Goal: Communication & Community: Share content

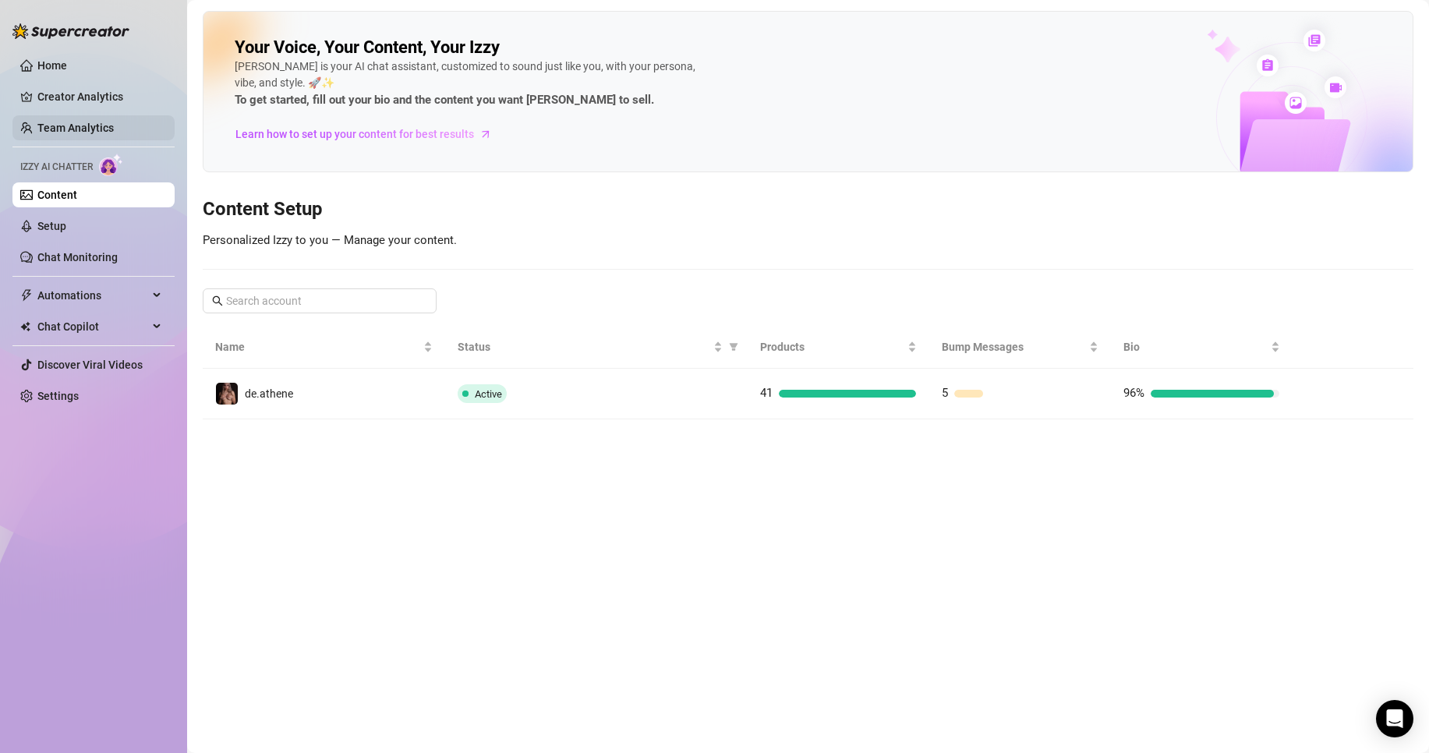
click at [76, 129] on link "Team Analytics" at bounding box center [75, 128] width 76 height 12
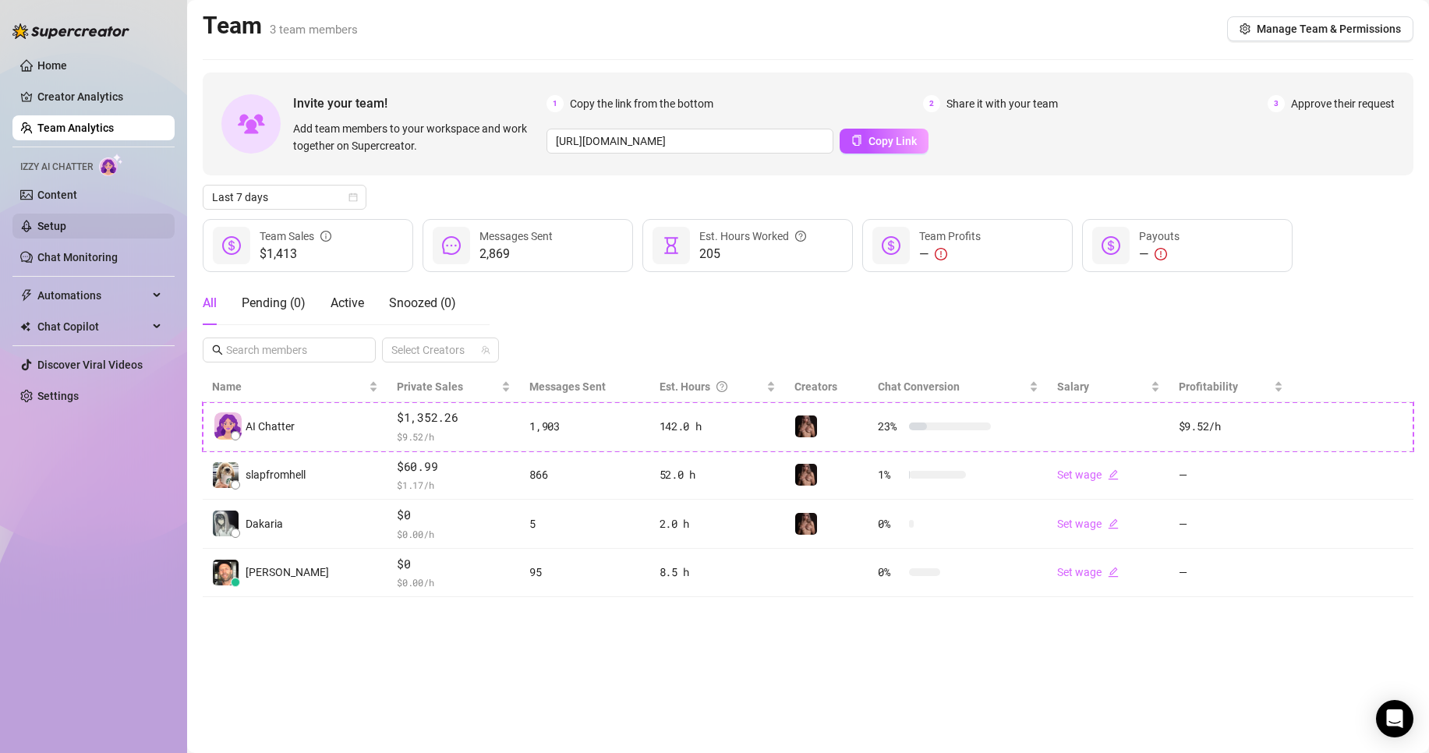
click at [66, 228] on link "Setup" at bounding box center [51, 226] width 29 height 12
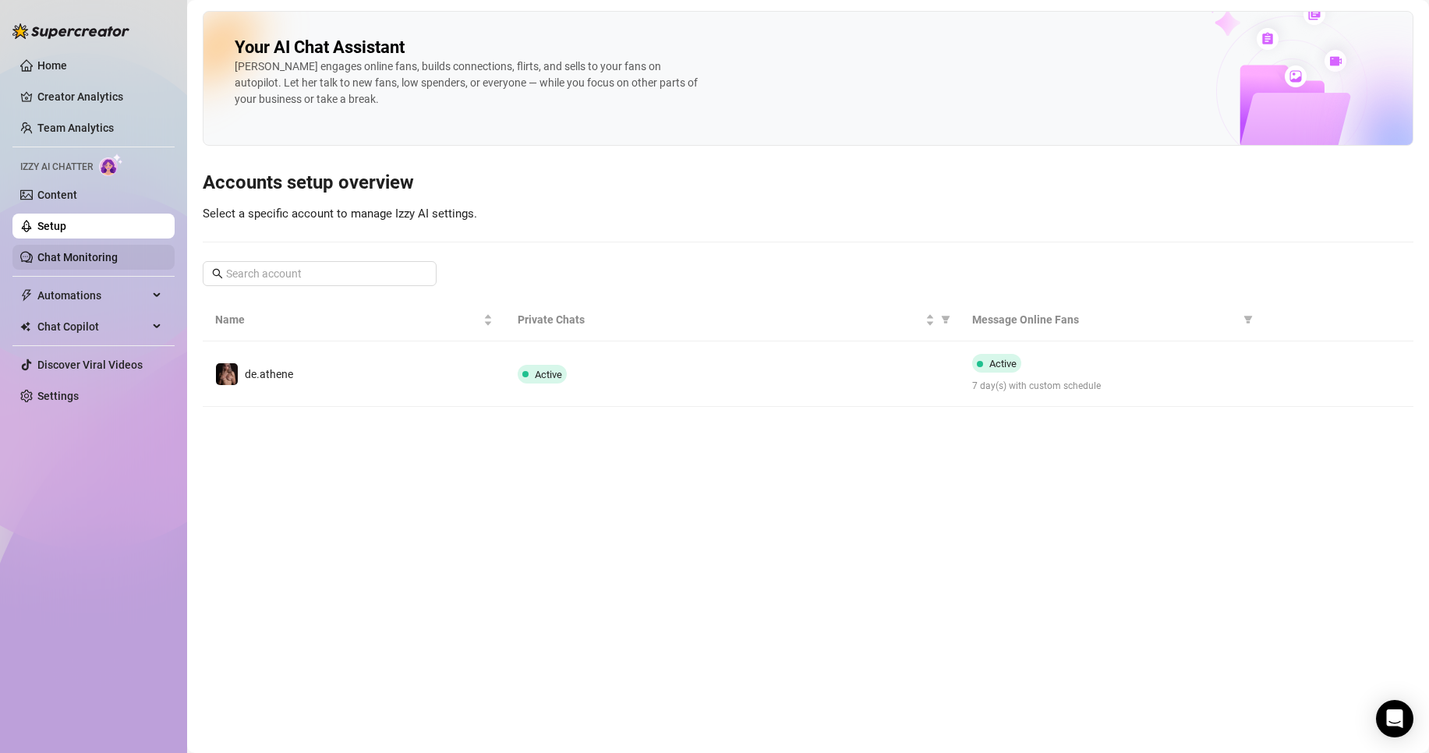
click at [75, 259] on link "Chat Monitoring" at bounding box center [77, 257] width 80 height 12
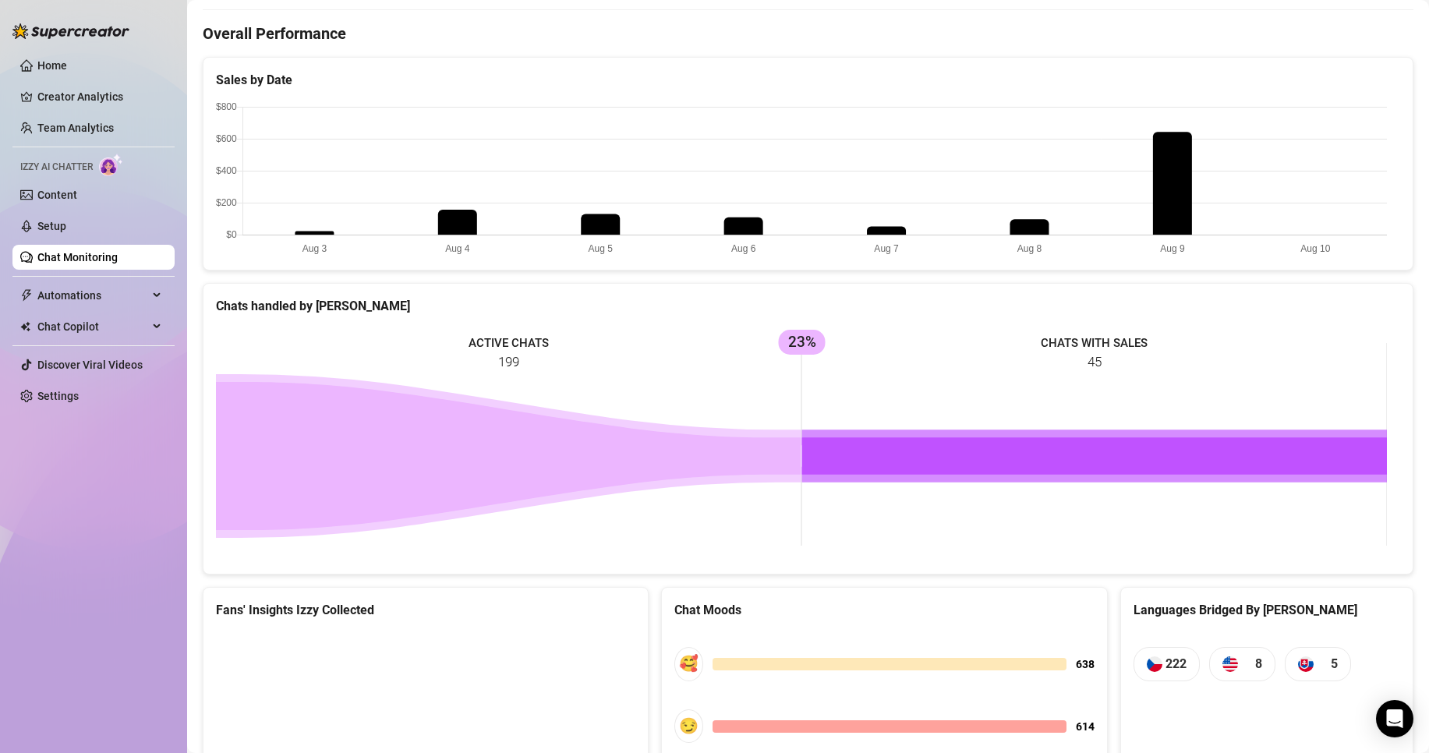
scroll to position [271, 0]
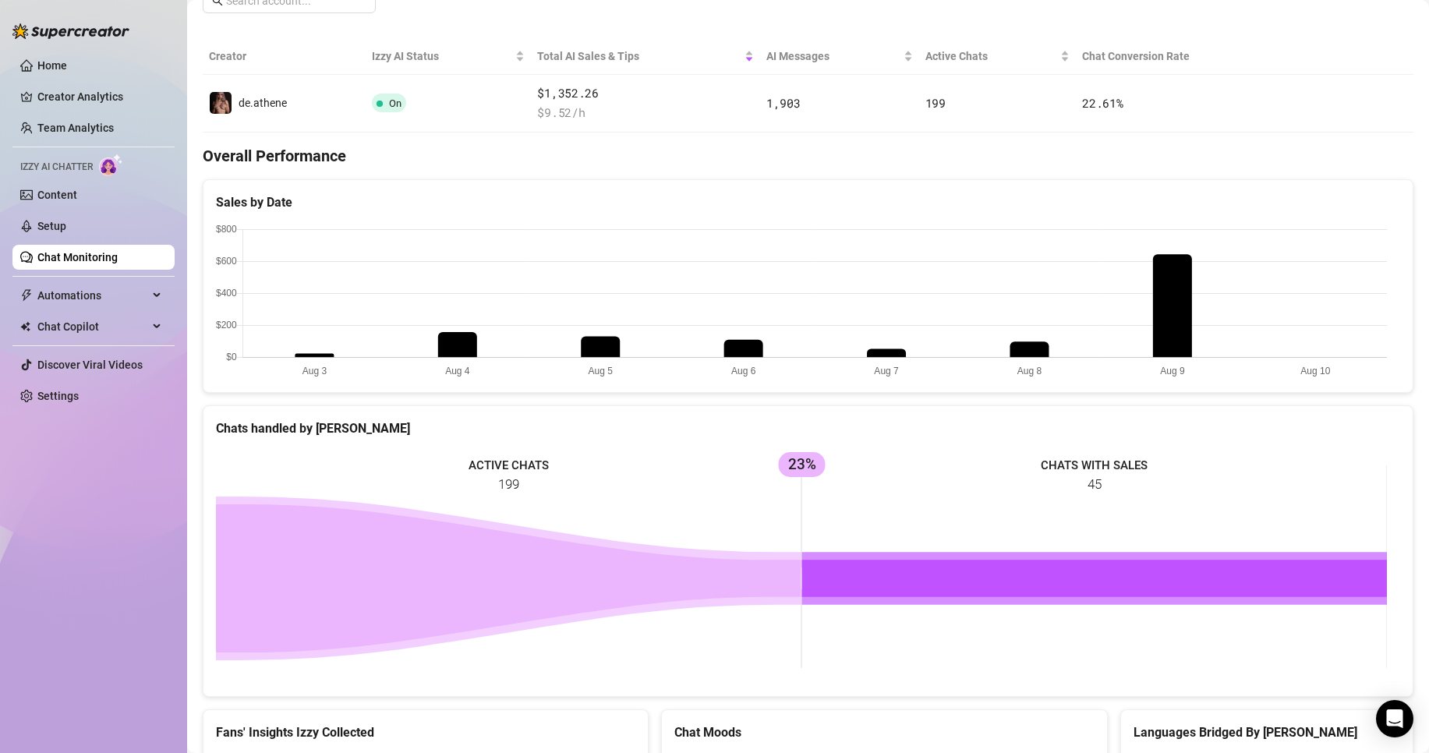
click at [116, 277] on div at bounding box center [93, 276] width 162 height 1
click at [115, 296] on span "Automations" at bounding box center [92, 295] width 111 height 25
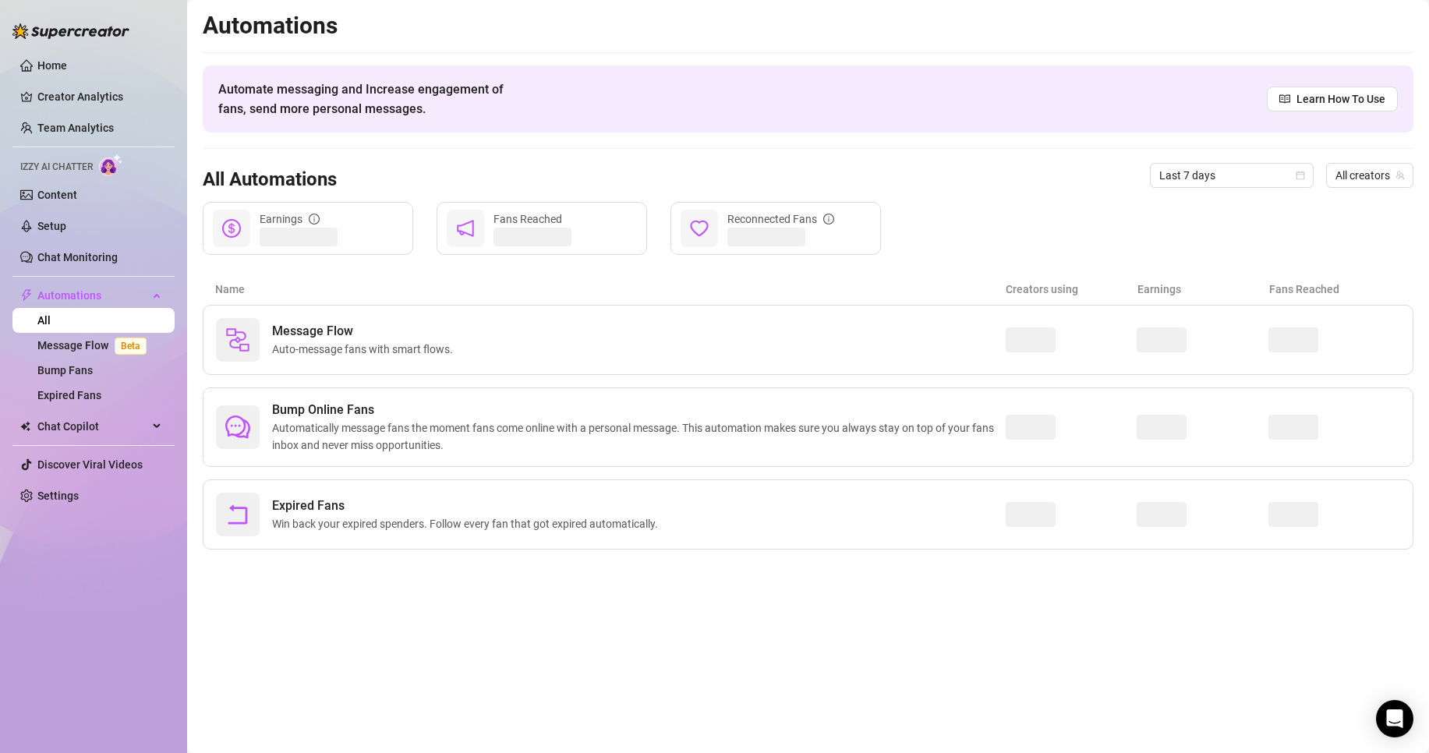
click at [65, 209] on ul "Home Creator Analytics Team Analytics Izzy AI Chatter Content Setup Chat Monito…" at bounding box center [93, 281] width 162 height 468
click at [69, 194] on link "Content" at bounding box center [57, 195] width 40 height 12
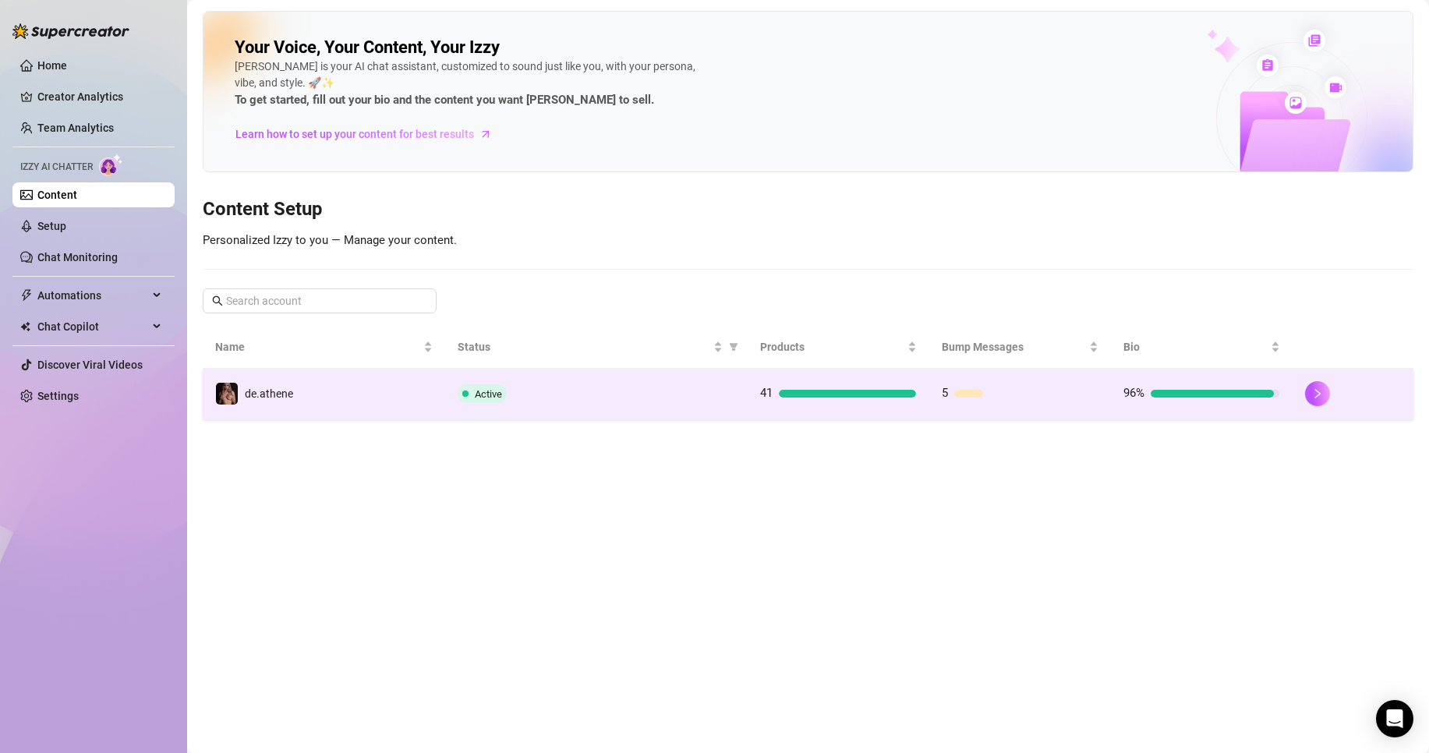
click at [684, 399] on div "Active" at bounding box center [597, 393] width 278 height 19
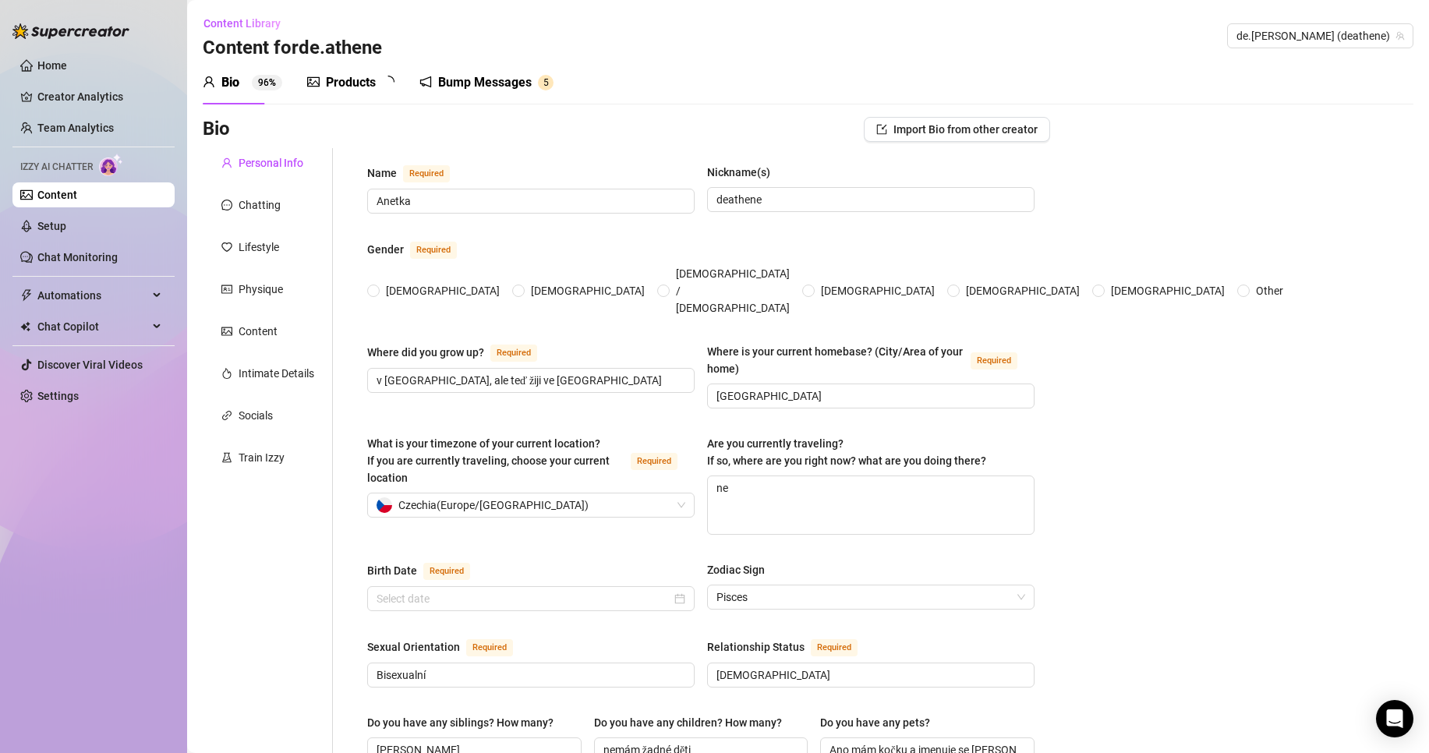
radio input "true"
type input "March 19th, 2005"
click at [475, 77] on div "Bump Messages" at bounding box center [496, 82] width 94 height 19
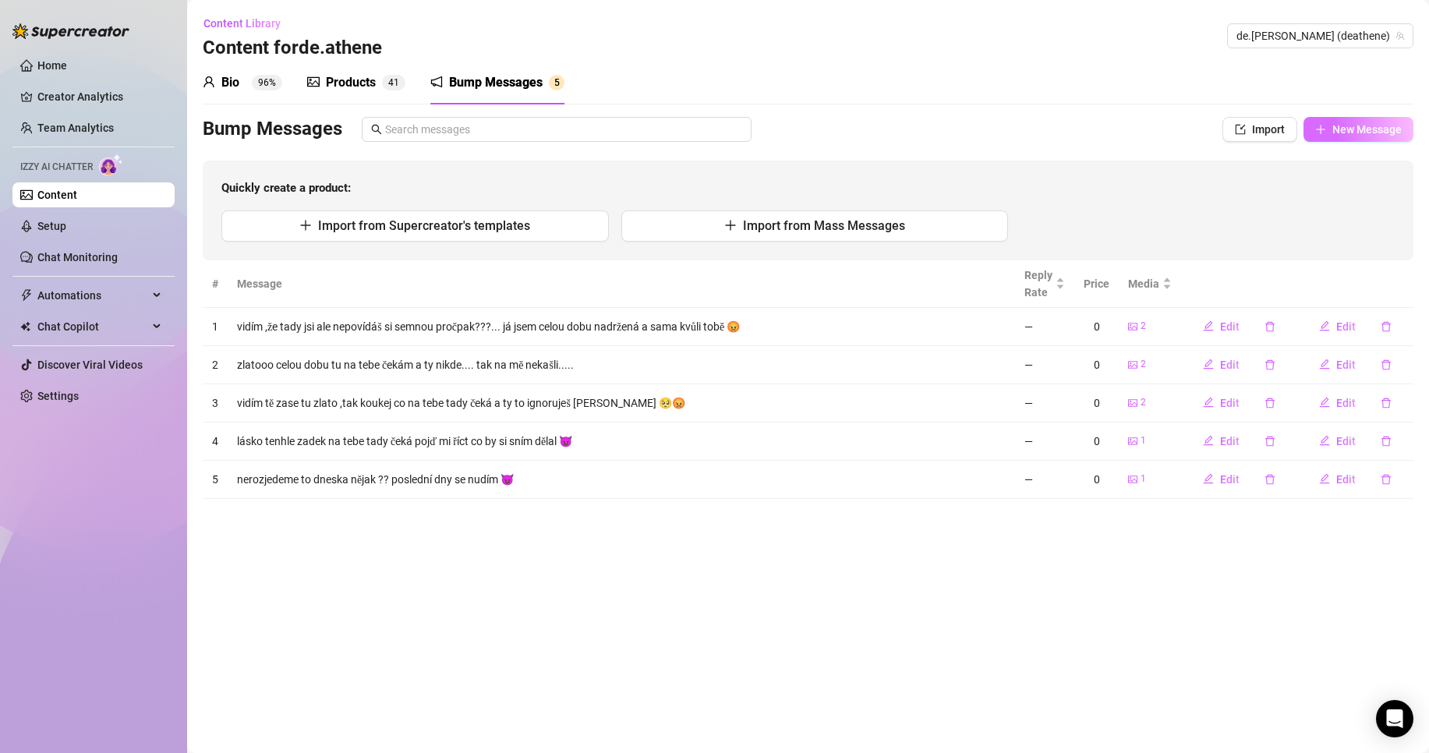
click at [1392, 130] on span "New Message" at bounding box center [1366, 129] width 69 height 12
type textarea "Type your message here..."
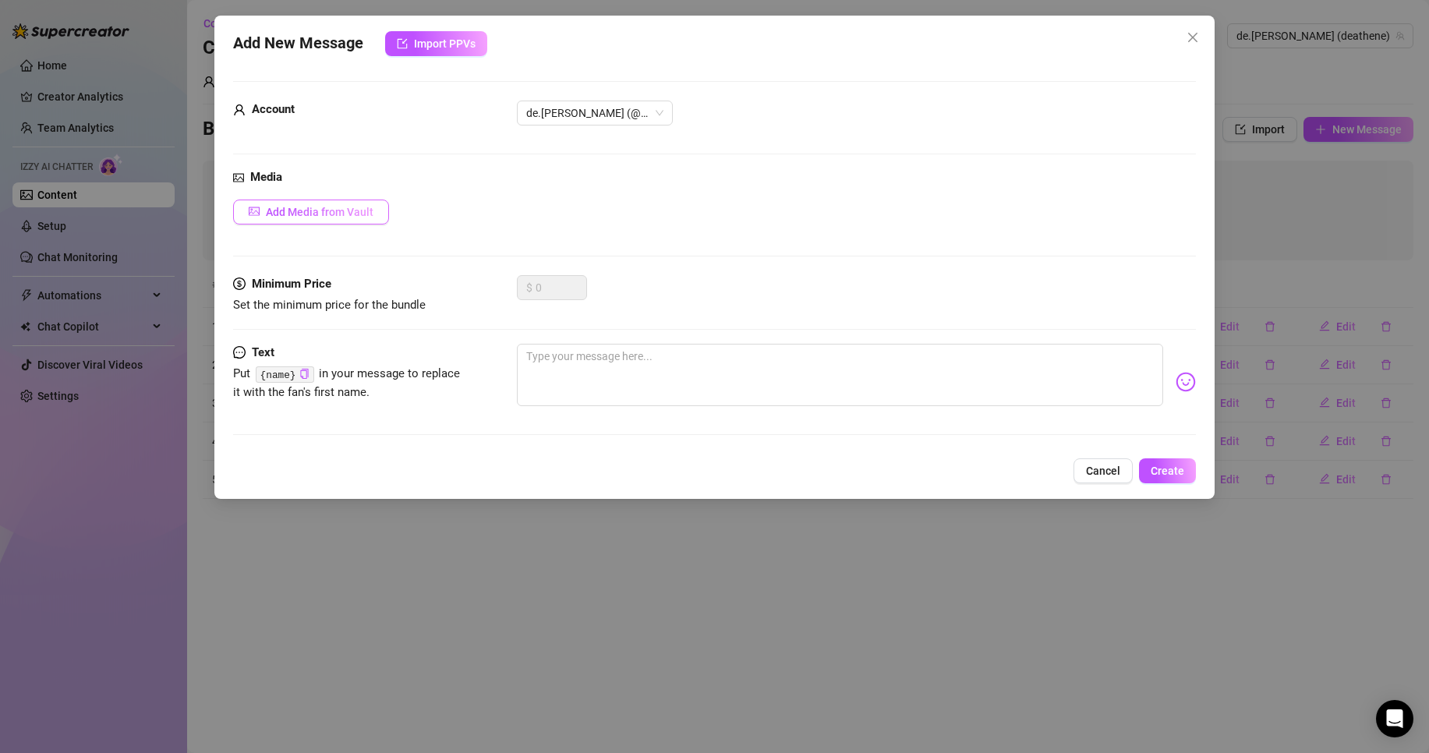
click at [330, 217] on span "Add Media from Vault" at bounding box center [320, 212] width 108 height 12
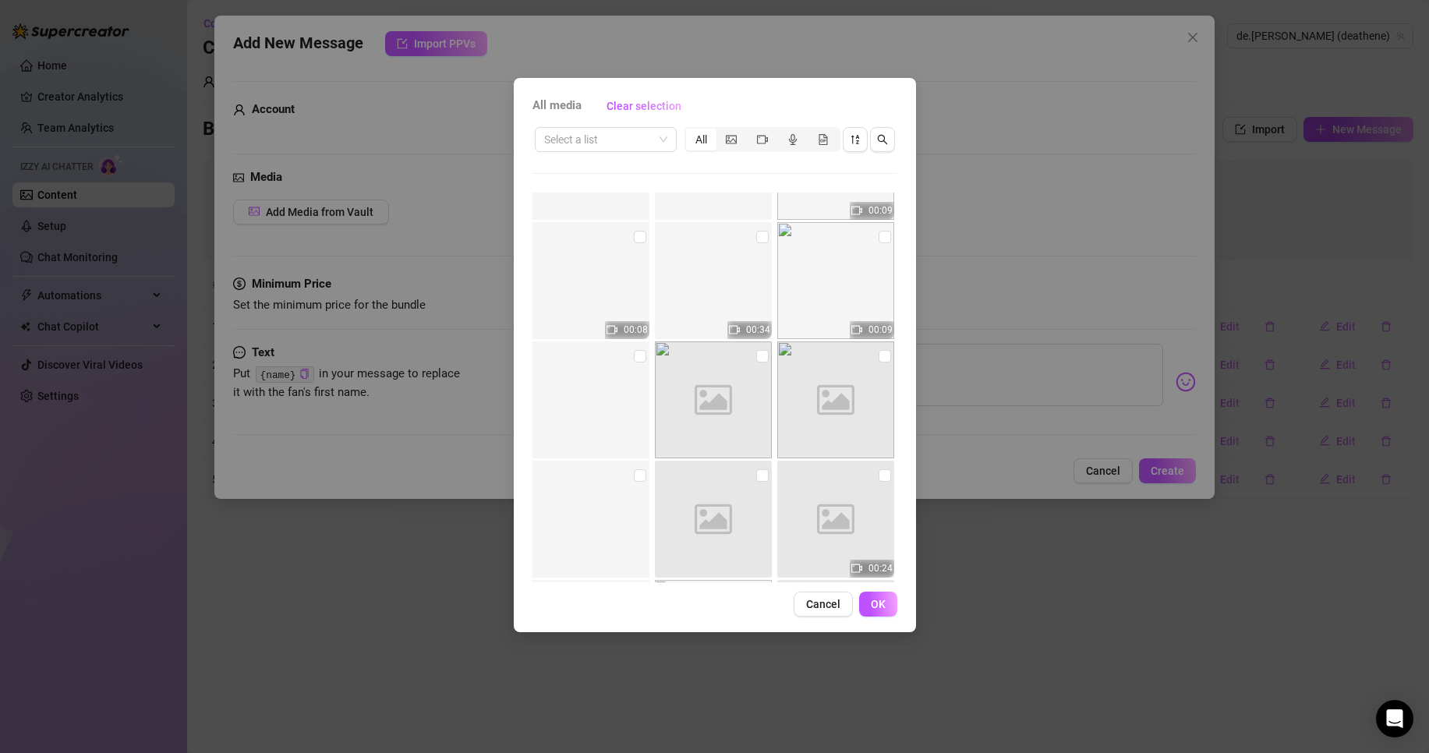
scroll to position [3763, 0]
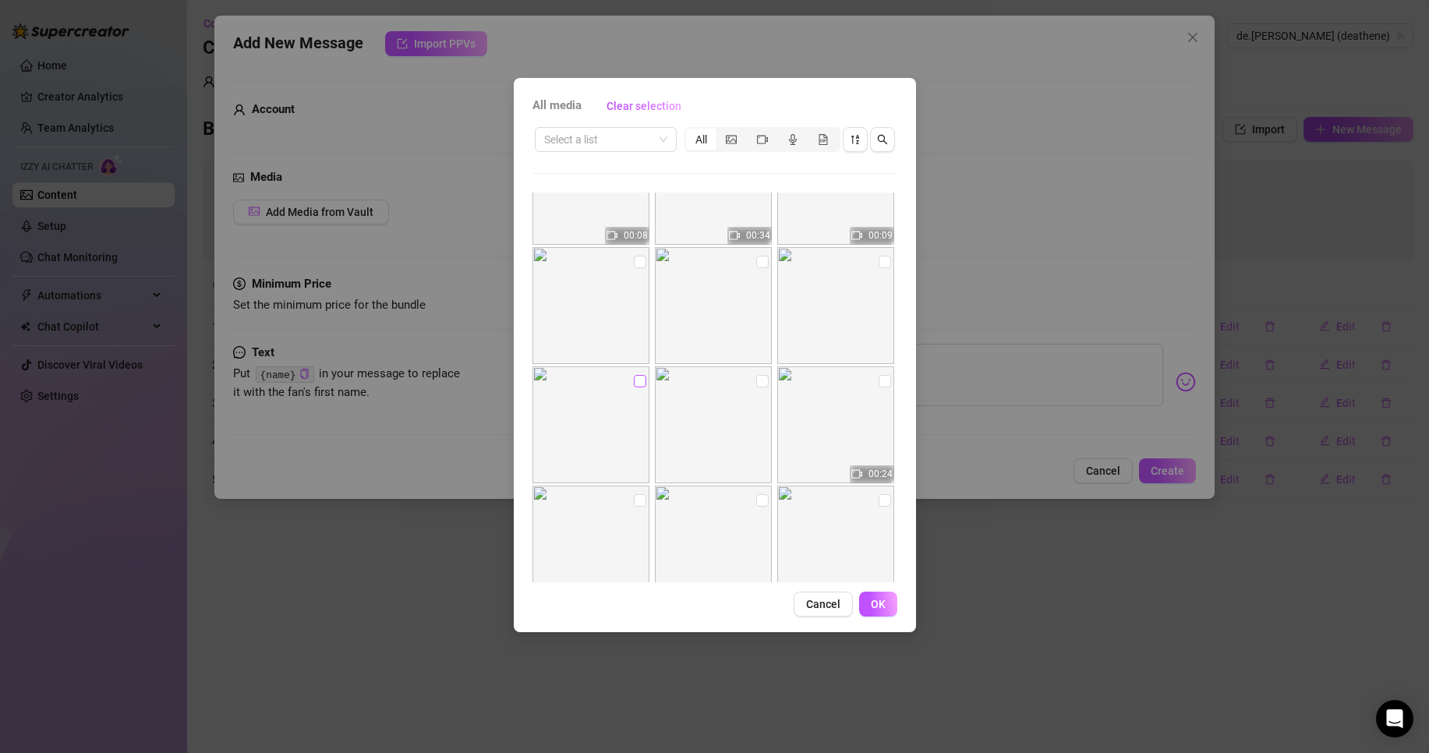
click at [634, 384] on input "checkbox" at bounding box center [640, 381] width 12 height 12
checkbox input "true"
click at [883, 610] on span "OK" at bounding box center [878, 604] width 15 height 12
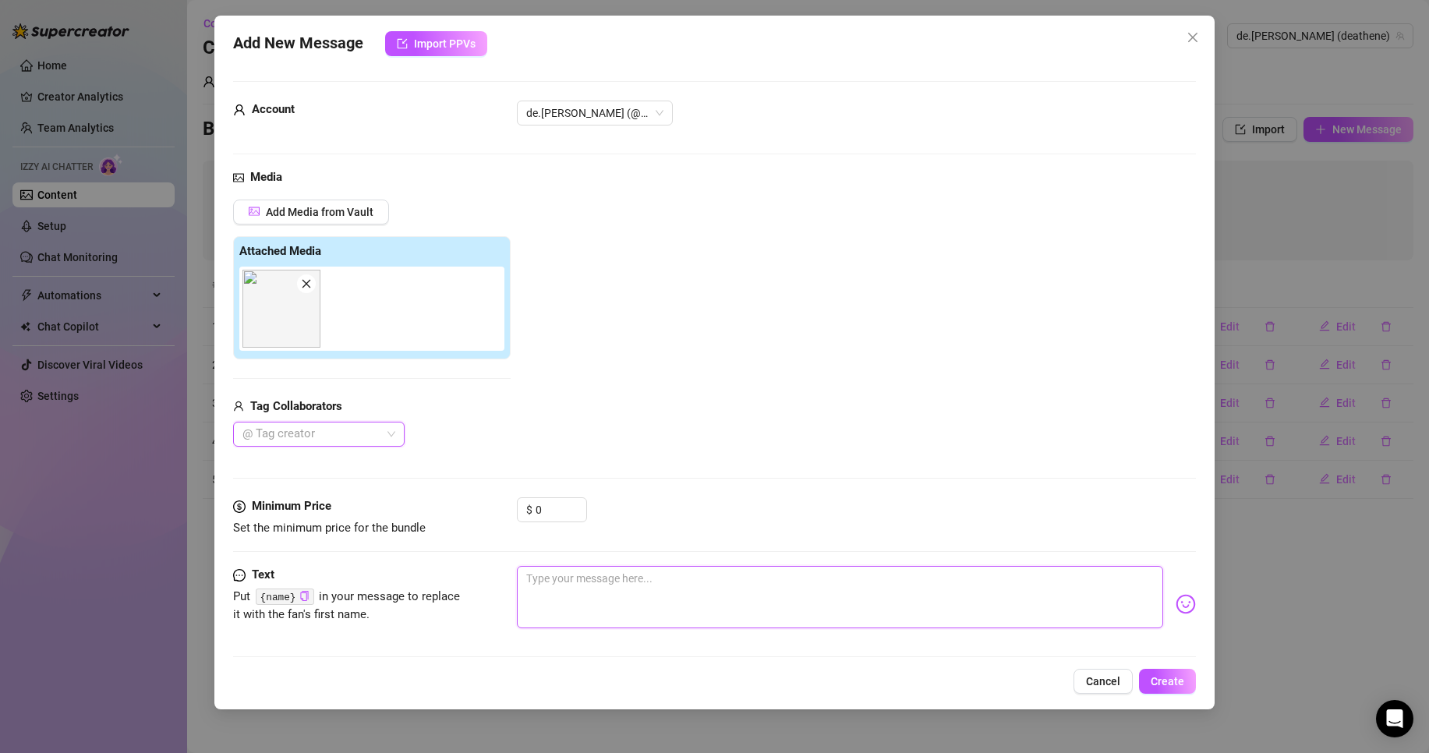
click at [648, 586] on textarea at bounding box center [840, 597] width 646 height 62
type textarea "n"
type textarea "ne"
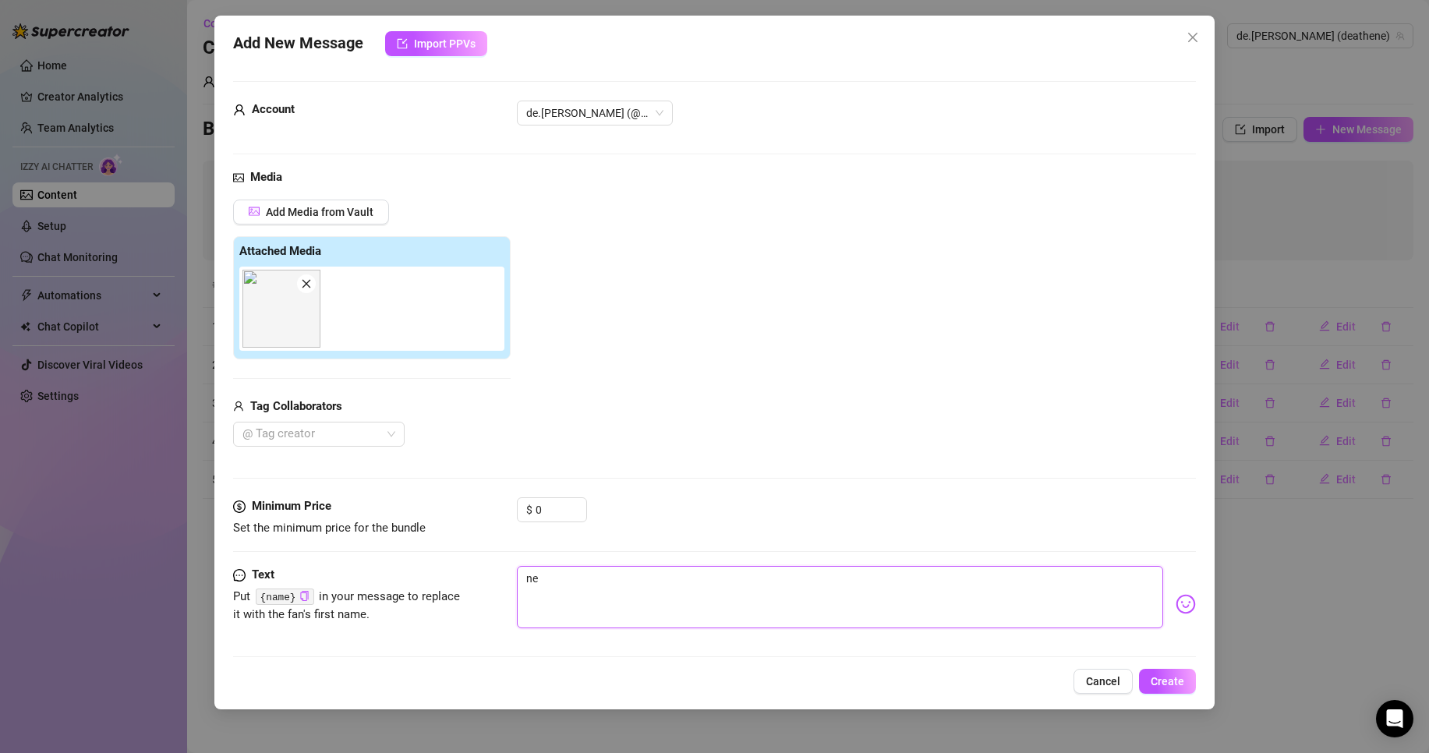
type textarea "nec"
type textarea "nech"
type textarea "nechc"
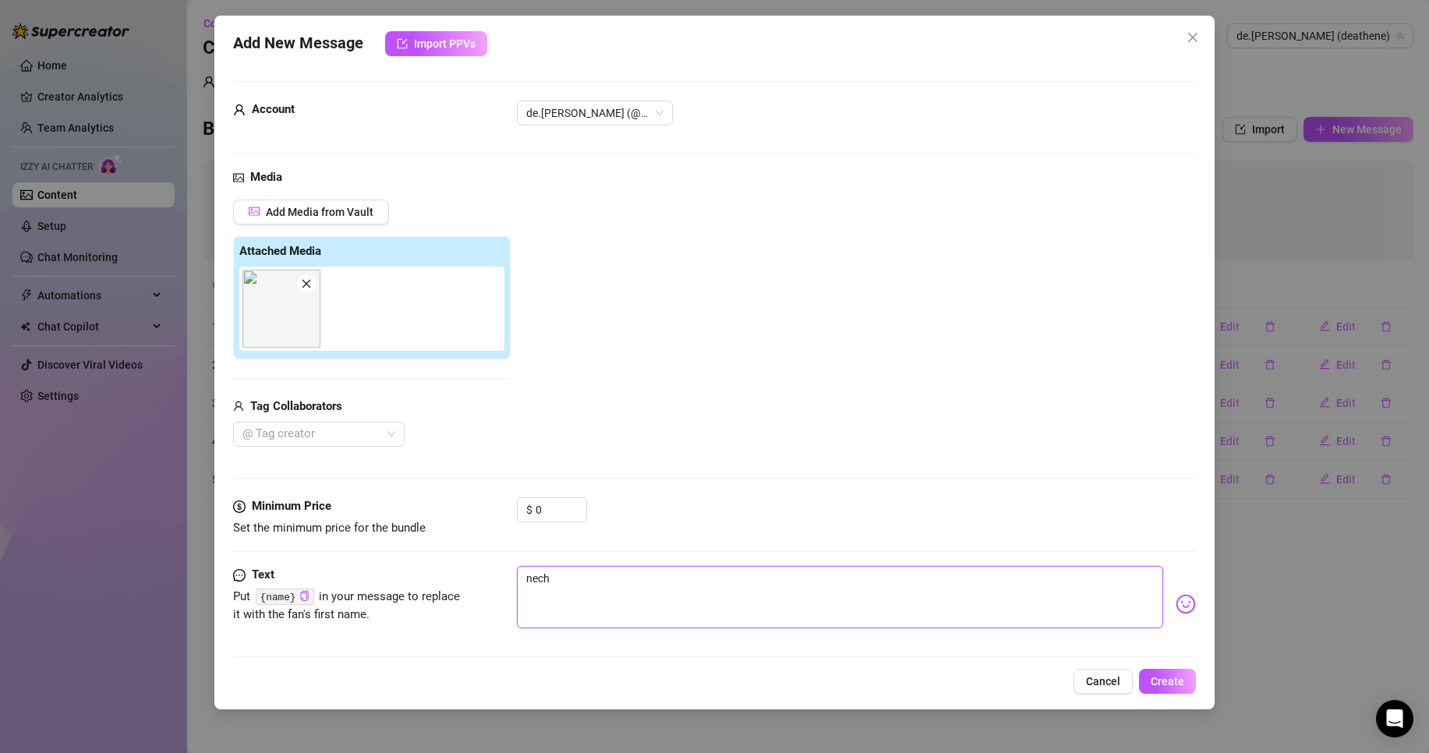
type textarea "nechc"
type textarea "nechce"
type textarea "nechc"
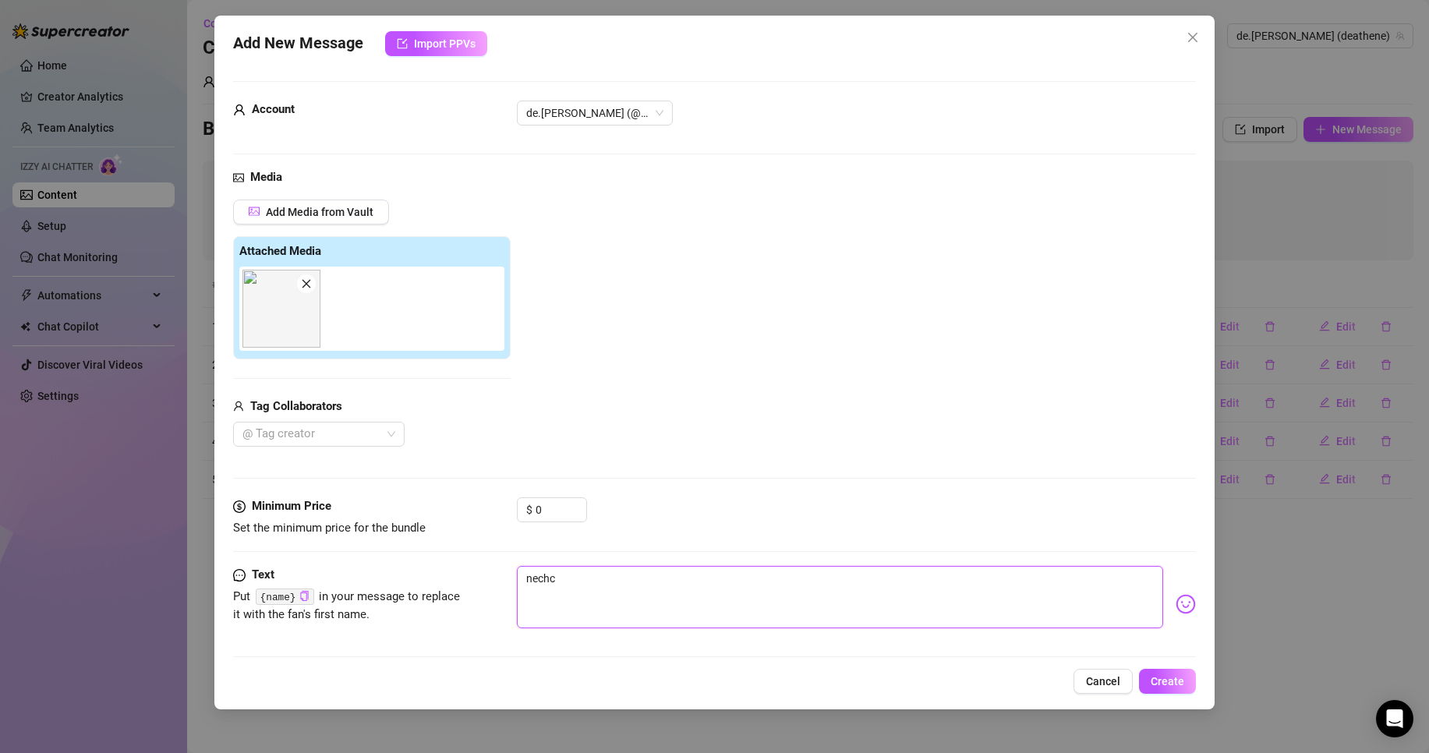
type textarea "nechcš"
type textarea "nechc"
type textarea "nechce"
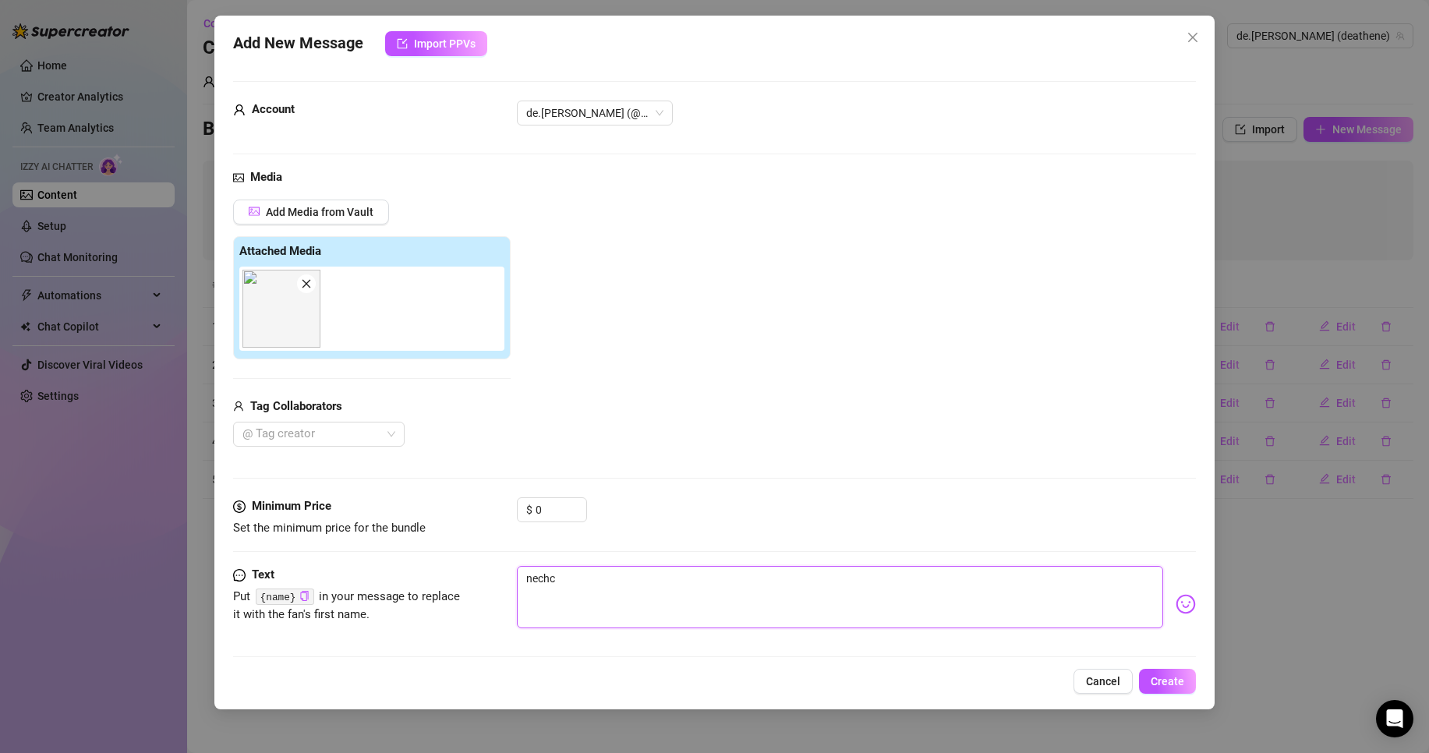
type textarea "nechce"
type textarea "nechceš"
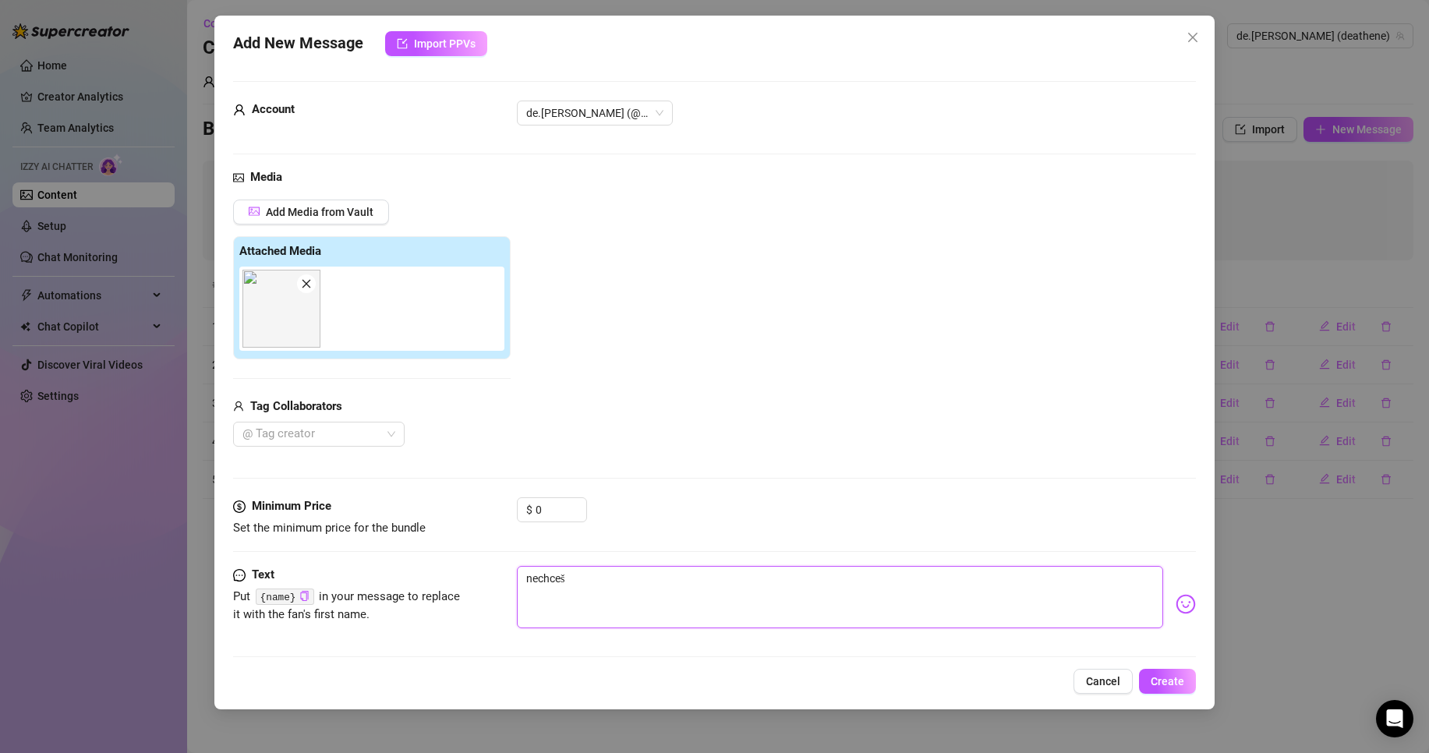
type textarea "nechceš s"
type textarea "nechceš se"
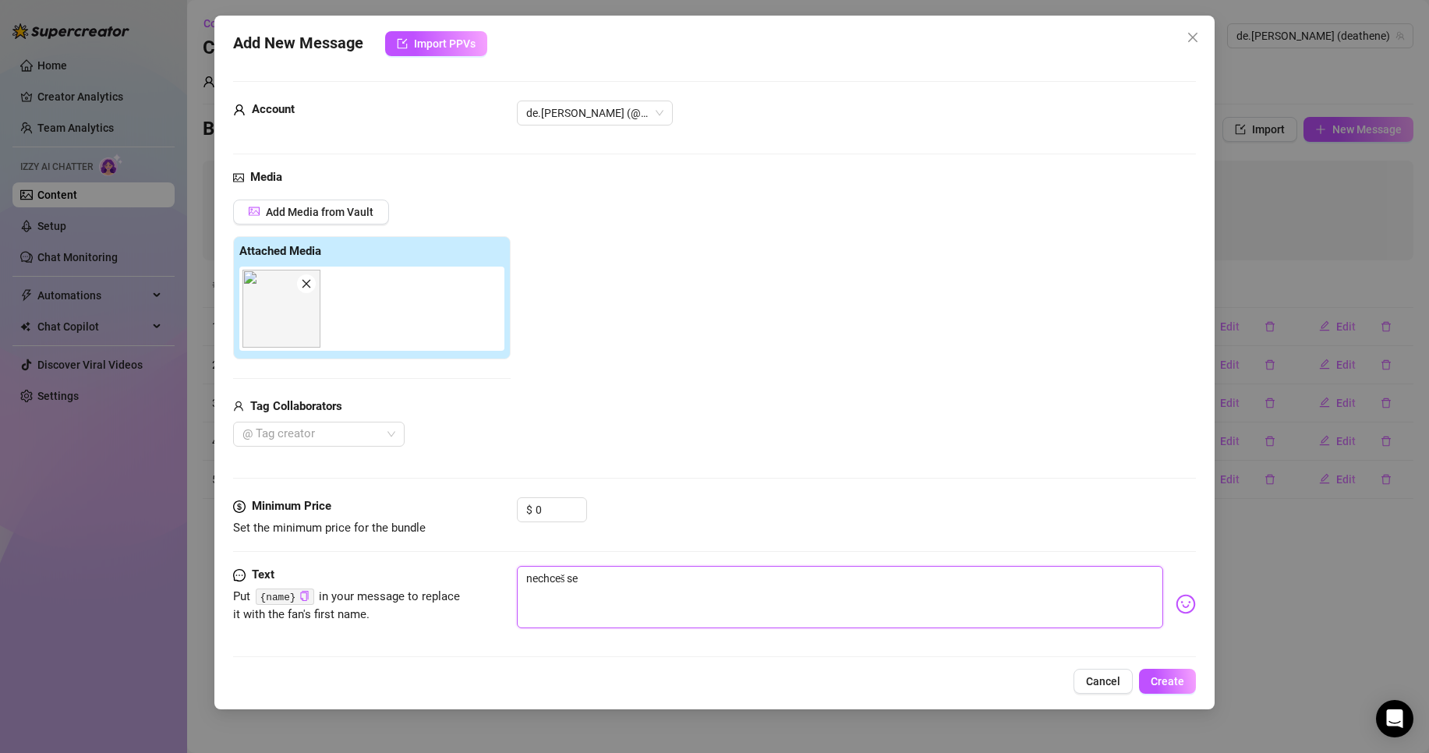
type textarea "nechceš se"
type textarea "nechceš se m"
type textarea "nechceš se mi"
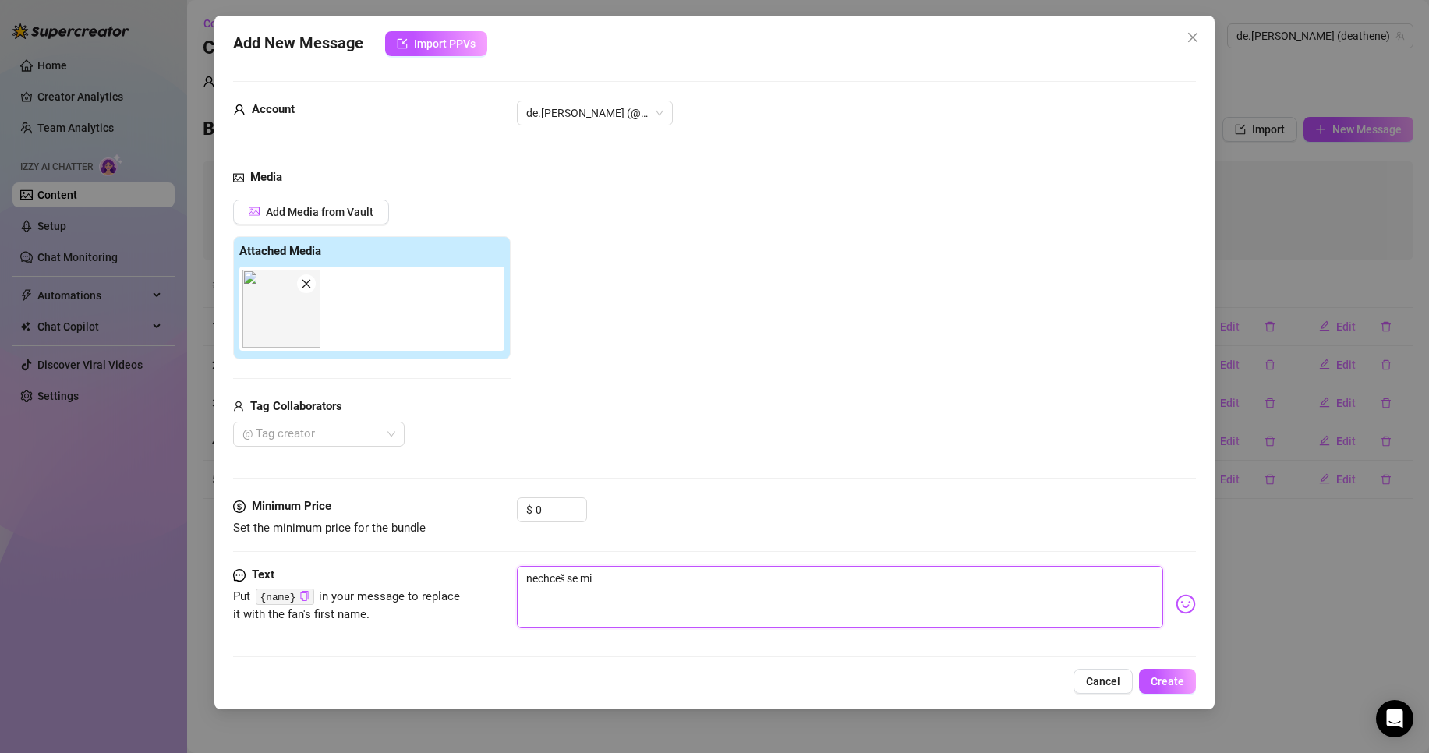
type textarea "nechceš se mi"
type textarea "nechceš se mi t"
type textarea "nechceš se mi tr"
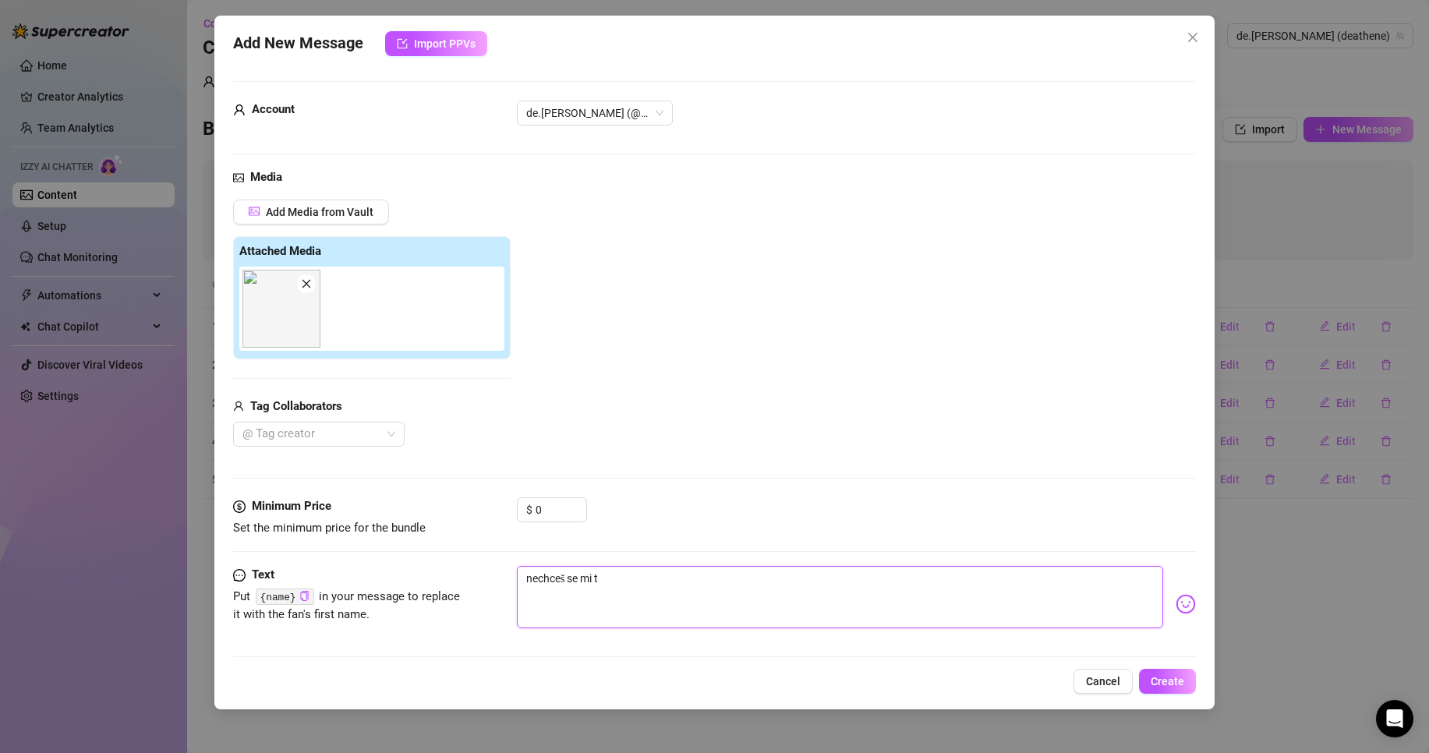
type textarea "nechceš se mi tr"
type textarea "nechceš se mi tro"
type textarea "nechceš se mi troš"
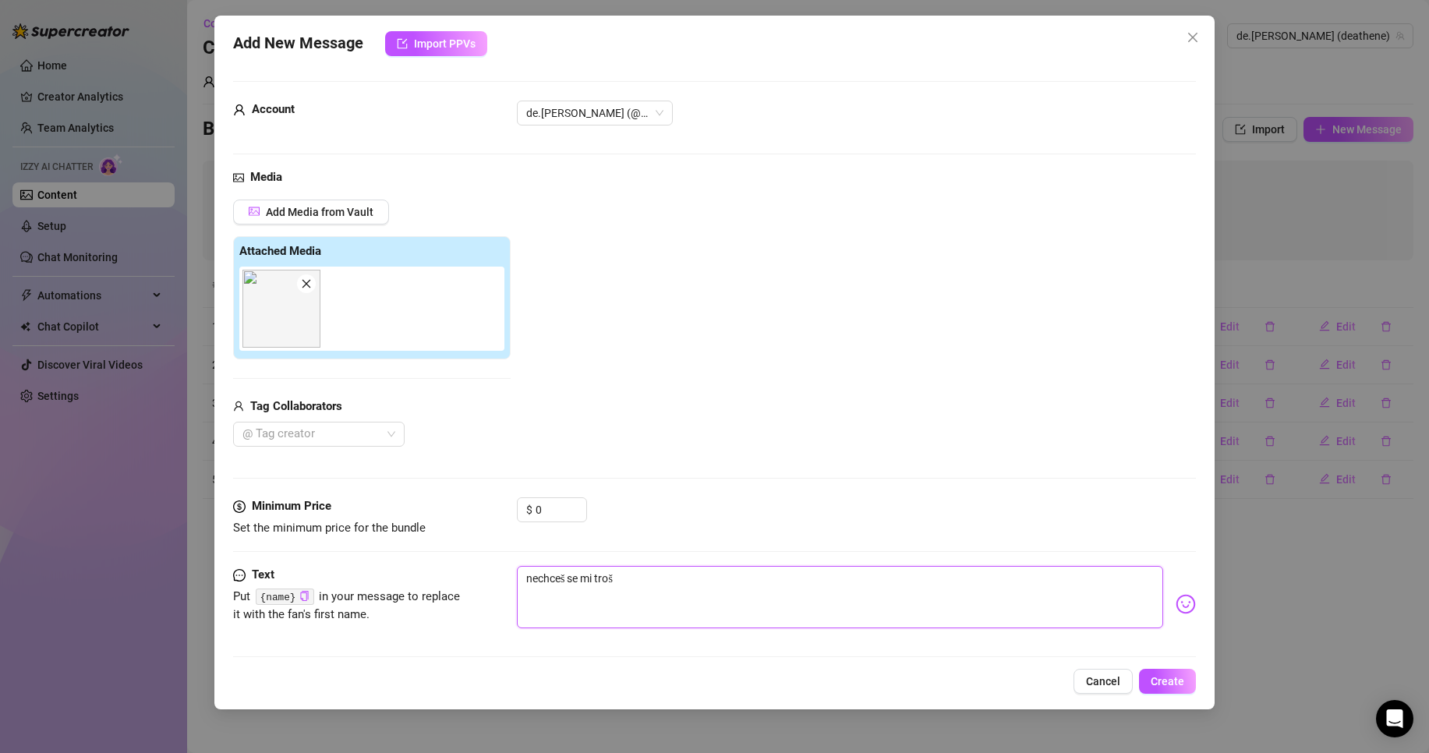
type textarea "nechceš se mi trošk"
type textarea "nechceš se mi trošku"
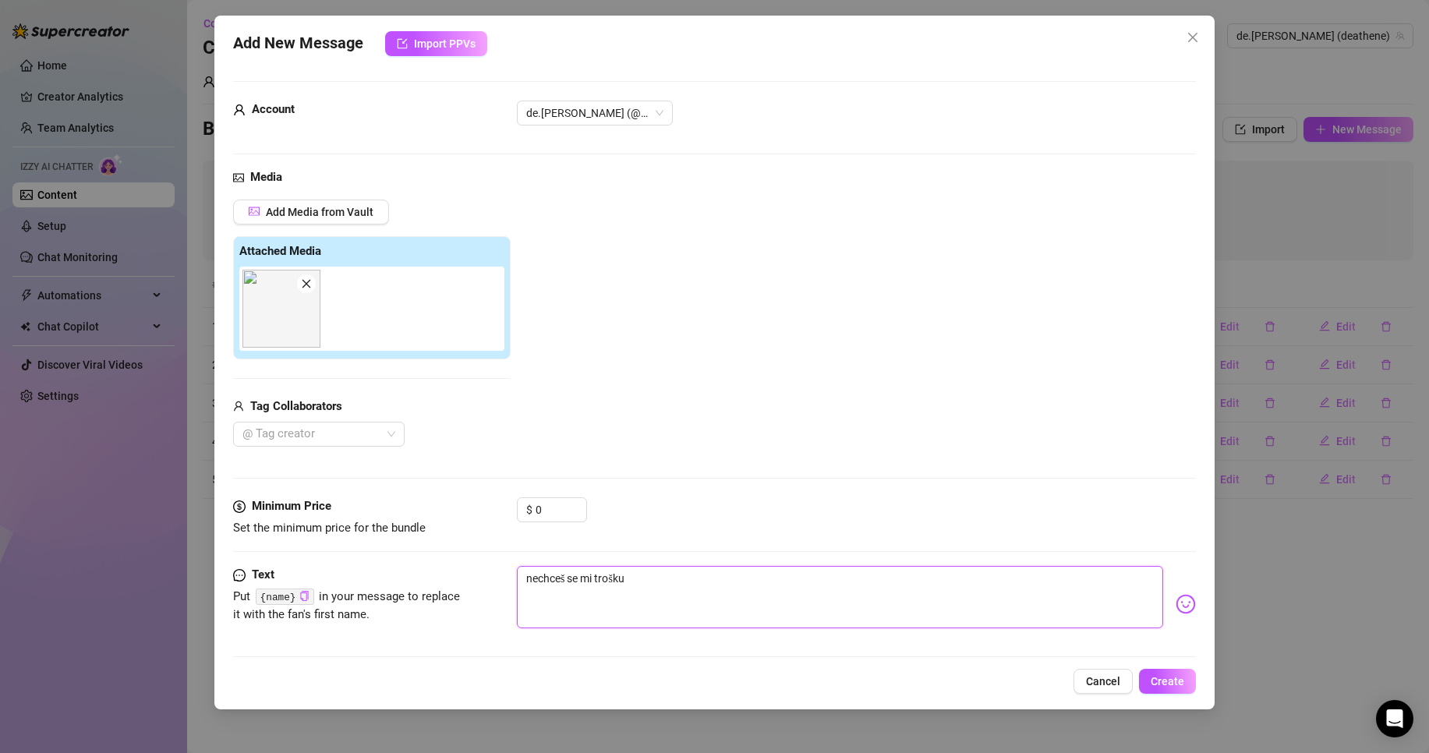
type textarea "nechceš se mi trošku"
type textarea "nechceš se mi trošku v"
type textarea "nechceš se mi trošku vě"
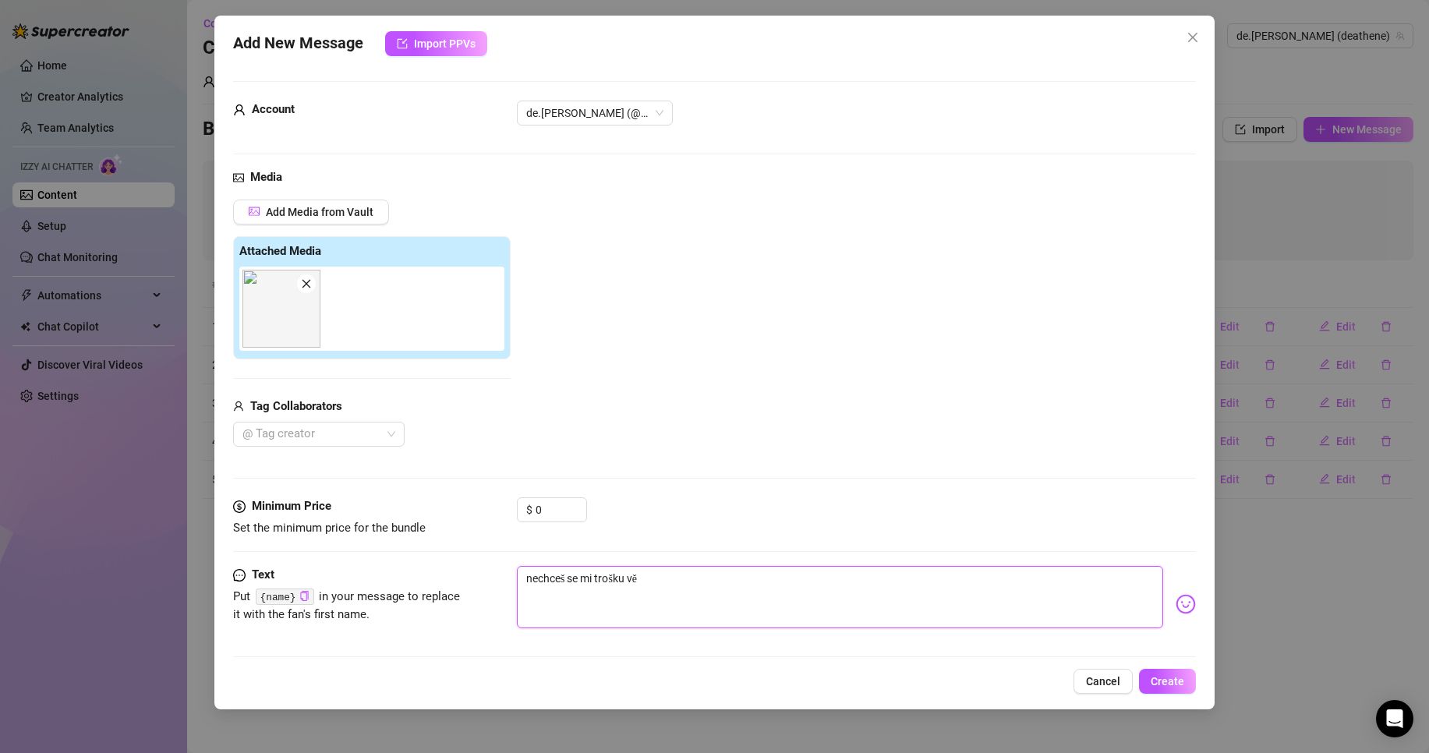
type textarea "nechceš se mi trošku věm"
type textarea "nechceš se mi trošku vě"
type textarea "nechceš se mi trošku věn"
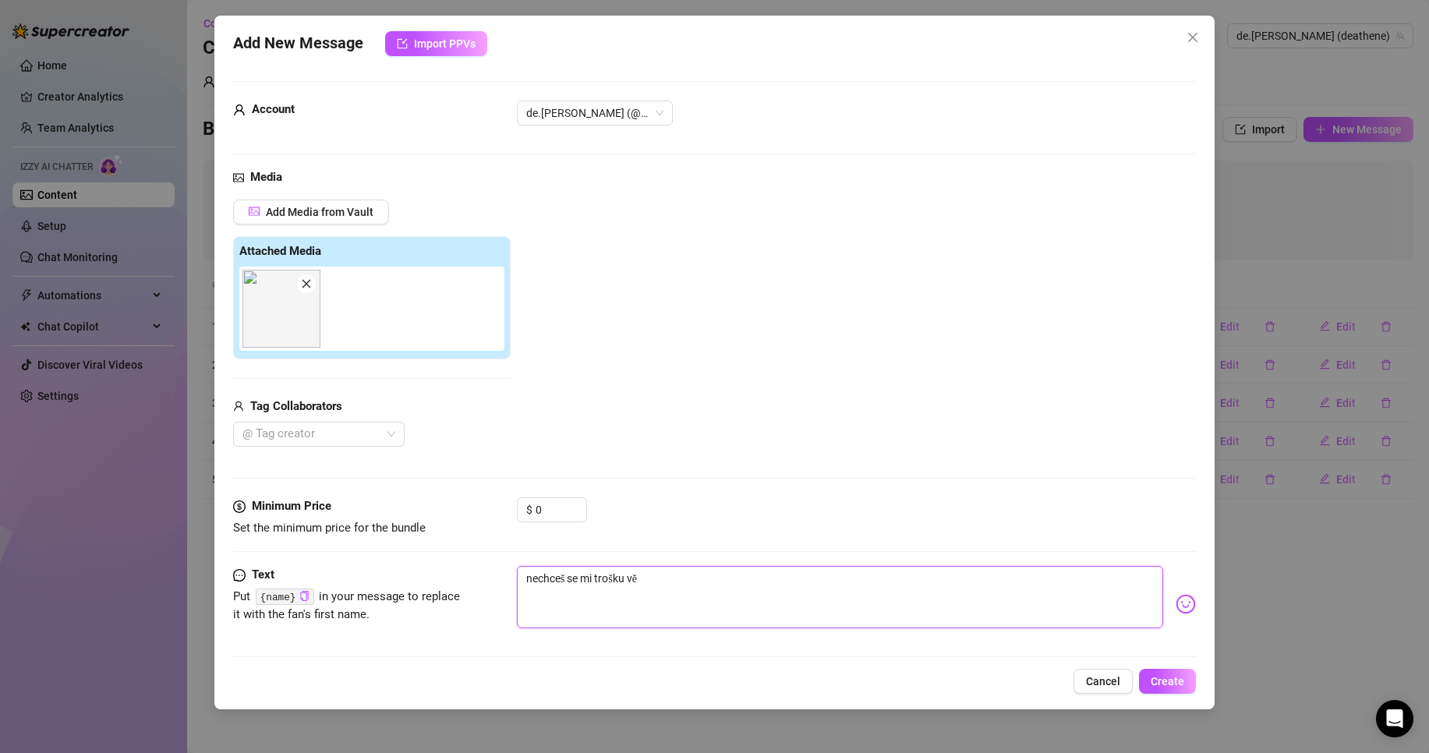
type textarea "nechceš se mi trošku věn"
type textarea "nechceš se mi trošku věno"
type textarea "nechceš se mi trošku věnov"
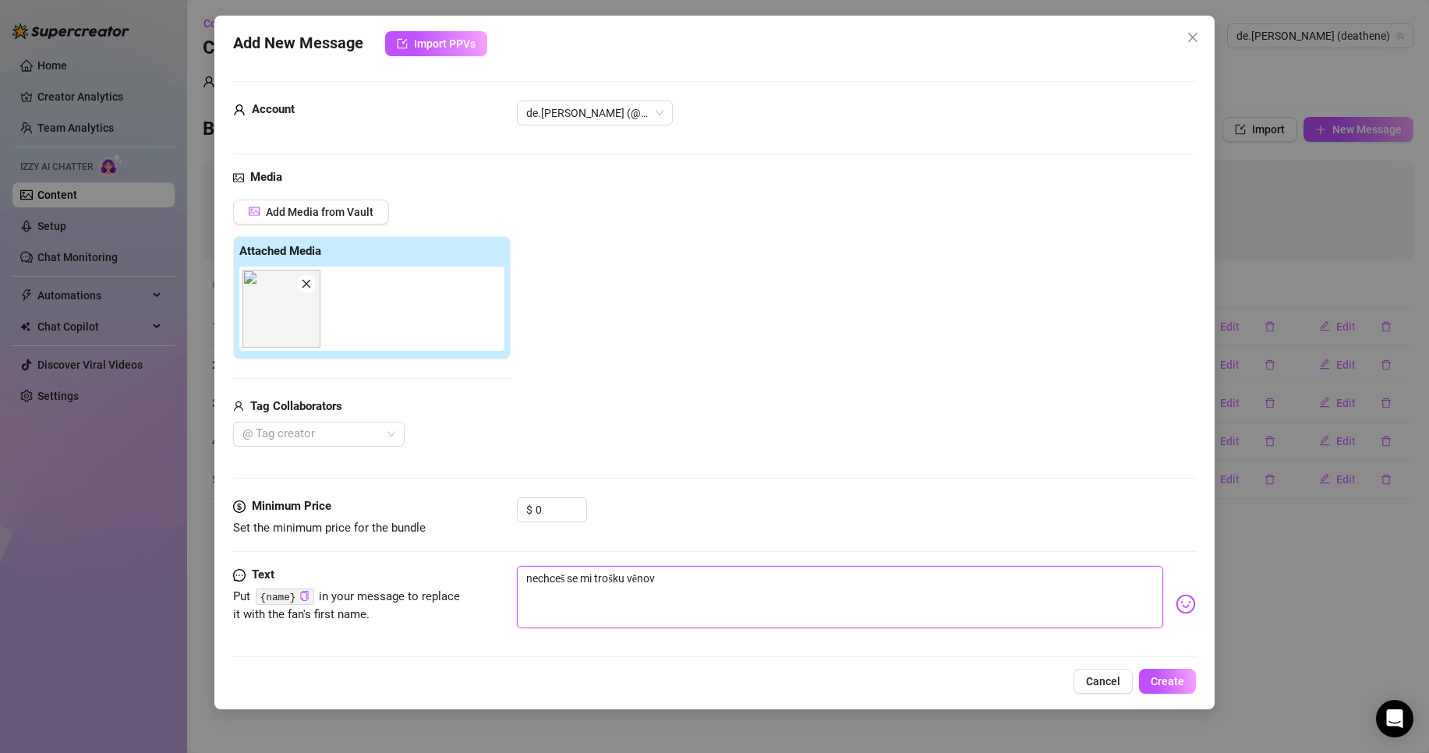
type textarea "nechceš se mi trošku věnova"
type textarea "nechceš se mi trošku věnovat"
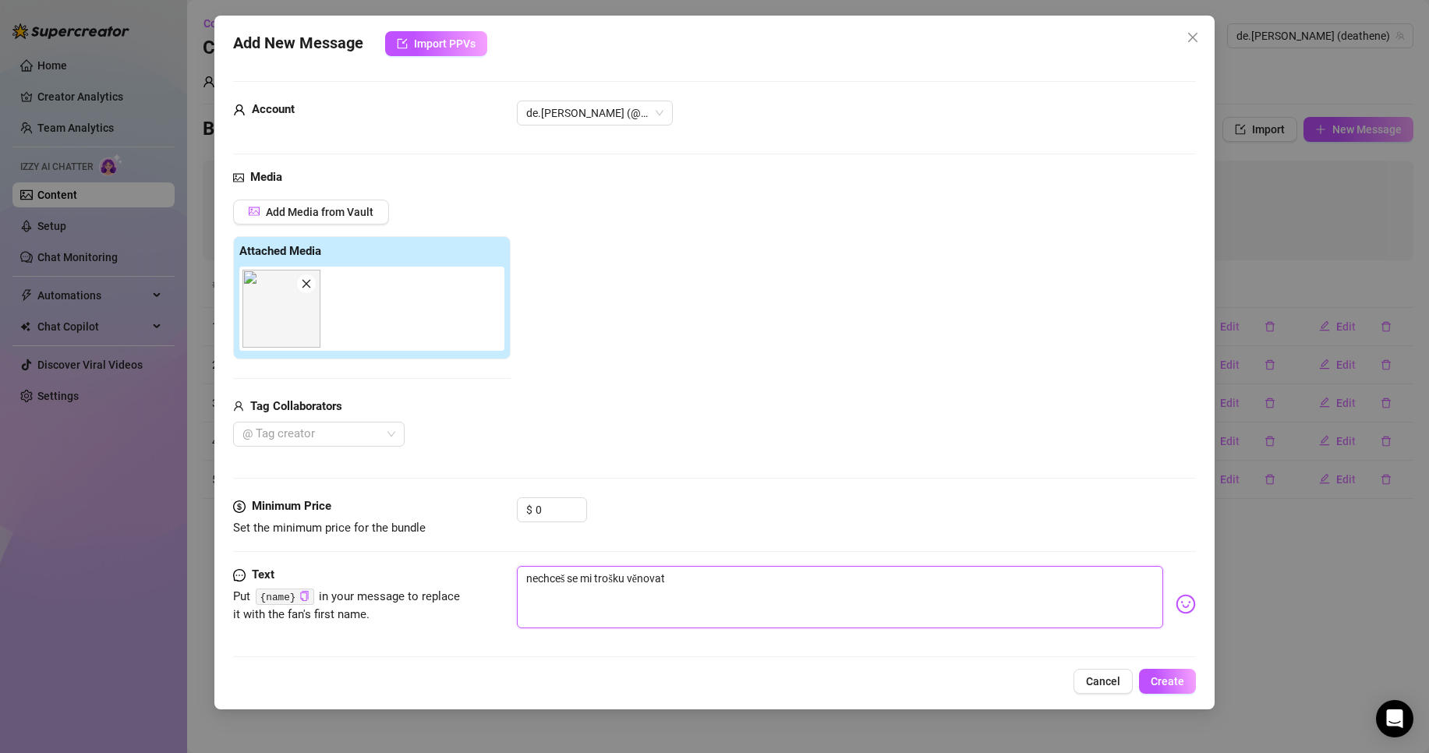
type textarea "nechceš se mi trošku věnovat"
type textarea "nechceš se mi trošku věnovat ?"
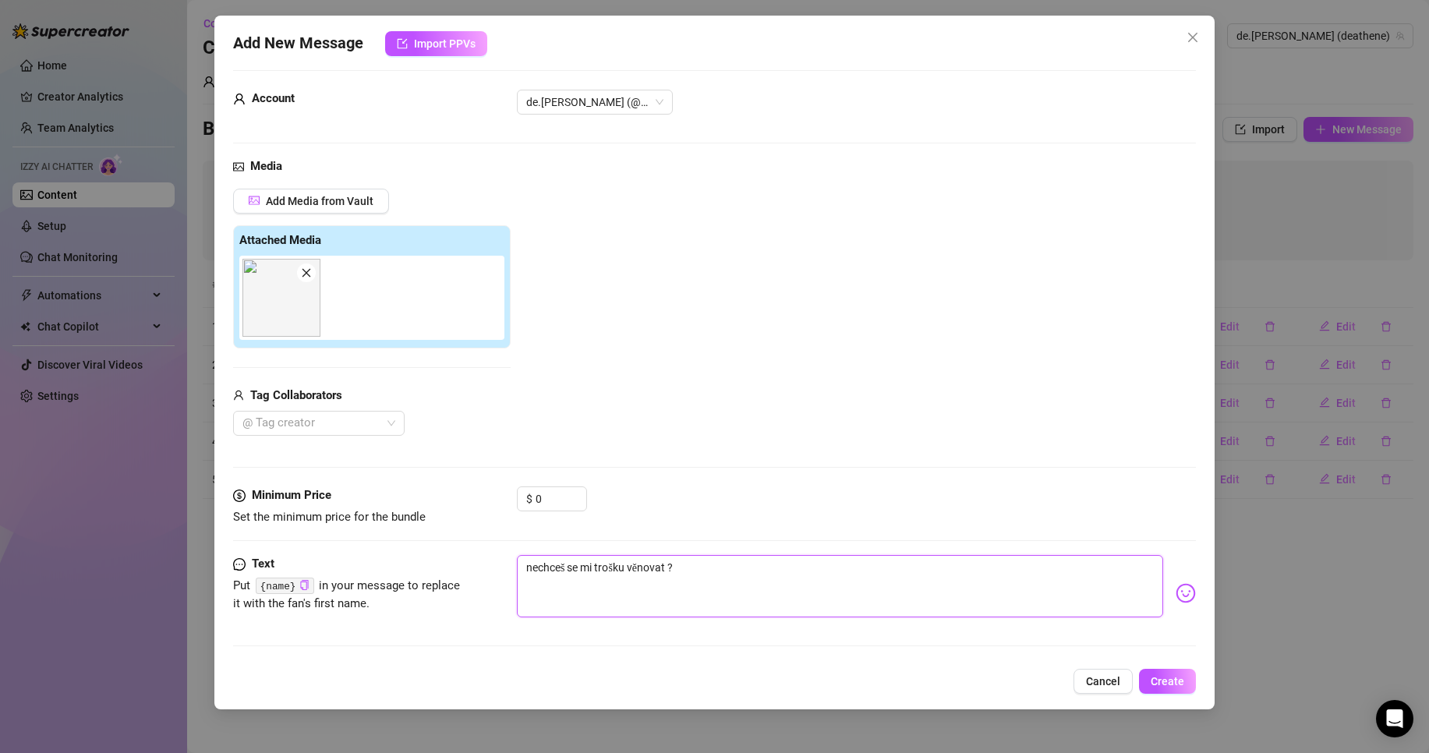
scroll to position [12, 0]
type textarea "nechceš se mi trošku věnovat ?"
click at [1179, 685] on span "Create" at bounding box center [1168, 681] width 34 height 12
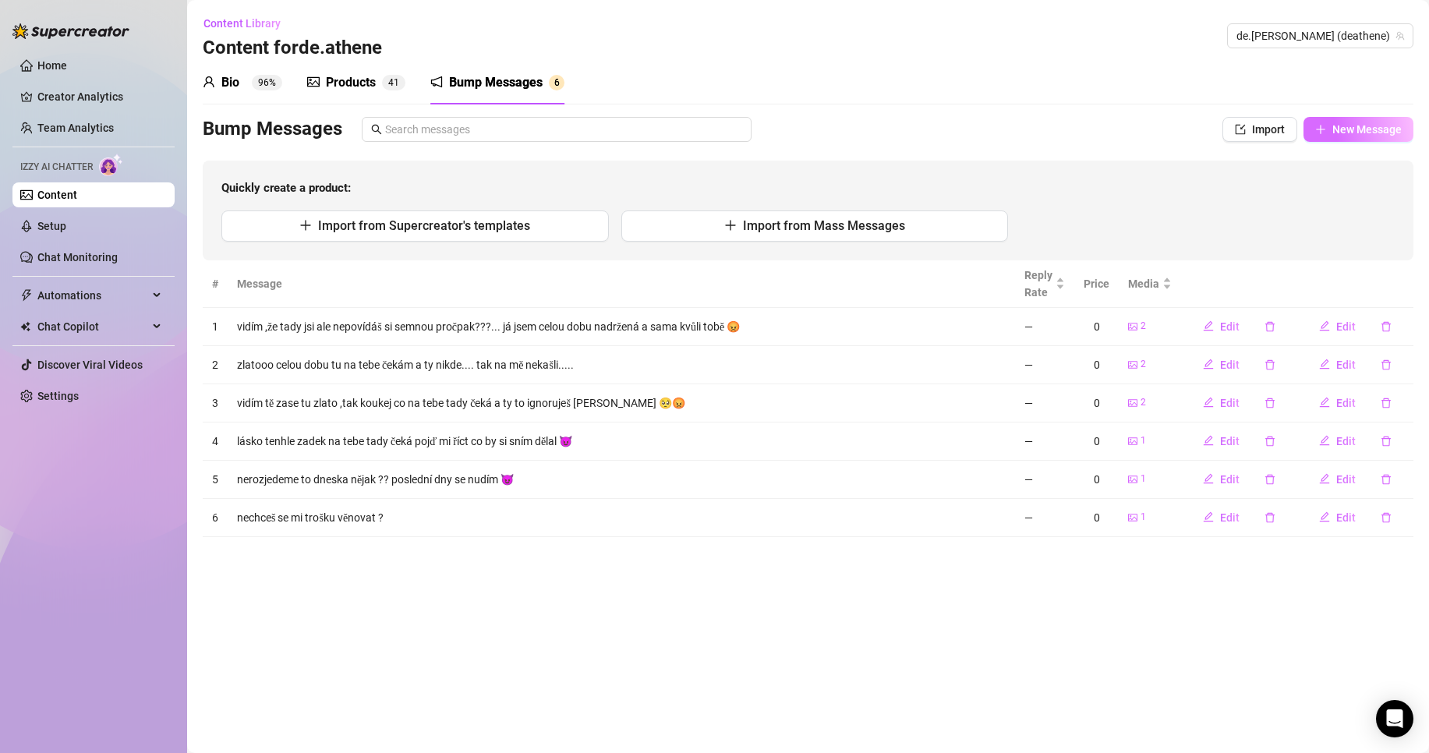
click at [1350, 128] on span "New Message" at bounding box center [1366, 129] width 69 height 12
type textarea "Type your message here..."
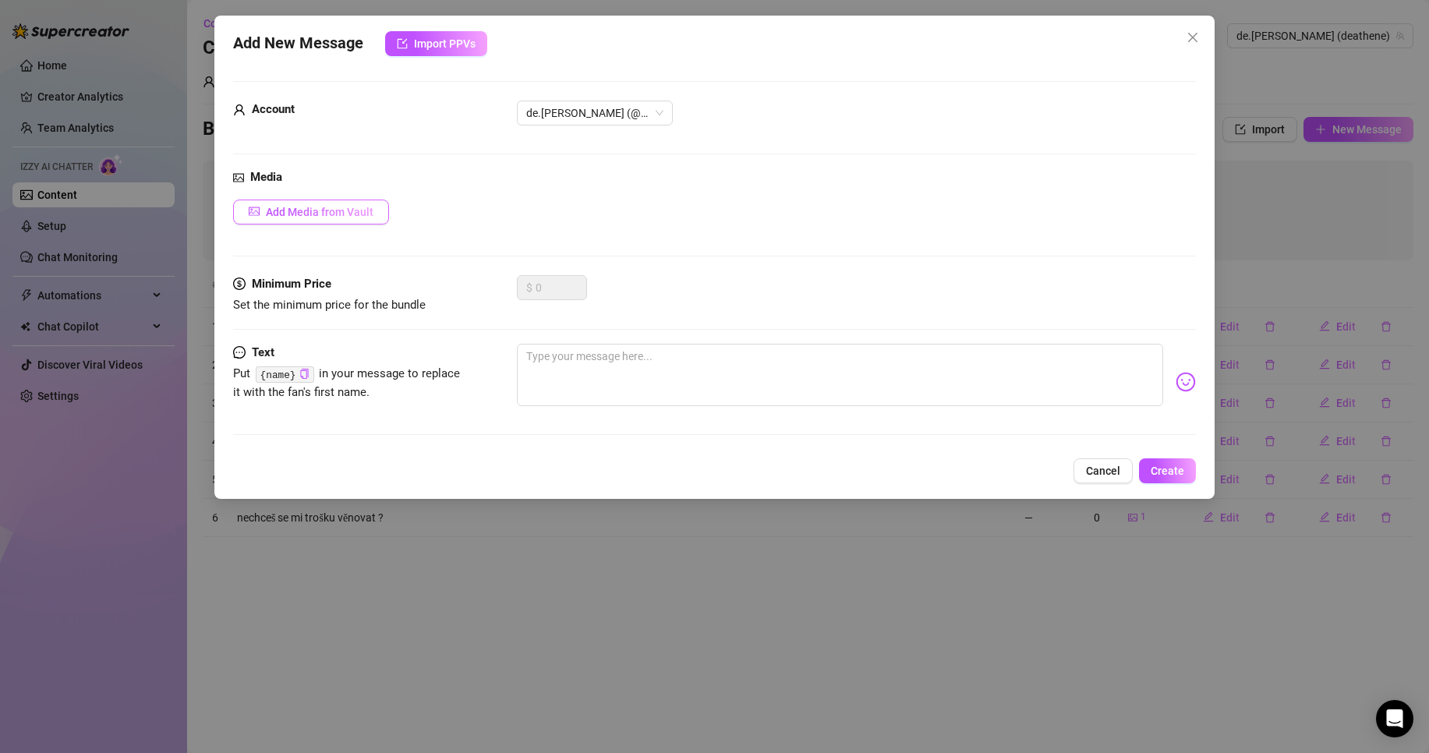
click at [347, 200] on button "Add Media from Vault" at bounding box center [311, 212] width 156 height 25
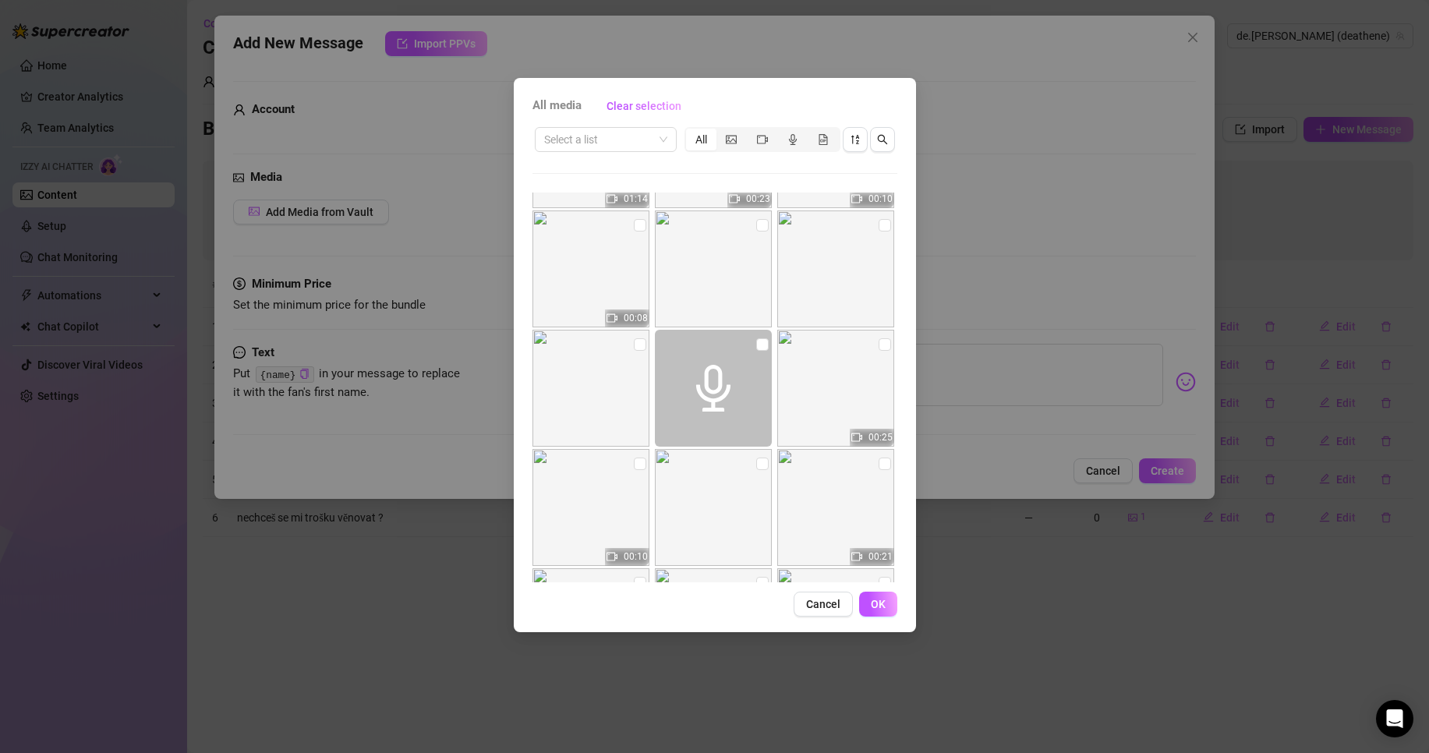
scroll to position [11905, 0]
click at [756, 232] on input "checkbox" at bounding box center [762, 231] width 12 height 12
checkbox input "true"
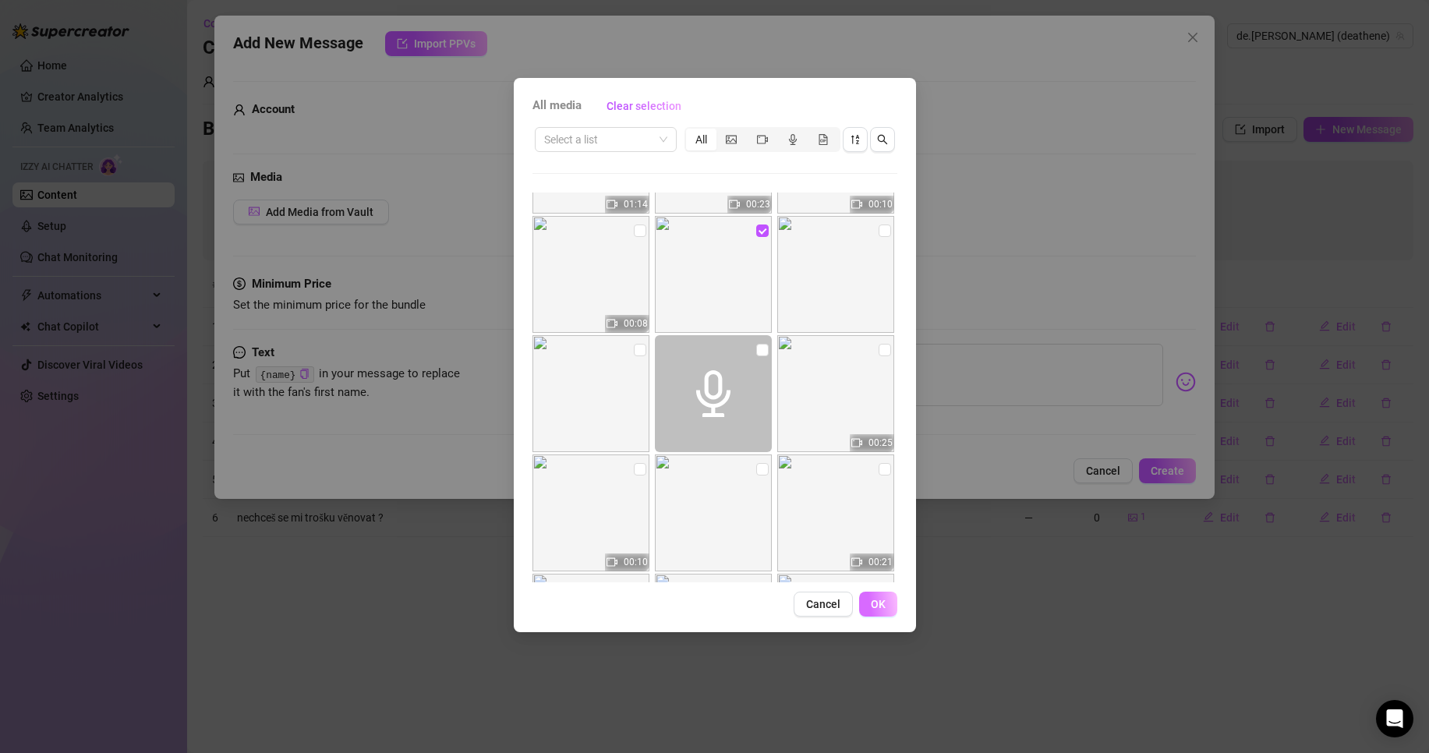
click at [880, 603] on span "OK" at bounding box center [878, 604] width 15 height 12
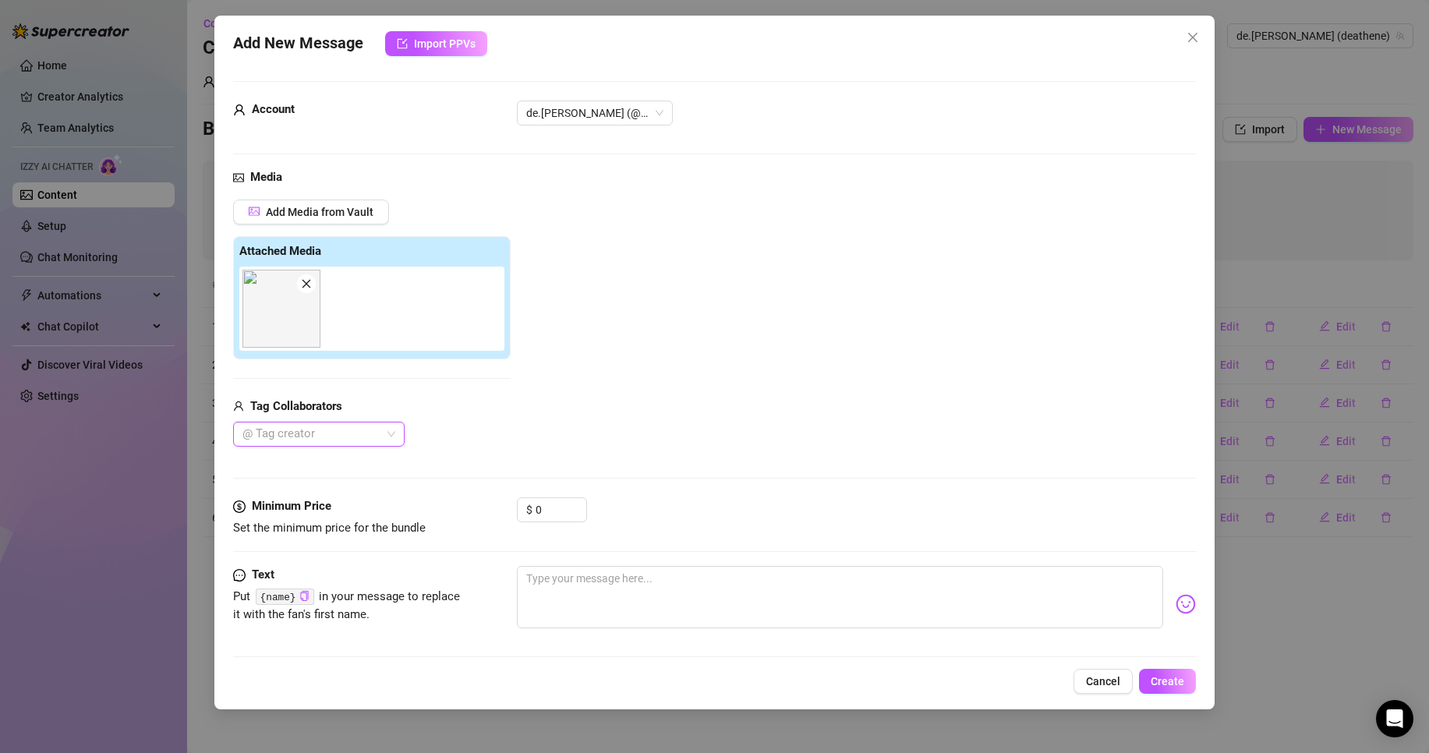
click at [275, 321] on img at bounding box center [281, 309] width 78 height 78
click at [284, 323] on img at bounding box center [281, 309] width 78 height 78
click at [575, 586] on textarea at bounding box center [840, 597] width 646 height 62
type textarea "j"
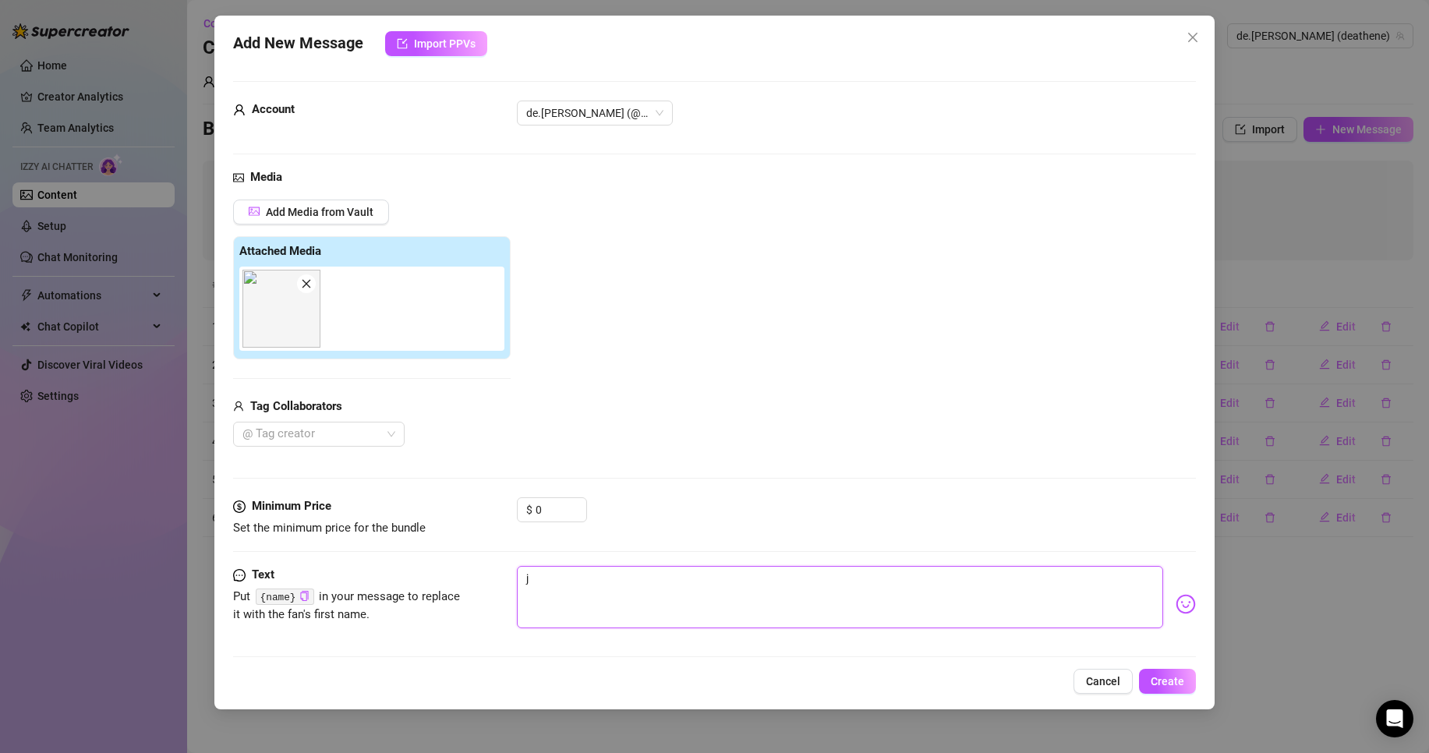
type textarea "js"
type textarea "jse"
type textarea "jsem"
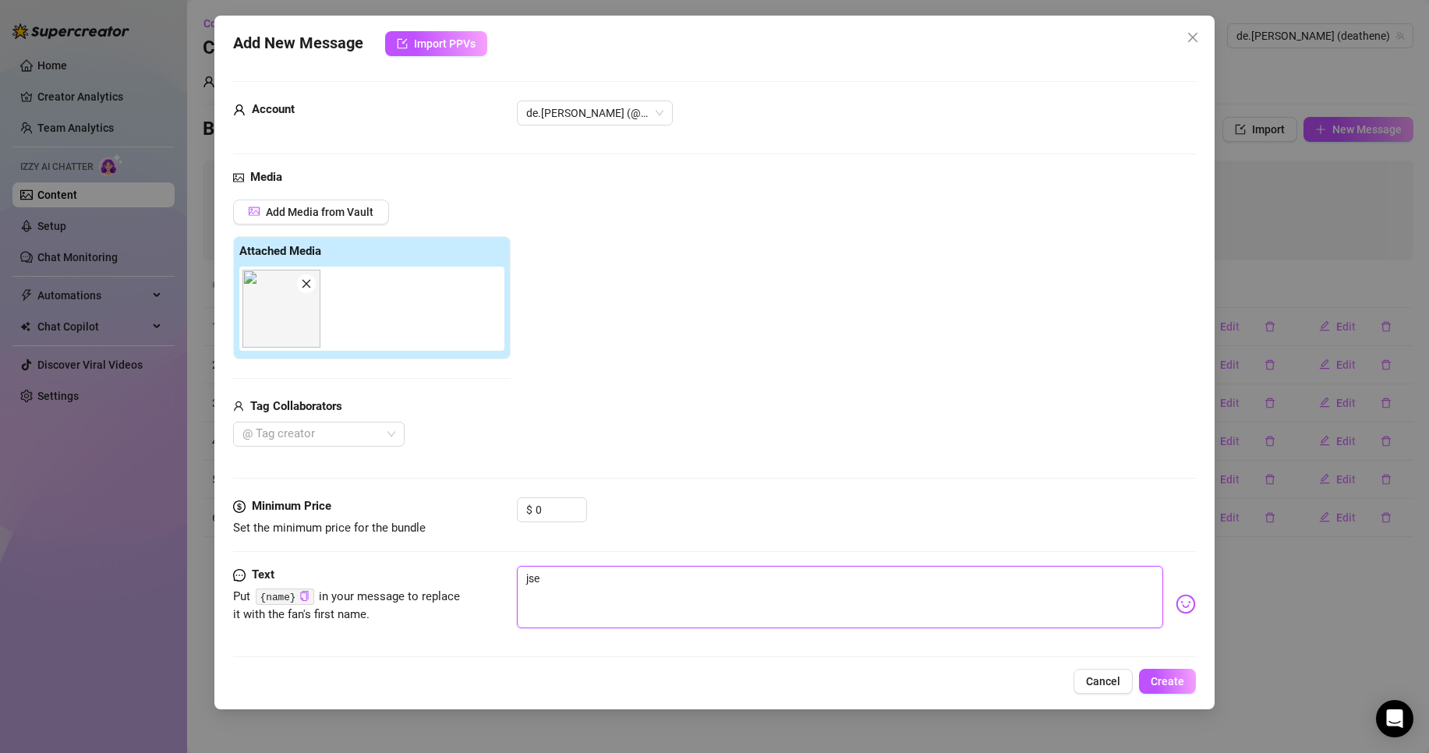
type textarea "jsem"
type textarea "jsem d"
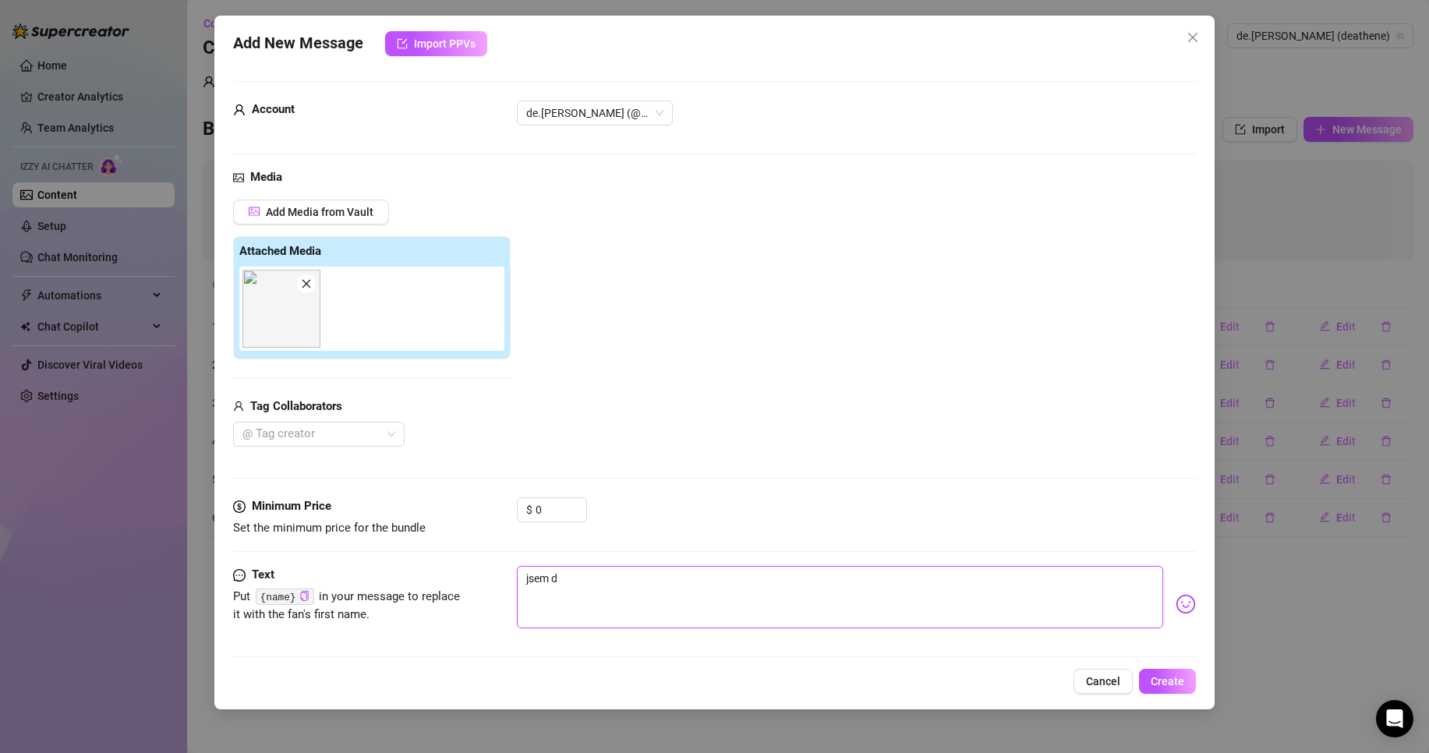
type textarea "jsem dn"
type textarea "jsem dne"
type textarea "jsem dnes"
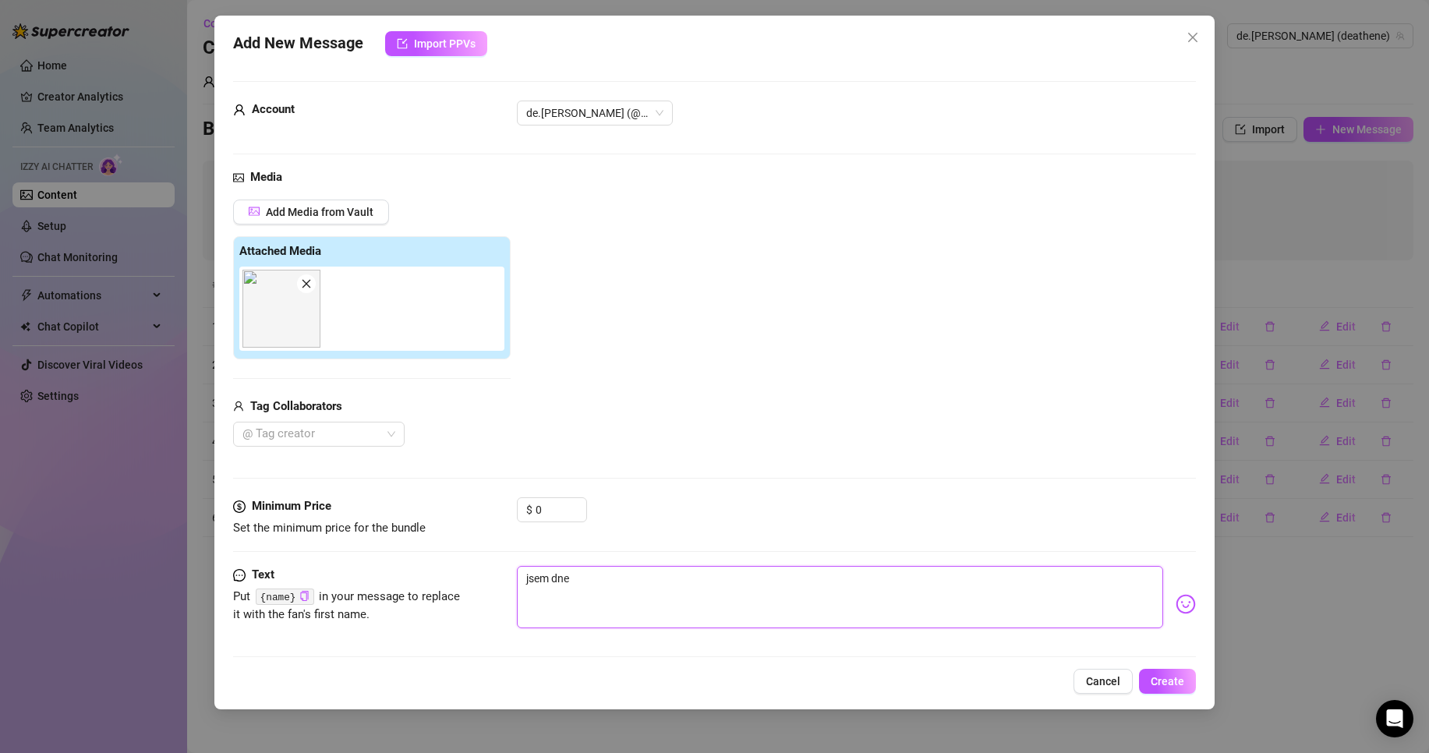
type textarea "jsem dnes"
type textarea "jsem dnesk"
type textarea "jsem dneska"
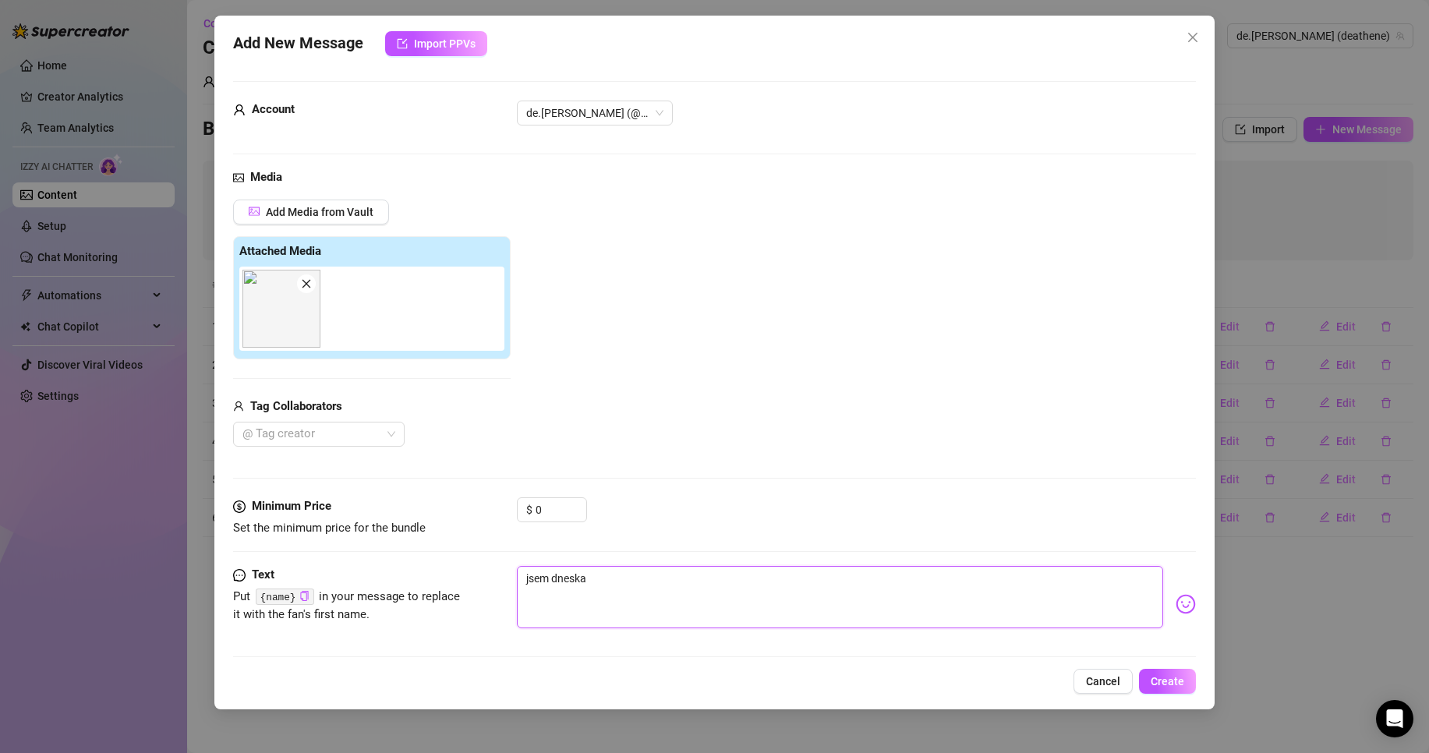
type textarea "jsem dneska"
type textarea "jsem dneska s"
type textarea "jsem dneska st"
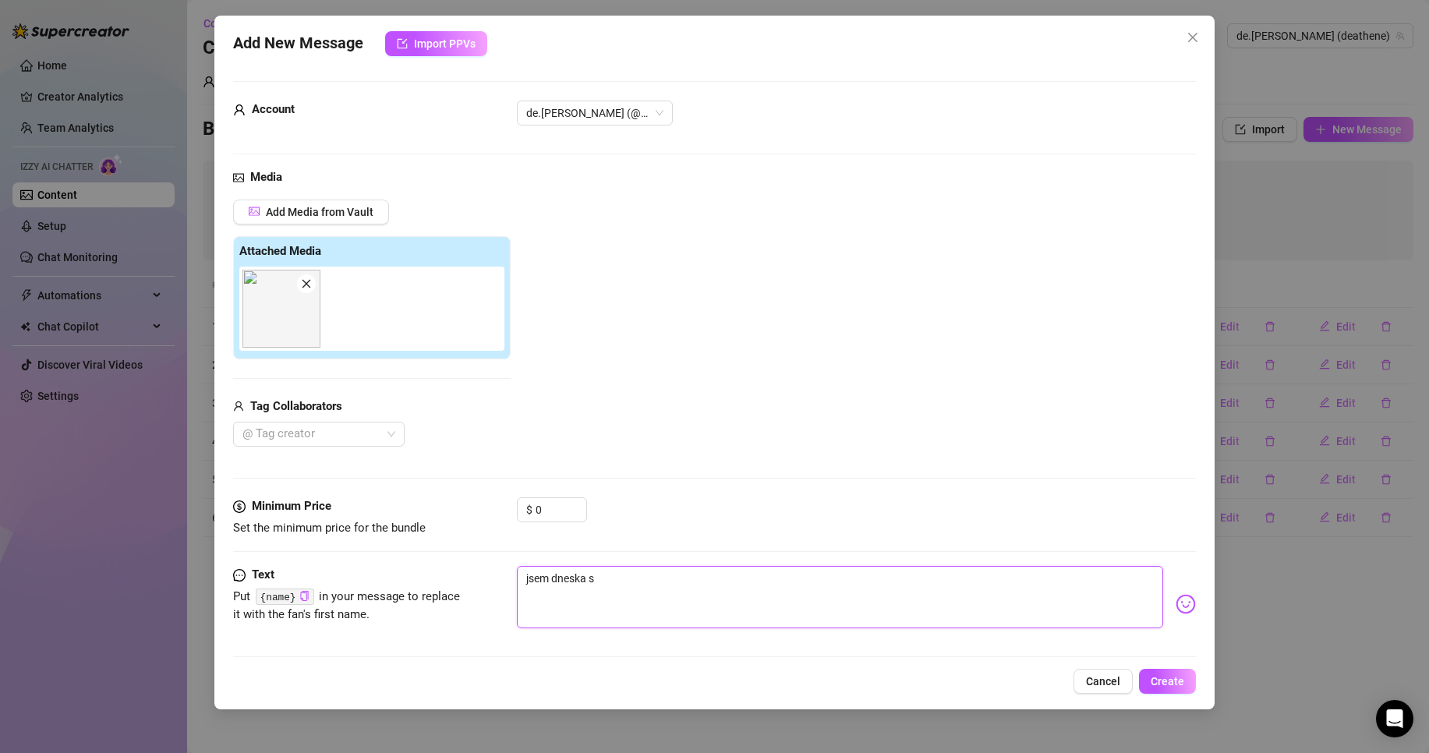
type textarea "jsem dneska st"
type textarea "jsem dneska str"
type textarea "jsem dneska stra"
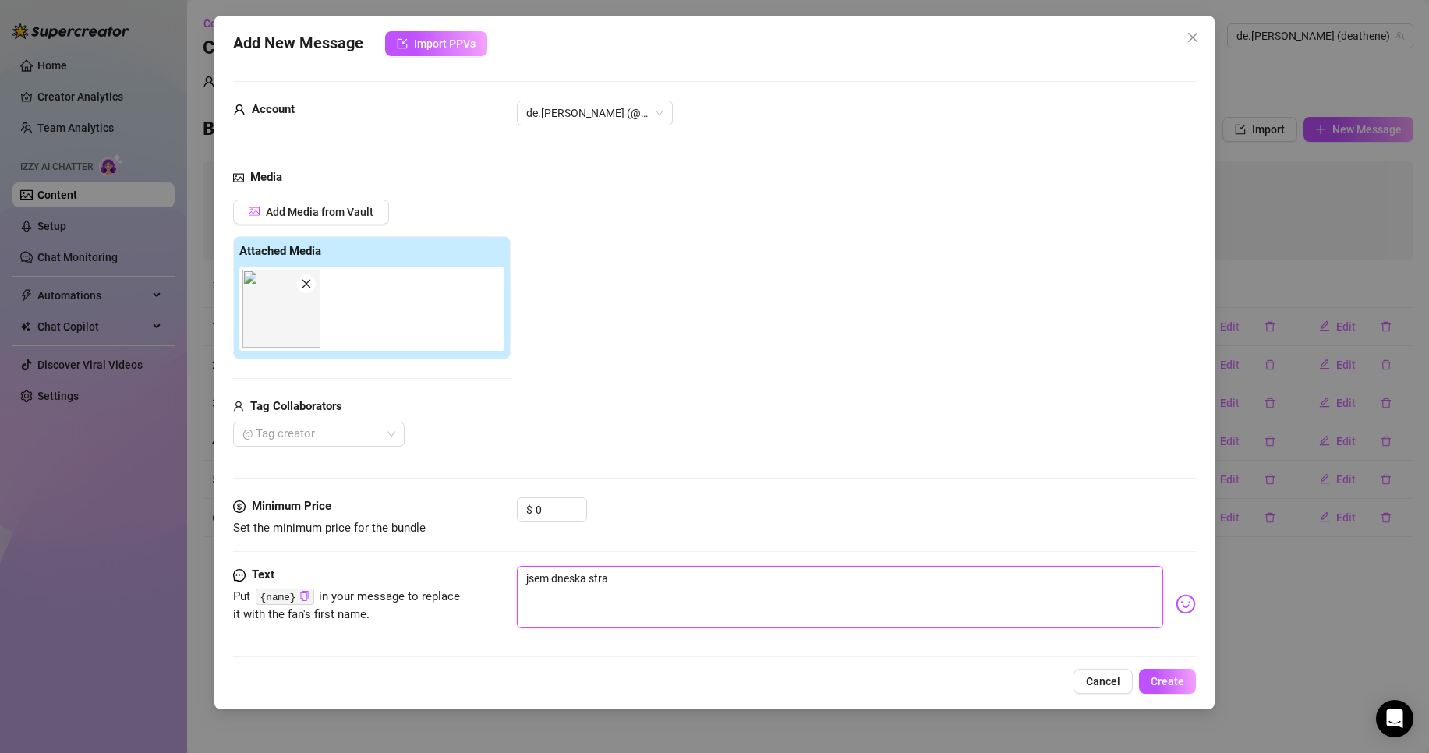
type textarea "jsem dneska straš"
type textarea "jsem dneska strašn"
type textarea "jsem dneska strašně"
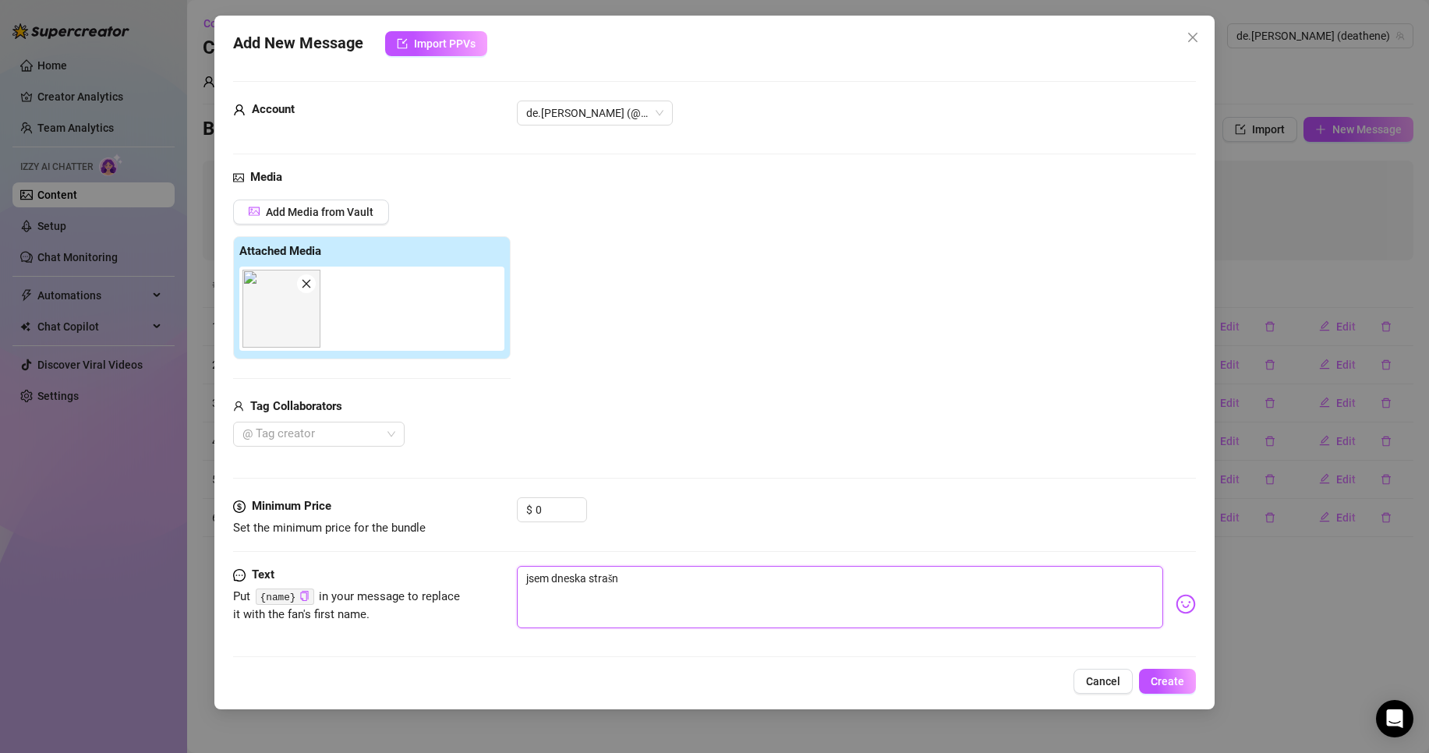
type textarea "jsem dneska strašně"
type textarea "jsem dneska strašně n"
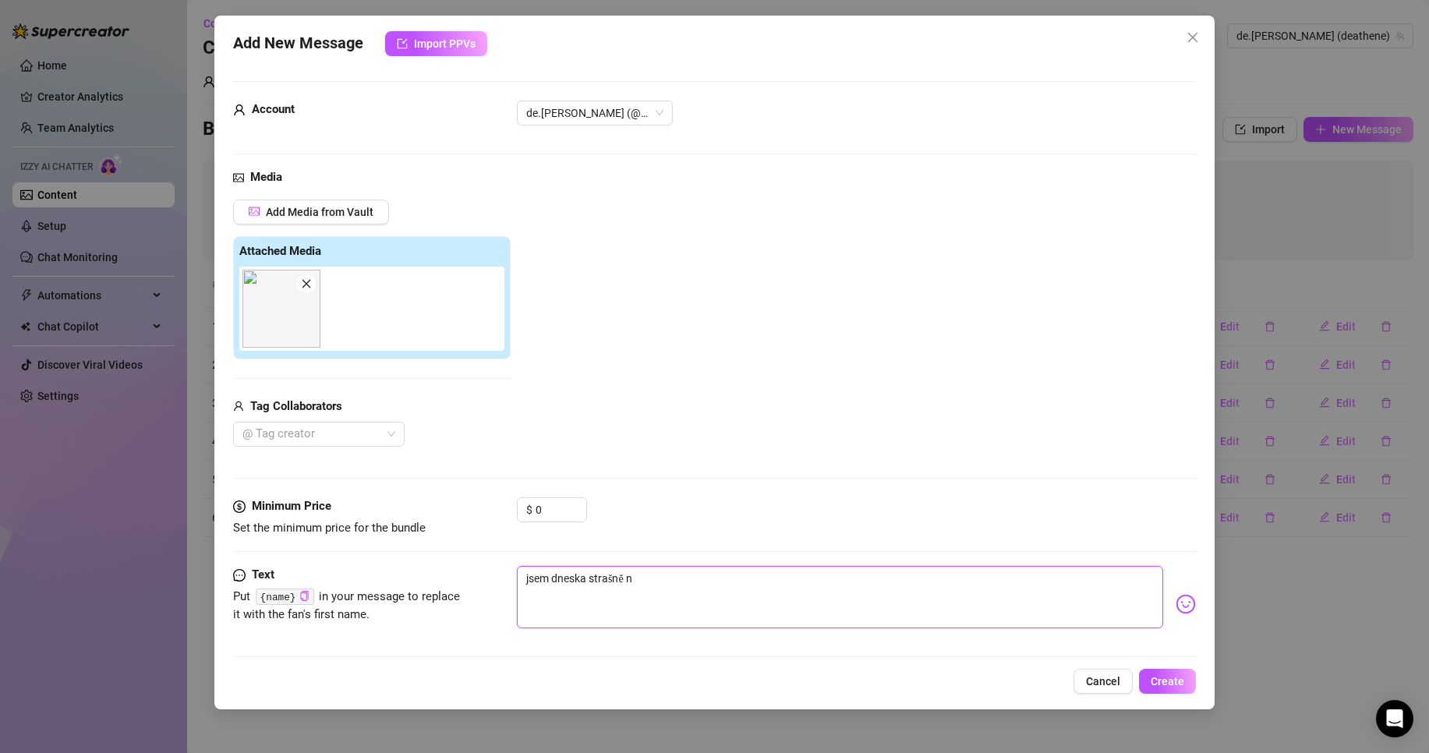
type textarea "jsem dneska strašně na"
type textarea "jsem dneska strašně n"
type textarea "jsem dneska strašně"
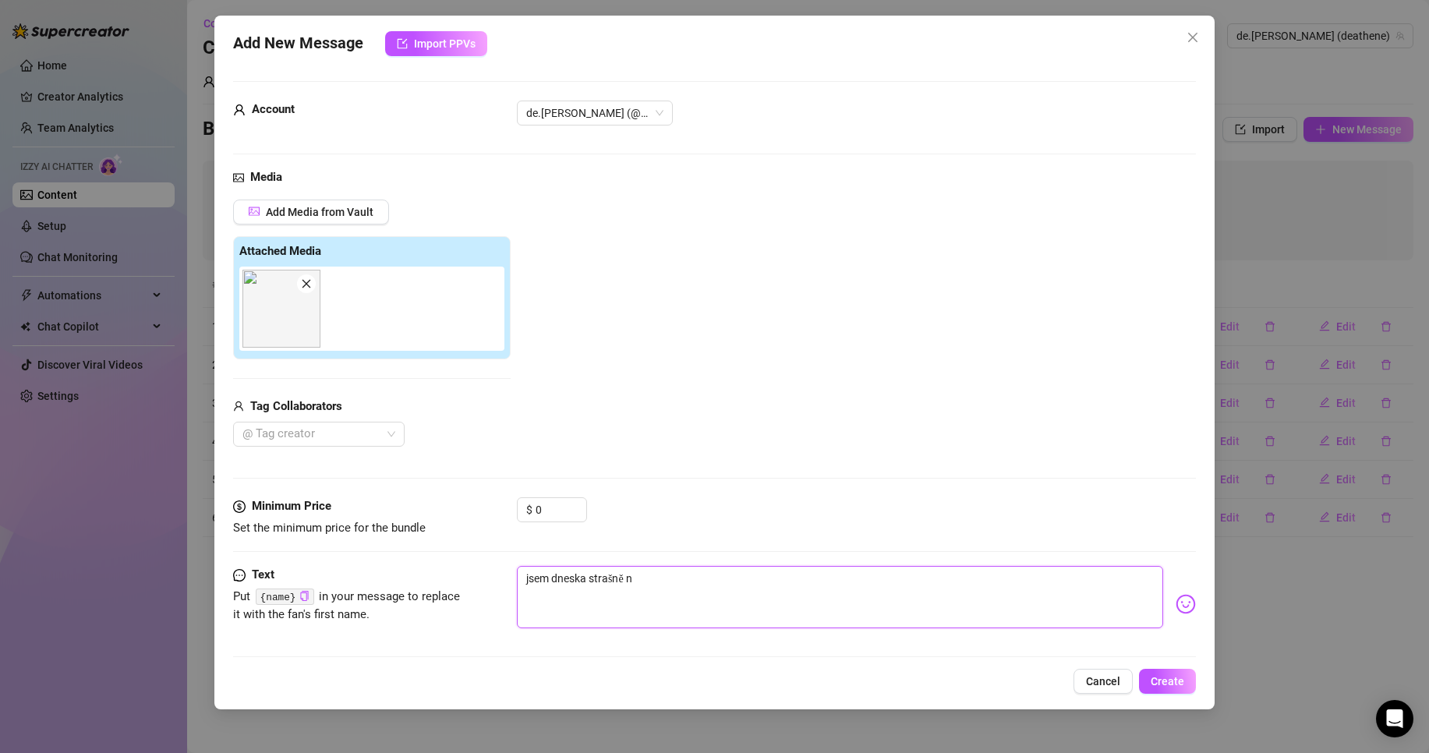
type textarea "jsem dneska strašně"
type textarea "jsem dneska strašně v"
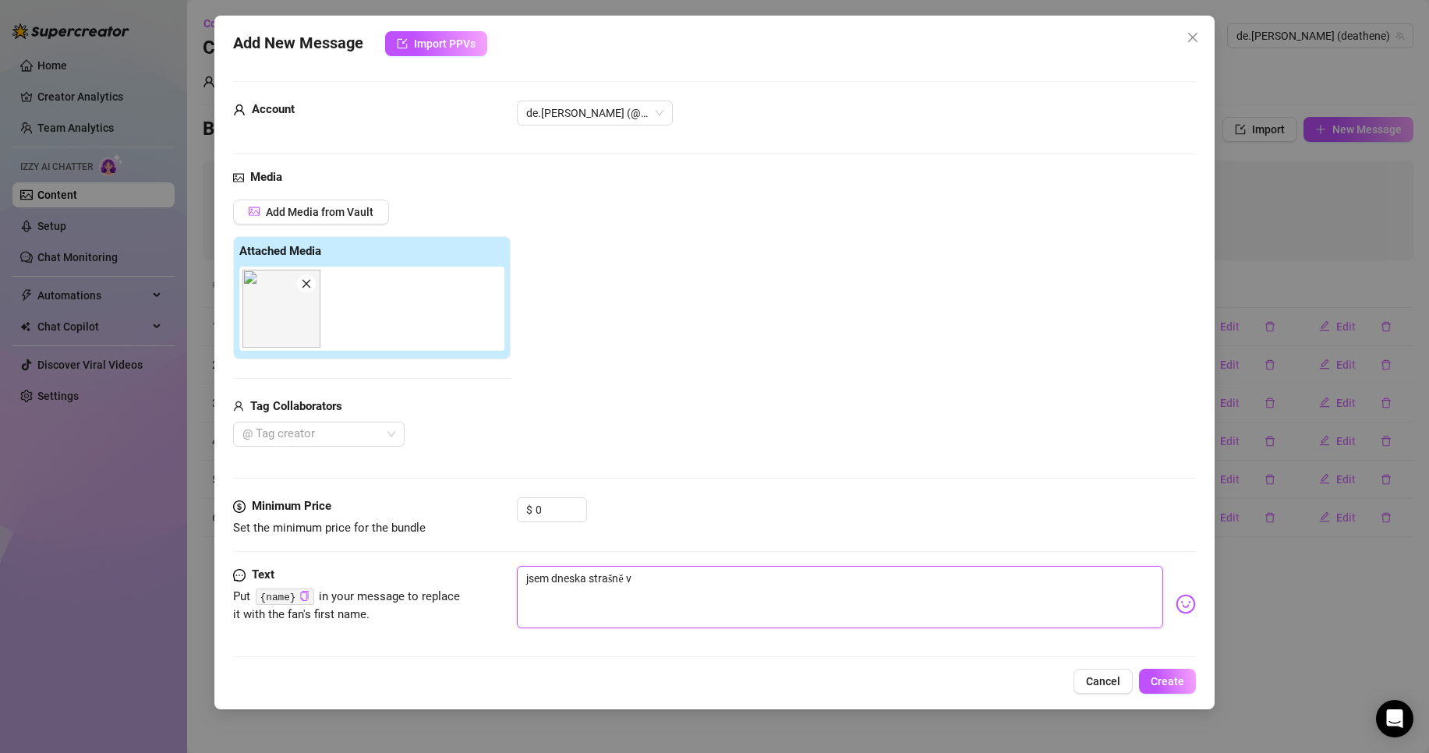
type textarea "jsem dneska strašně v n"
type textarea "jsem dneska strašně v ná"
type textarea "jsem dneska strašně v nál"
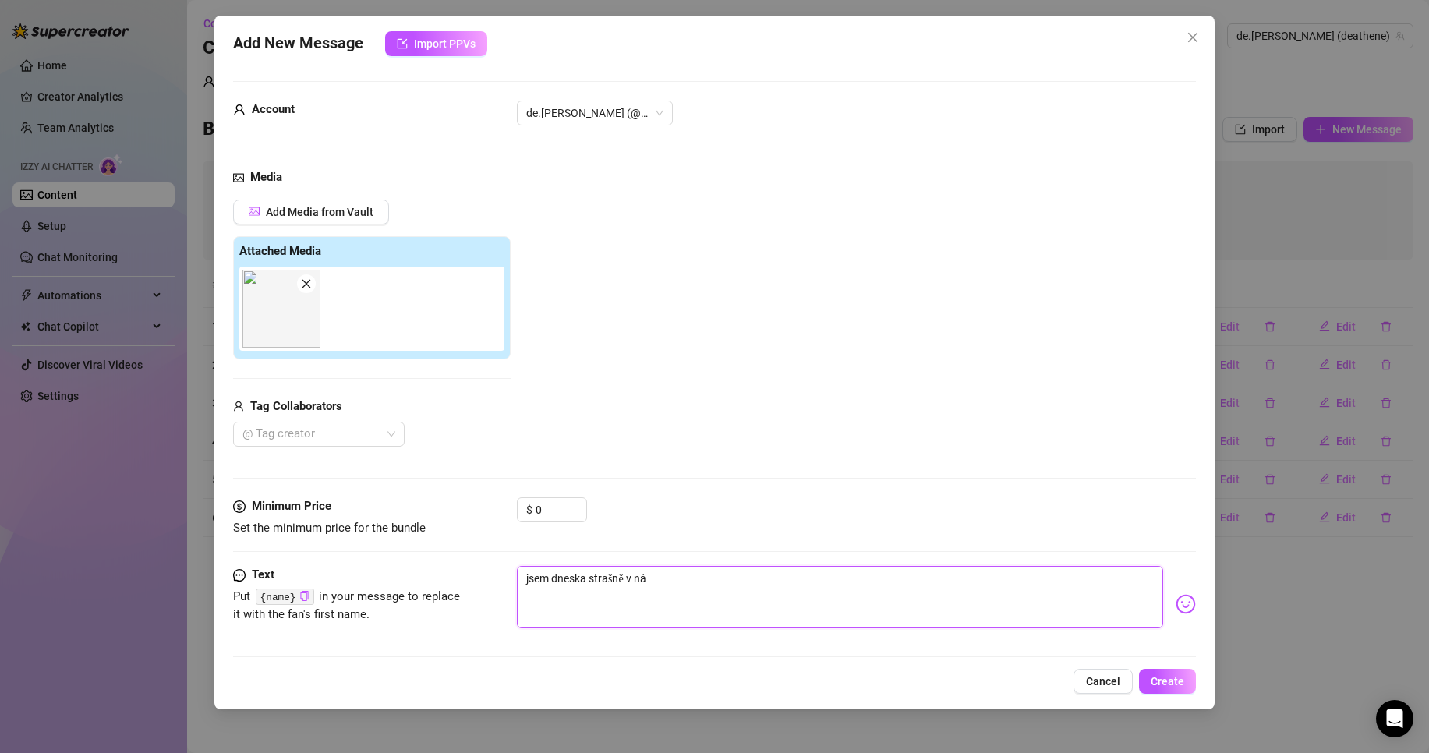
type textarea "jsem dneska strašně v nál"
type textarea "jsem dneska strašně v nálá"
type textarea "jsem dneska strašně v nálád"
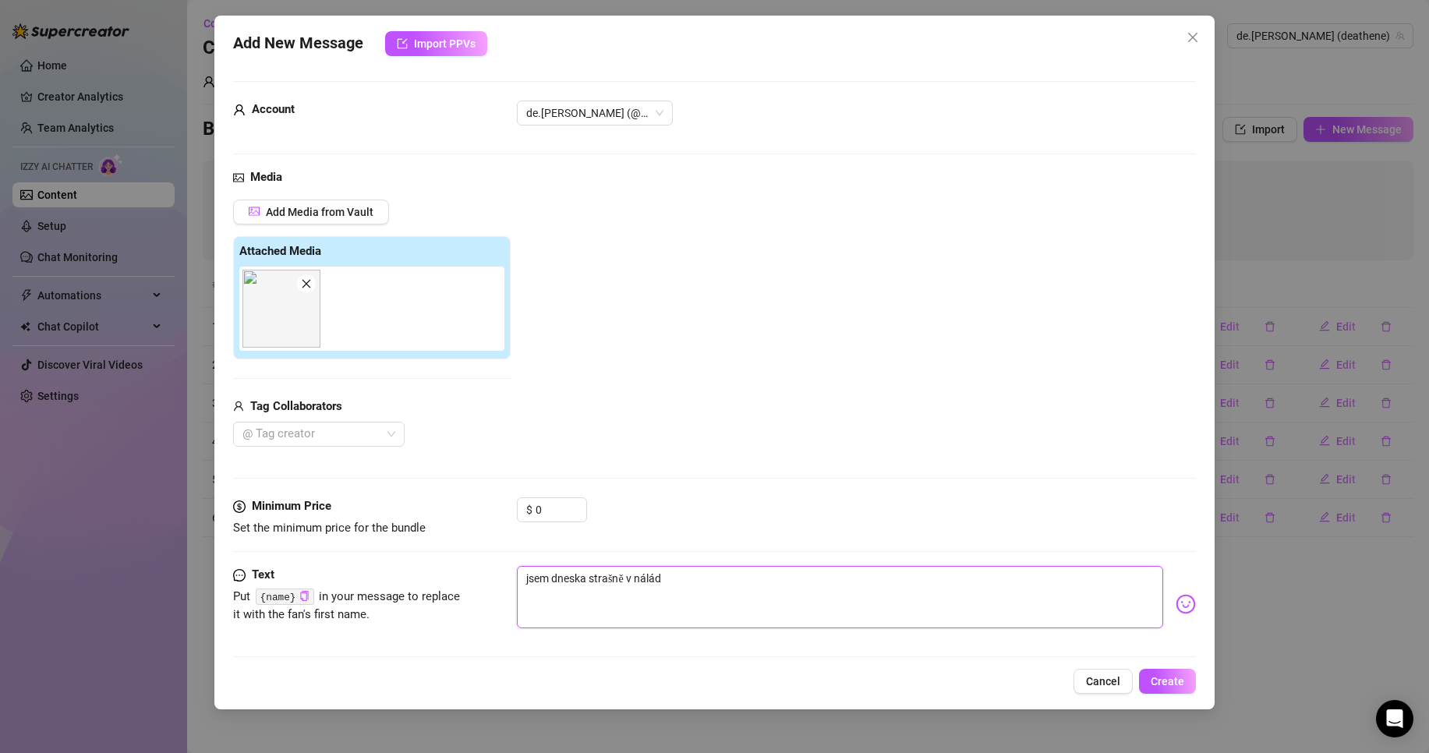
type textarea "jsem dneska strašně v náládě"
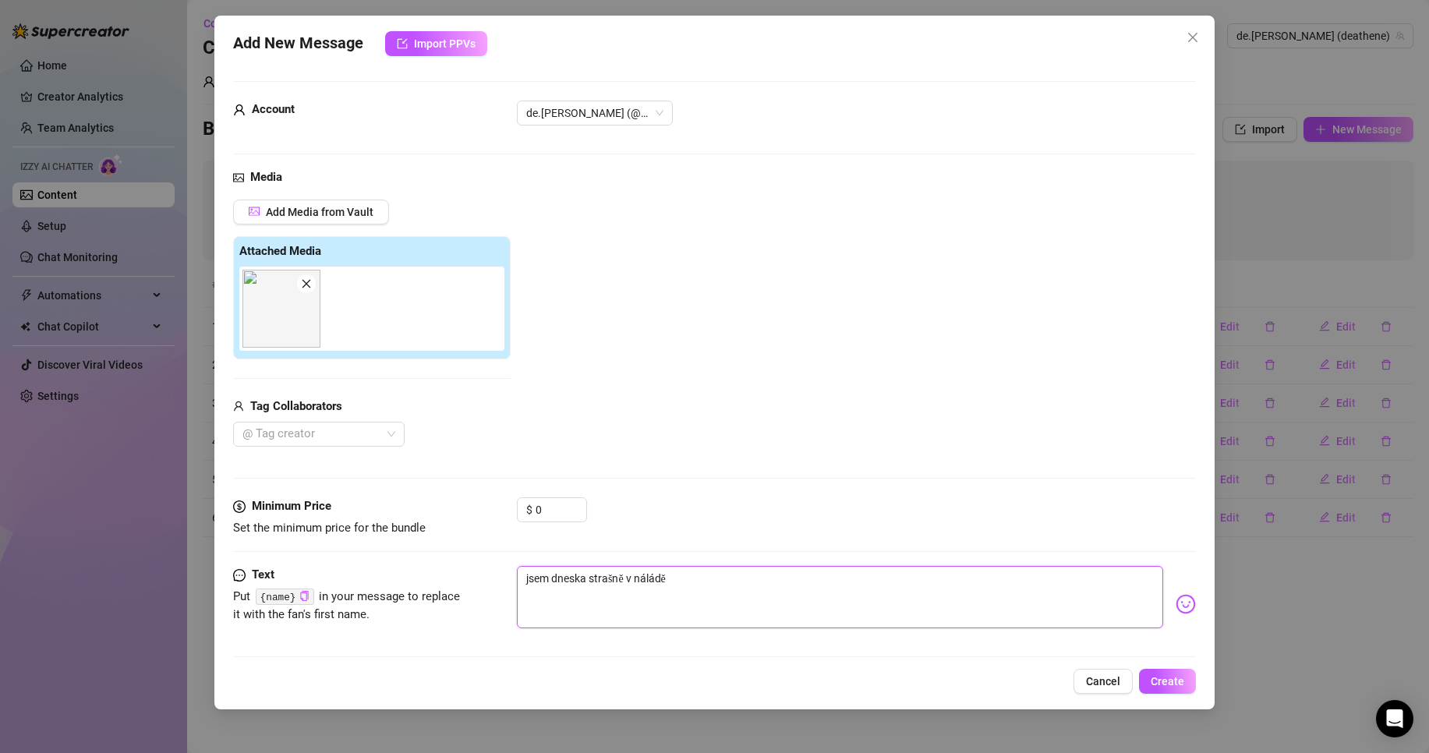
type textarea "jsem dneska strašně v náládě"
type textarea "jsem dneska strašně v nálád"
type textarea "jsem dneska strašně v nálá"
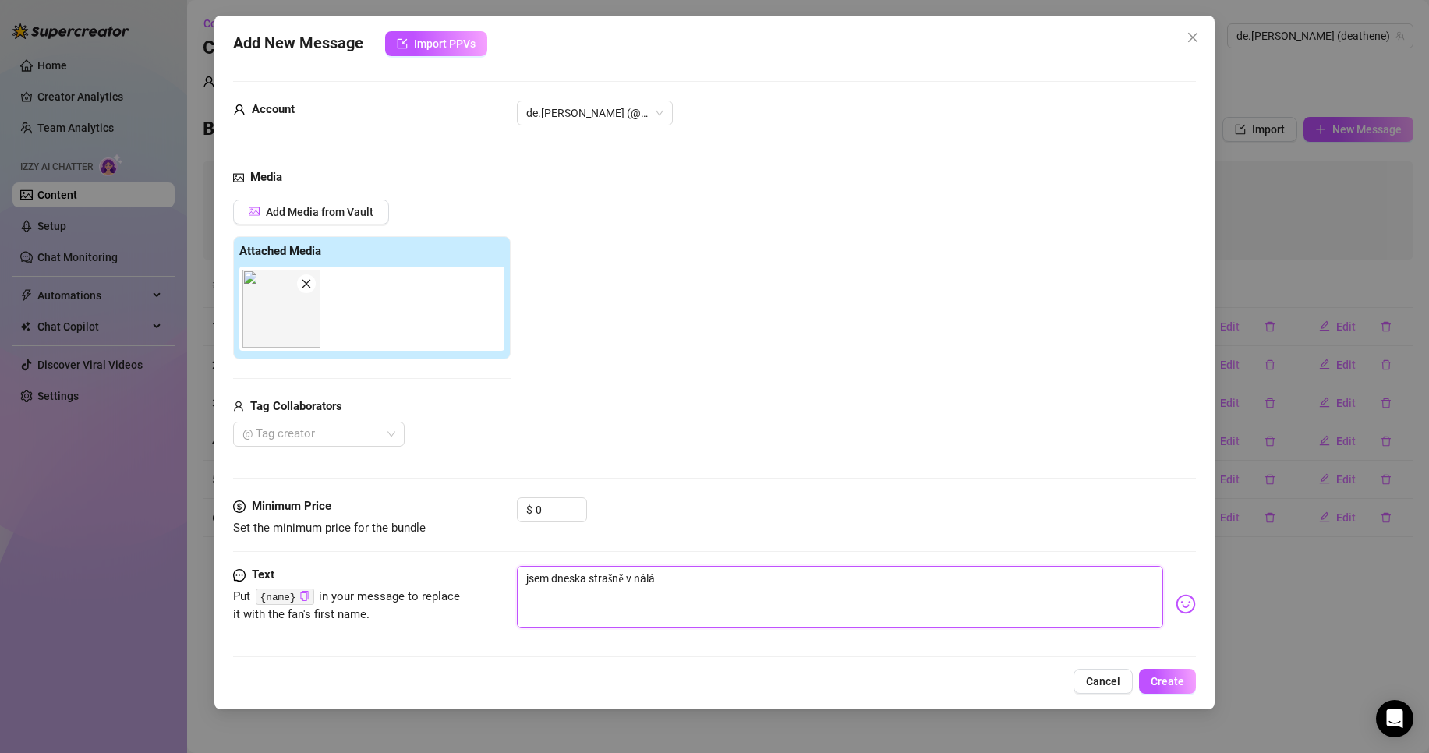
type textarea "jsem dneska strašně v nál"
type textarea "jsem dneska strašně v ná"
type textarea "jsem dneska strašně v n"
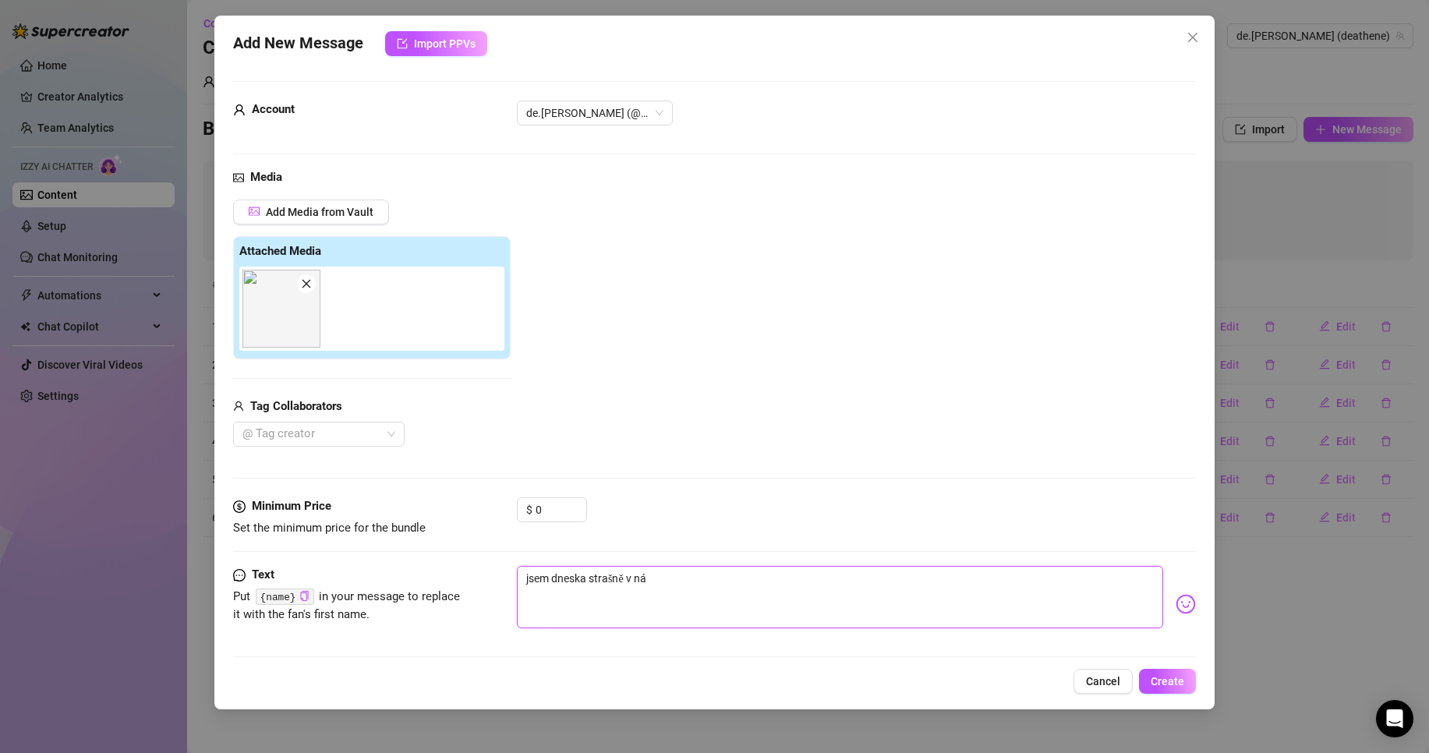
type textarea "jsem dneska strašně v n"
type textarea "jsem dneska strašně v ná"
type textarea "jsem dneska strašně v nál"
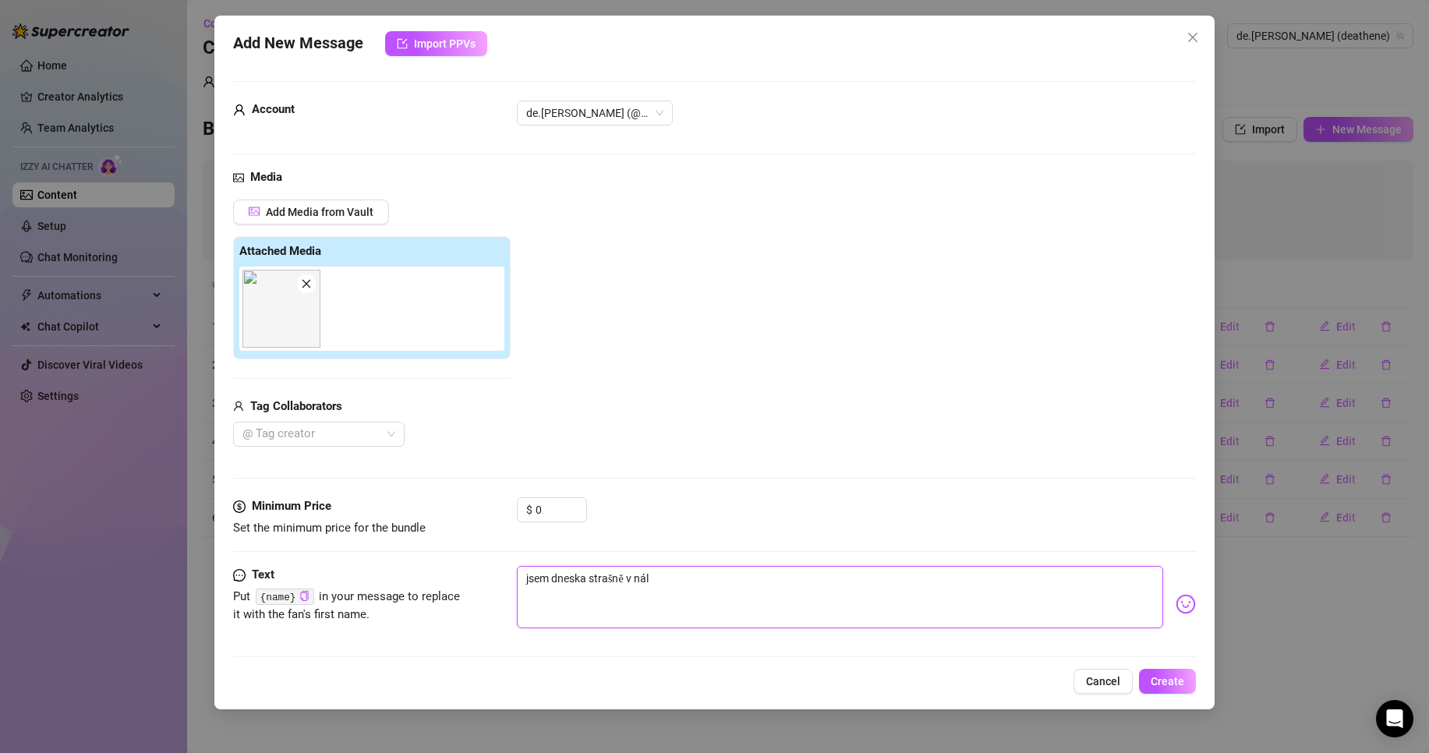
type textarea "jsem dneska strašně v nála"
type textarea "jsem dneska strašně v nálad"
type textarea "jsem dneska strašně v náladě"
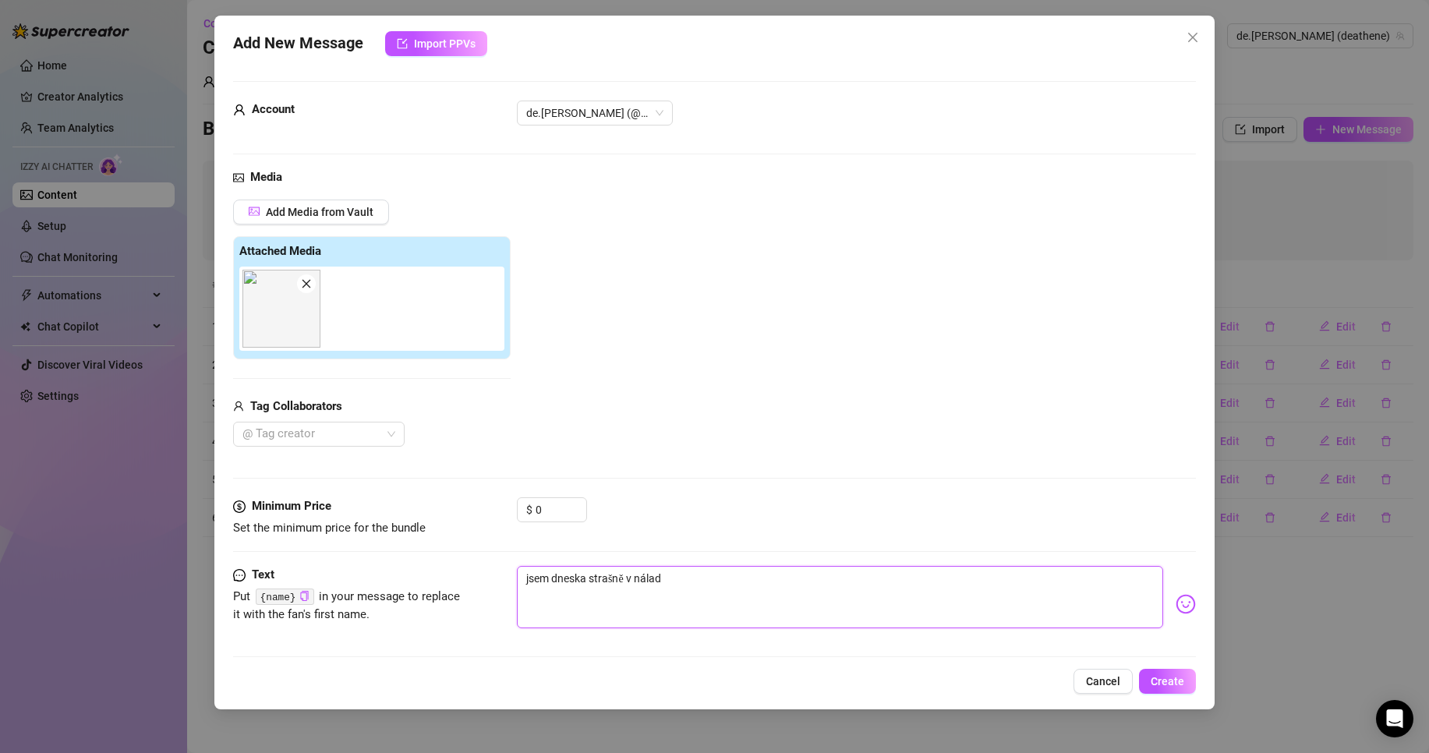
type textarea "jsem dneska strašně v náladě"
type textarea "jsem dneska strašně v náladě a"
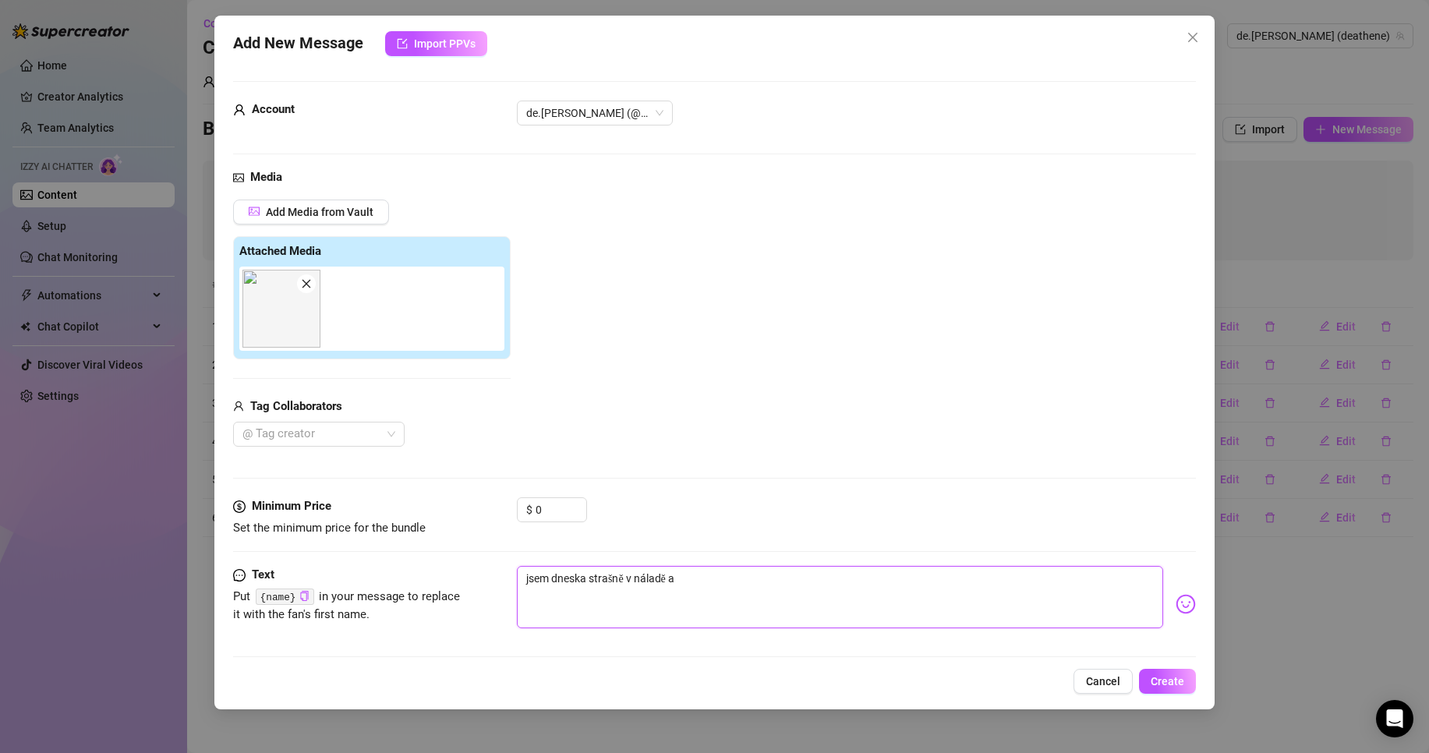
type textarea "jsem dneska strašně v náladě a"
type textarea "jsem dneska strašně v náladě a t"
type textarea "jsem dneska strašně v náladě a ty"
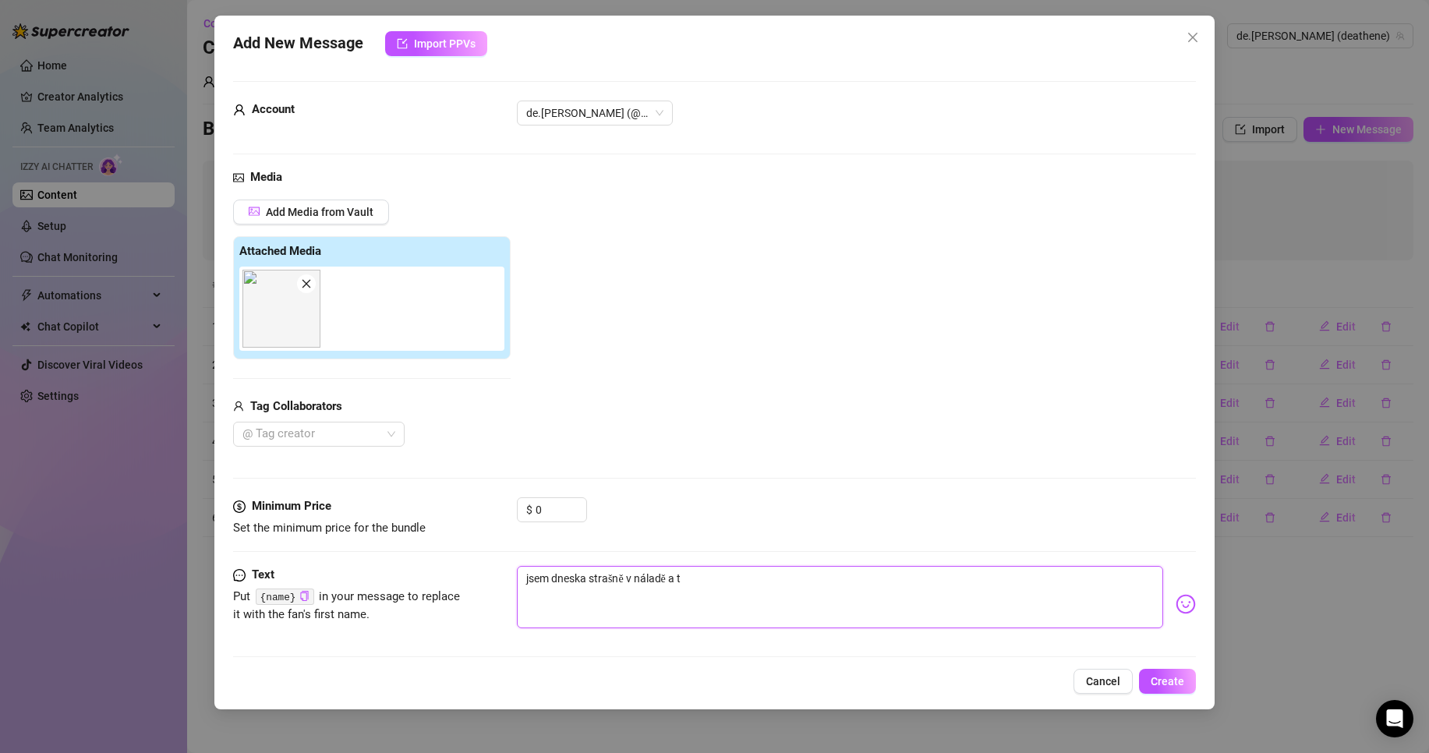
type textarea "jsem dneska strašně v náladě a ty"
type textarea "jsem dneska strašně v náladě a ty p"
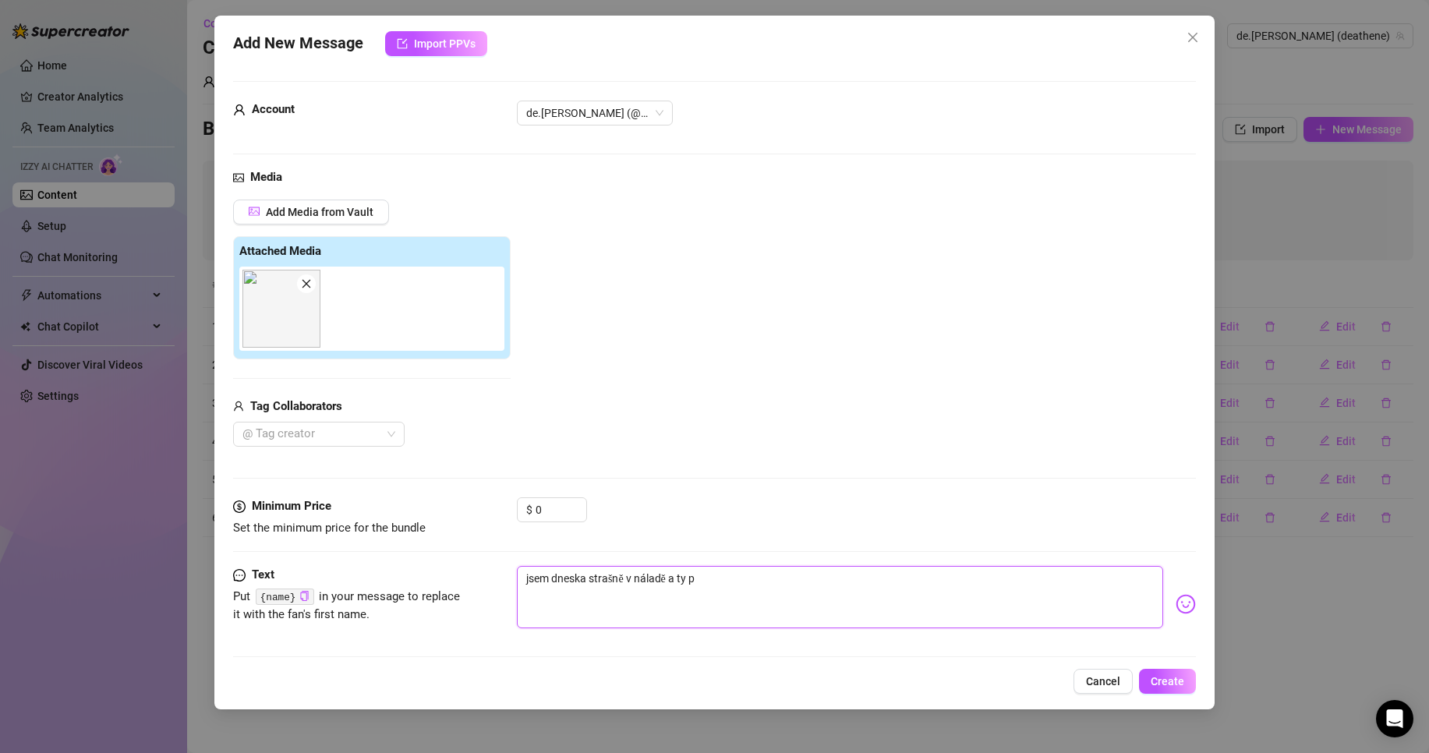
type textarea "jsem dneska strašně v náladě a ty pr"
type textarea "jsem dneska strašně v náladě a ty pro"
type textarea "jsem dneska strašně v náladě a ty pros"
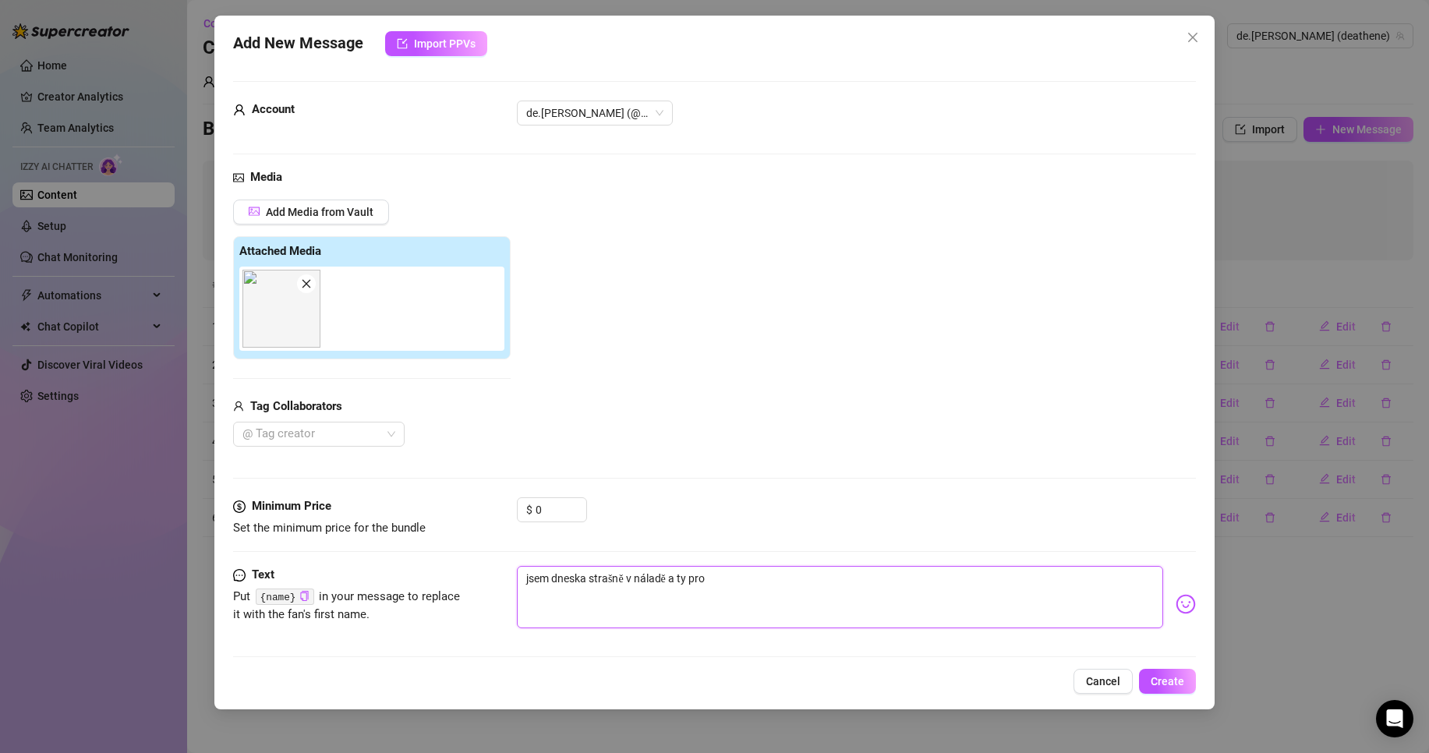
type textarea "jsem dneska strašně v náladě a ty pros"
type textarea "jsem dneska strašně v náladě a ty prost"
type textarea "jsem dneska strašně v náladě a ty prostě"
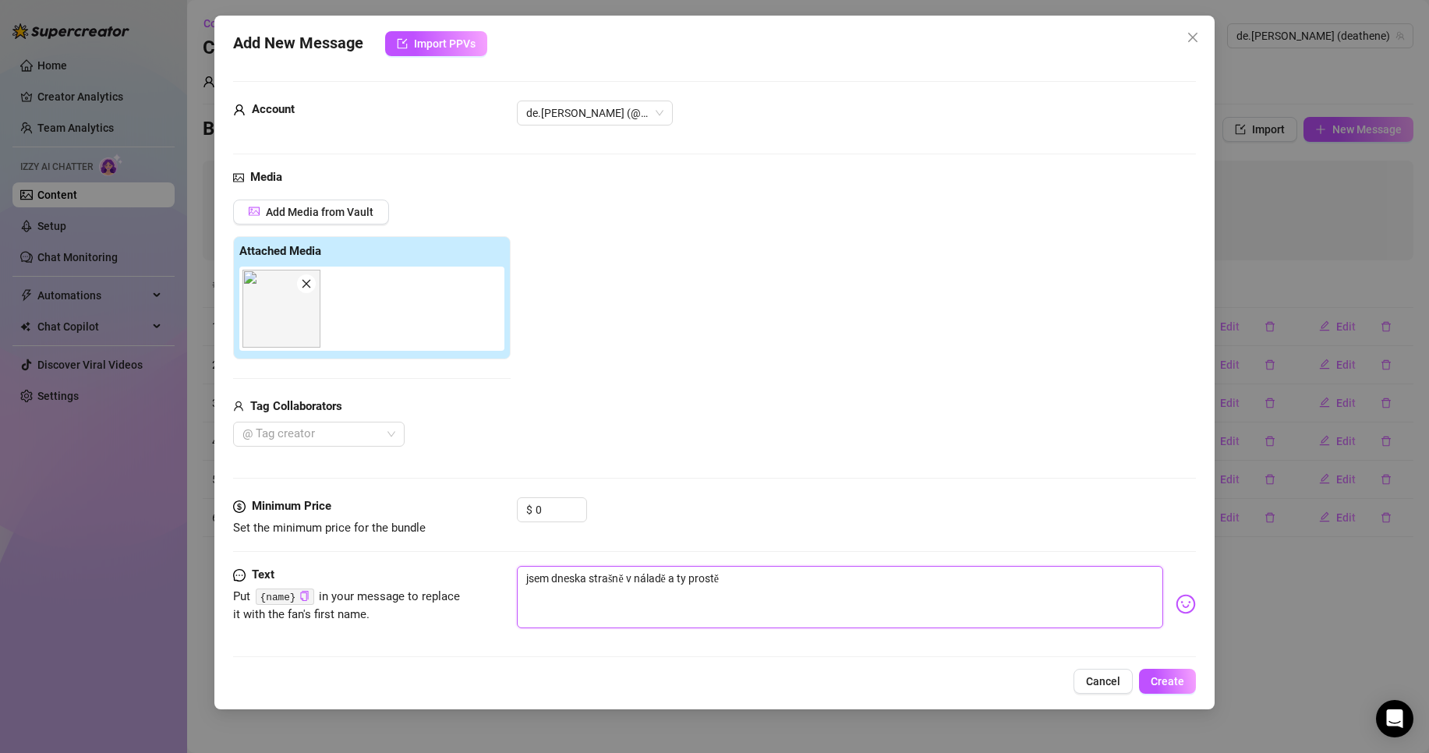
type textarea "jsem dneska strašně v náladě a ty prostě"
type textarea "jsem dneska strašně v náladě a ty prostě n"
type textarea "jsem dneska strašně v náladě a ty prostě na"
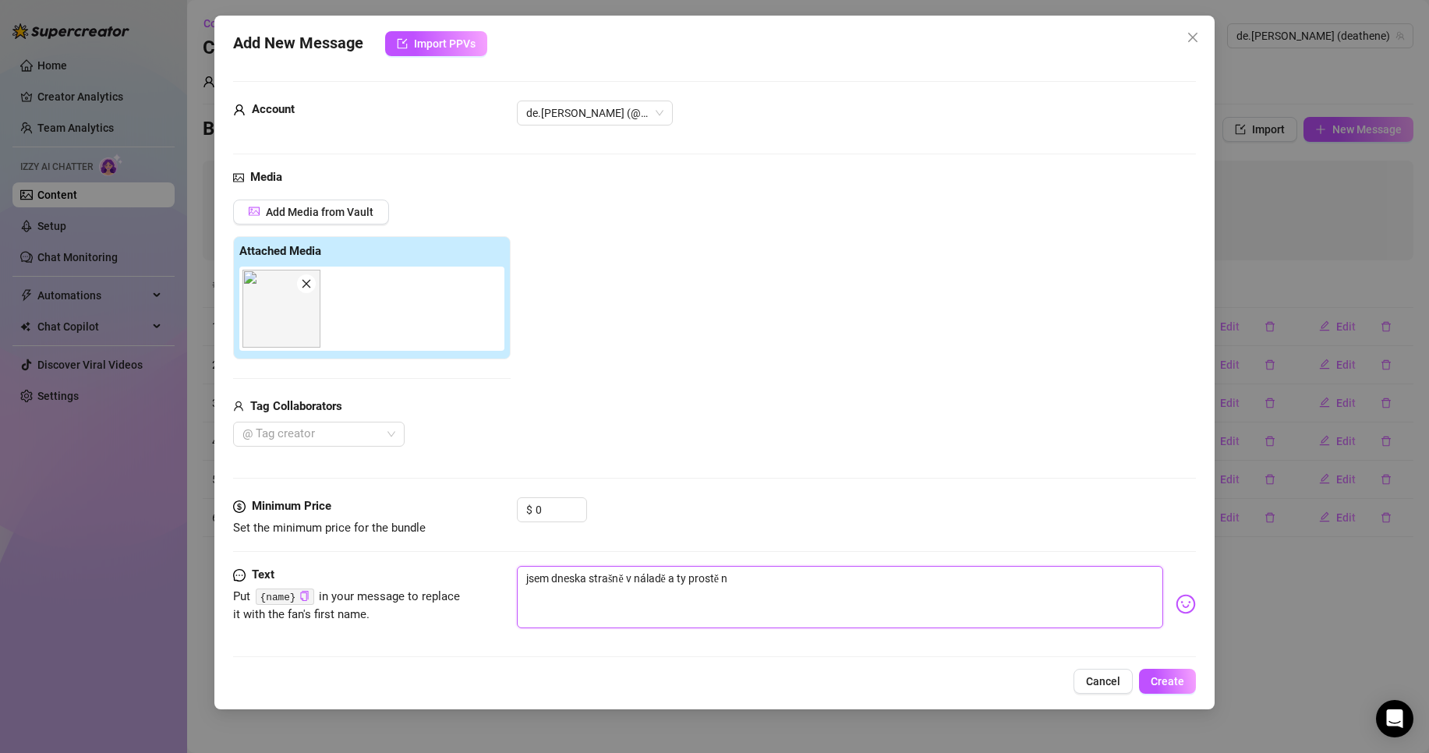
type textarea "jsem dneska strašně v náladě a ty prostě na"
type textarea "jsem dneska strašně v náladě a ty prostě na m"
click at [1176, 605] on img at bounding box center [1186, 604] width 20 height 20
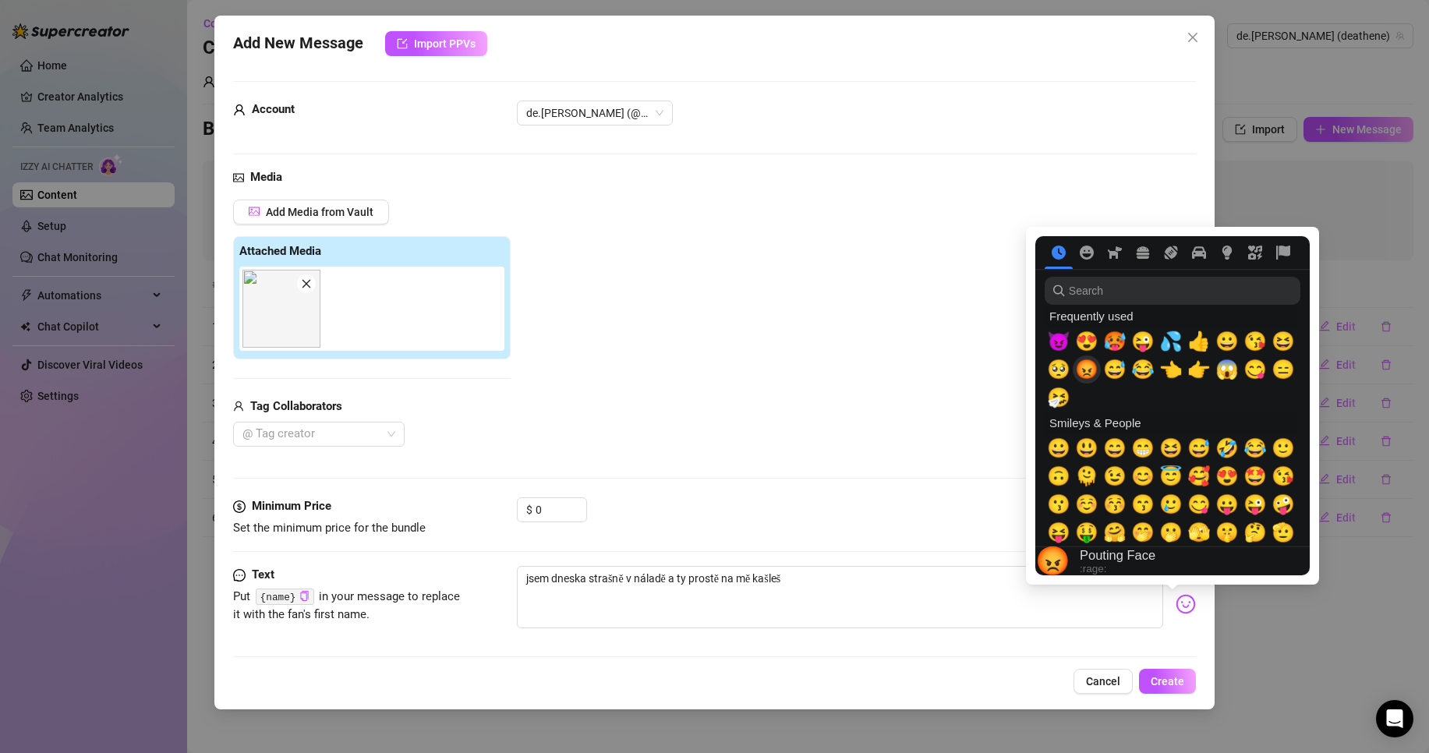
click at [1091, 370] on span "😡" at bounding box center [1086, 370] width 23 height 22
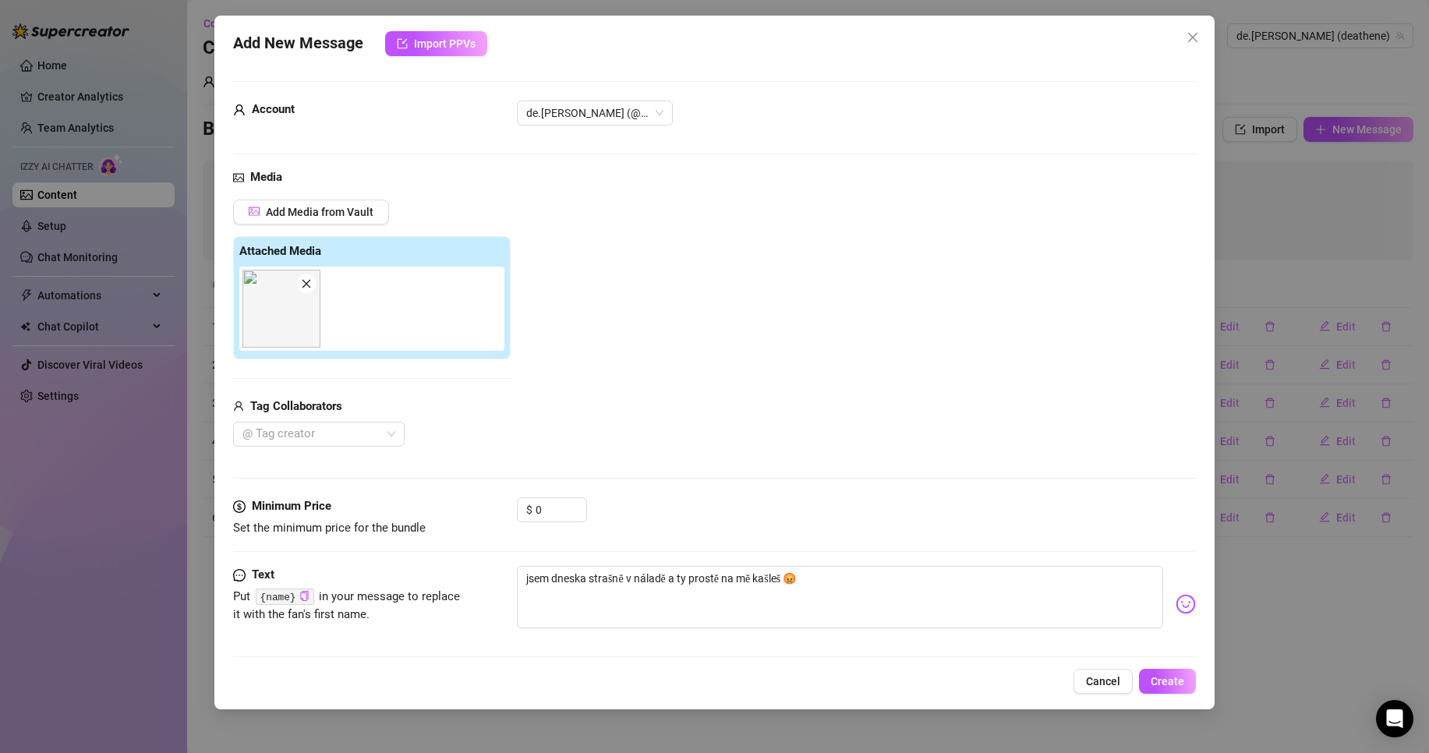
click at [851, 509] on div "$ 0" at bounding box center [856, 516] width 679 height 39
click at [519, 580] on textarea "jsem dneska strašně v náladě a ty prostě na mě kašleš 😡" at bounding box center [840, 597] width 646 height 62
click at [832, 579] on textarea "jsem dneska strašně v náladě a ty prostě na mě kašleš 😡" at bounding box center [840, 597] width 646 height 62
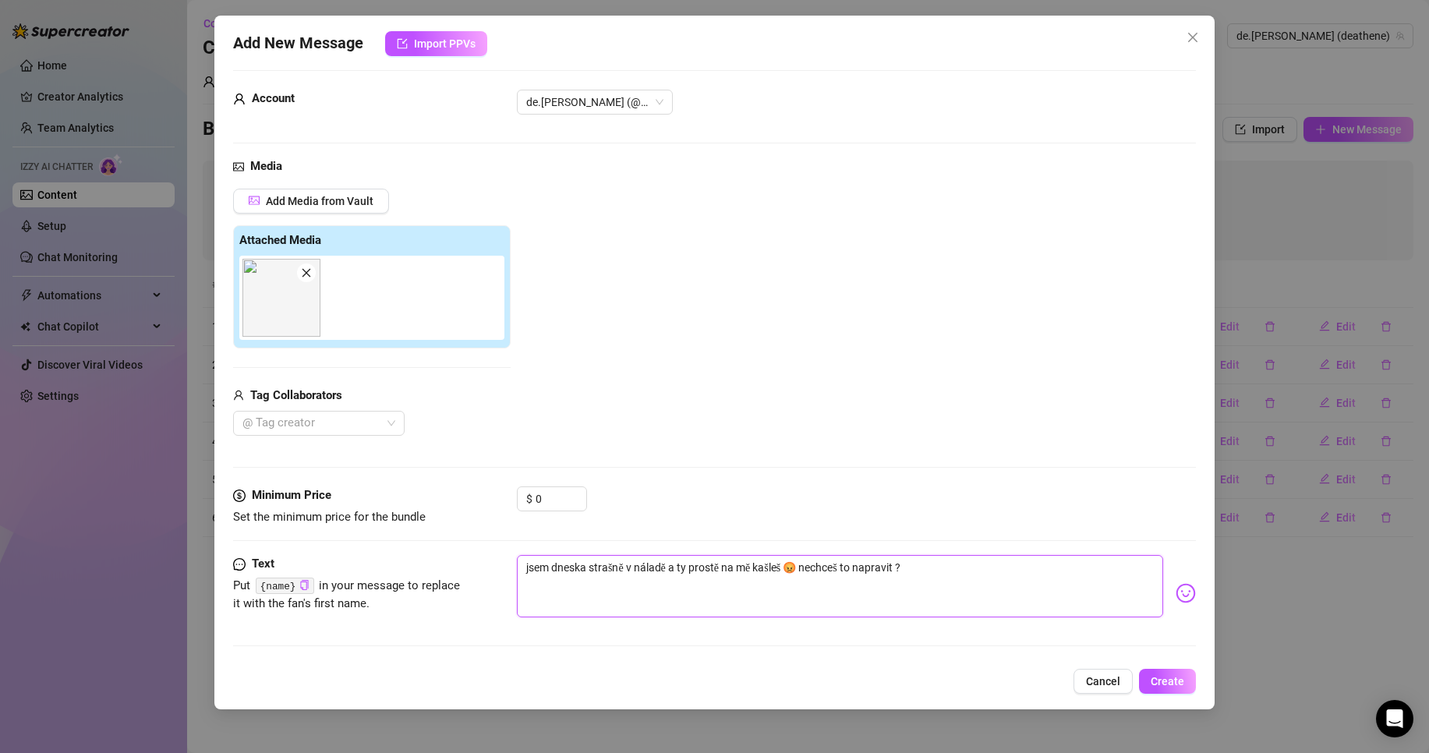
scroll to position [12, 0]
click at [1166, 681] on span "Create" at bounding box center [1168, 681] width 34 height 12
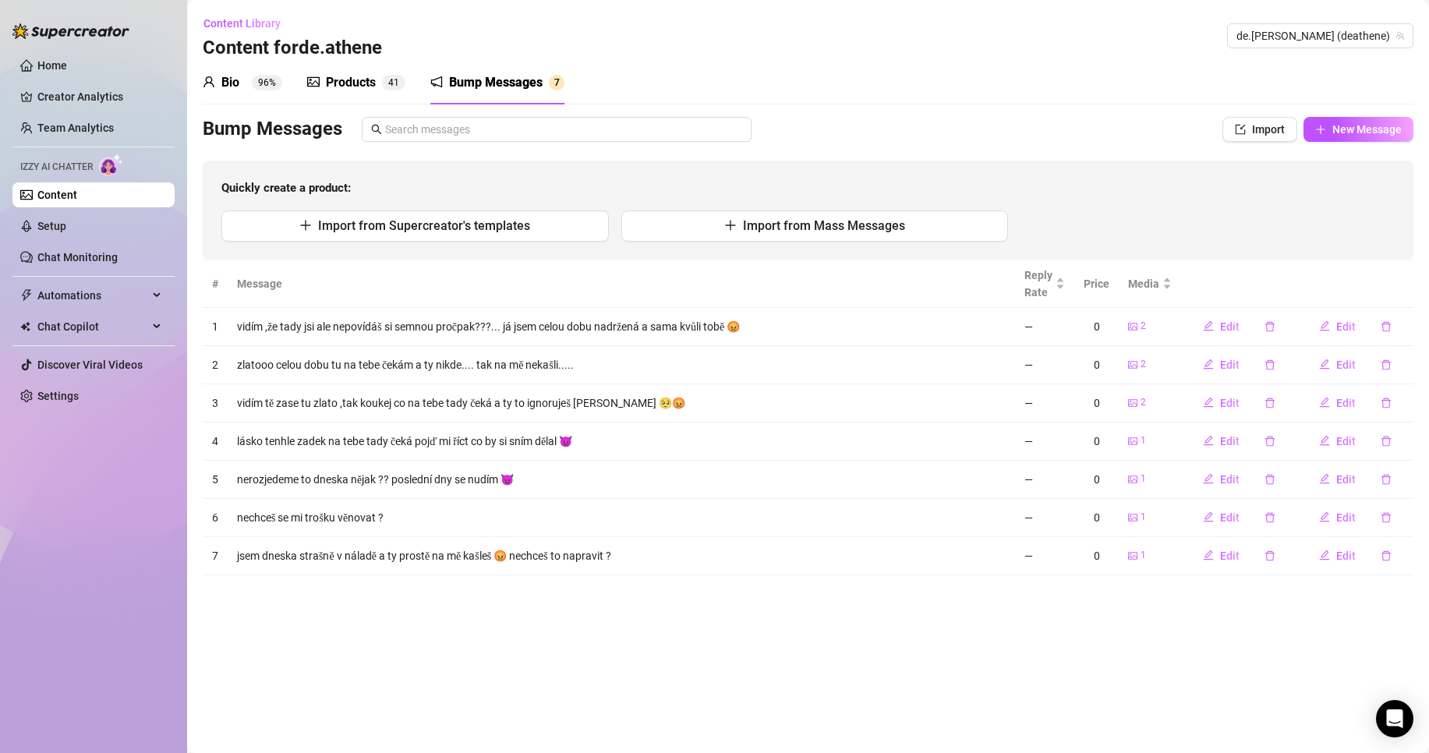
click at [363, 91] on div "Products" at bounding box center [351, 82] width 50 height 19
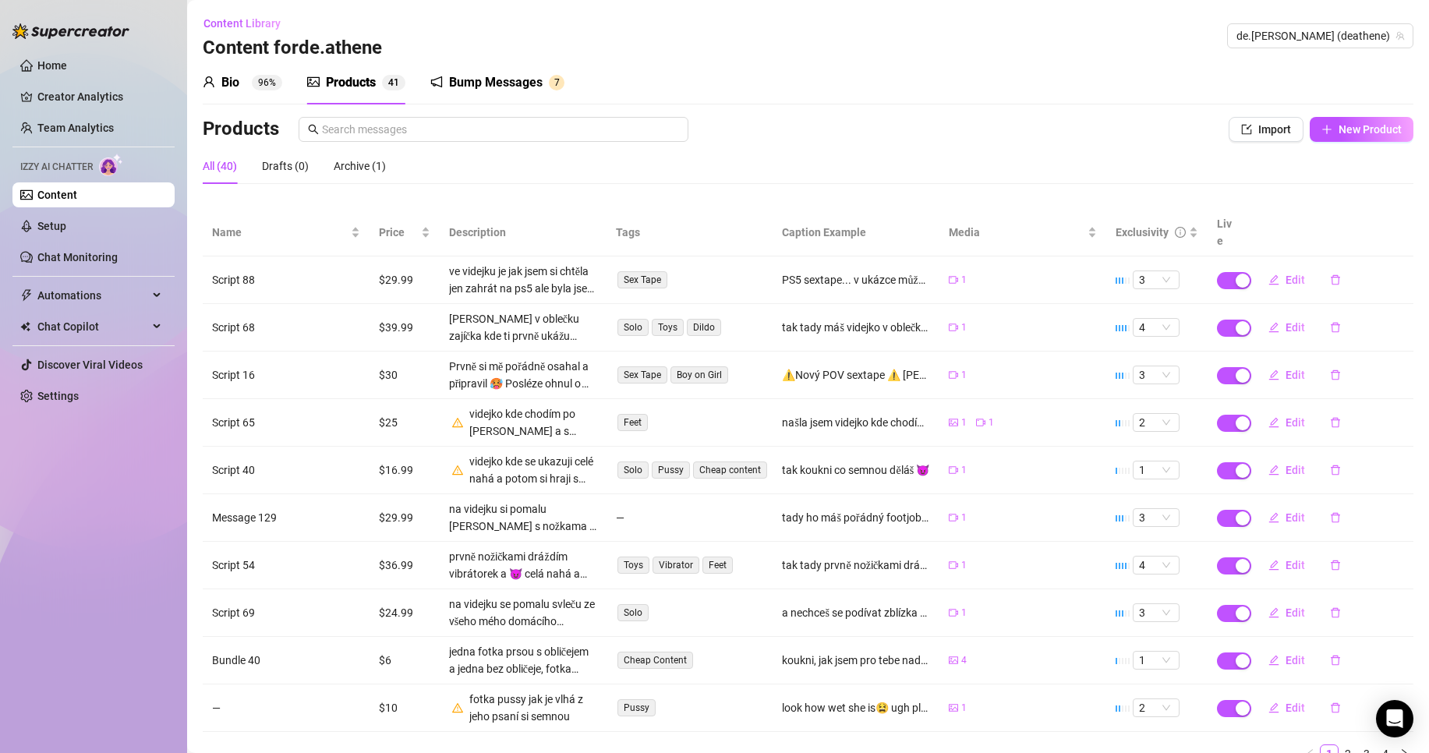
click at [267, 81] on sup "96%" at bounding box center [267, 83] width 30 height 16
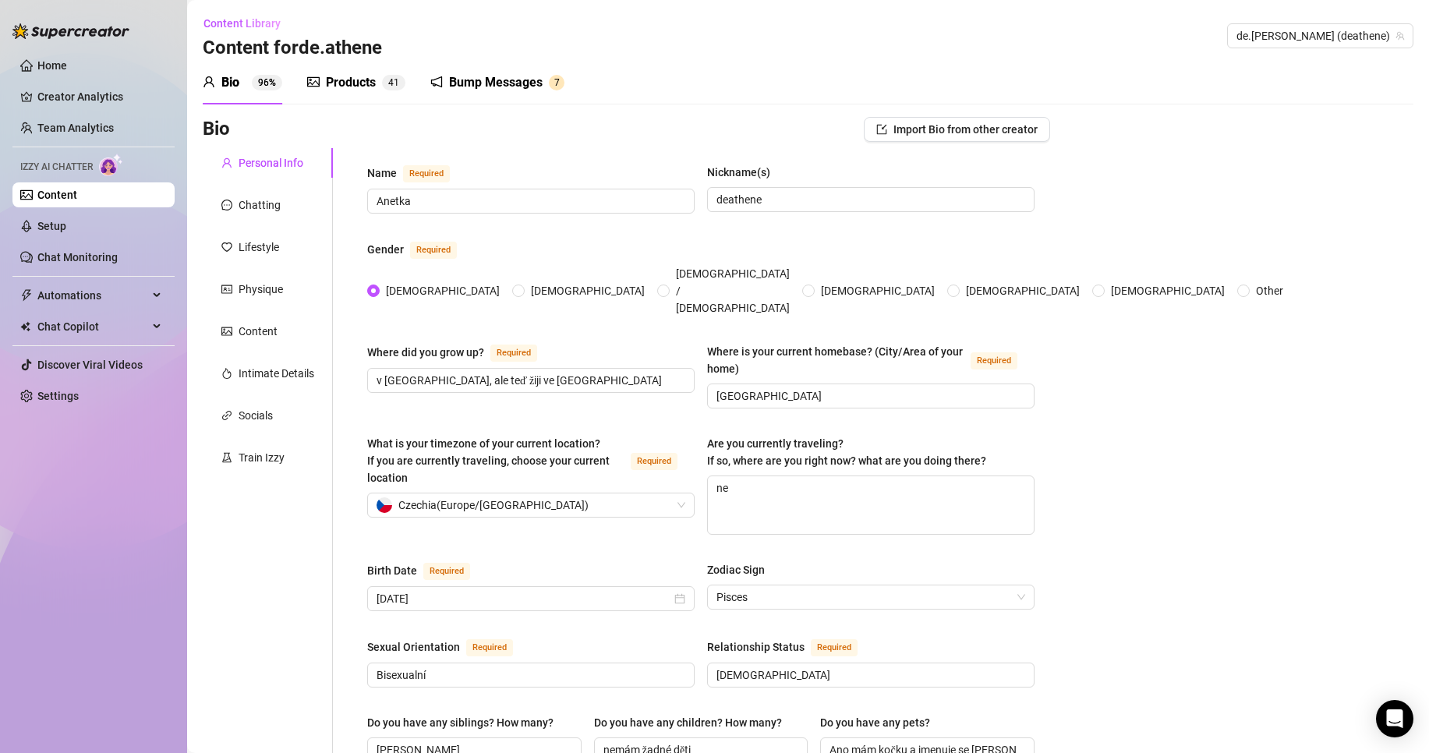
click at [76, 189] on link "Content" at bounding box center [57, 195] width 40 height 12
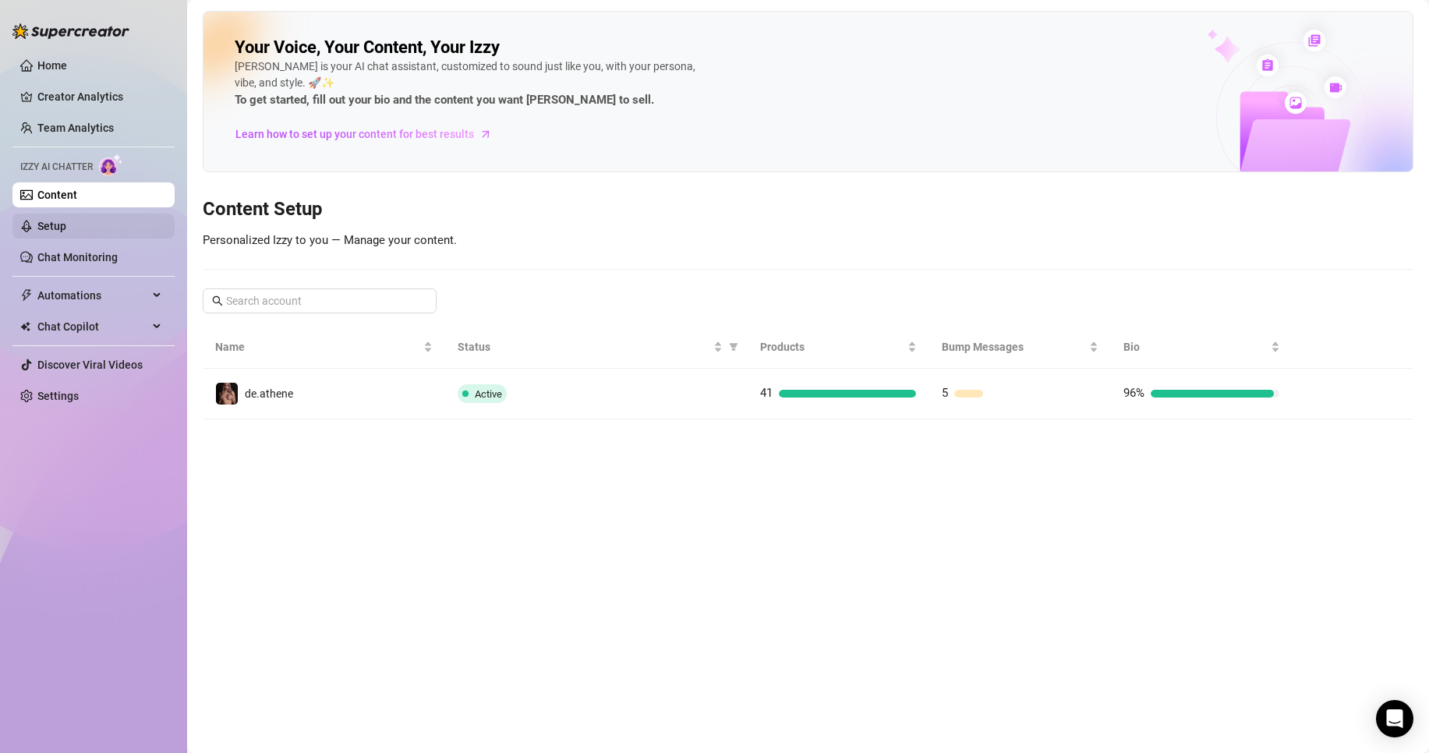
click at [66, 222] on link "Setup" at bounding box center [51, 226] width 29 height 12
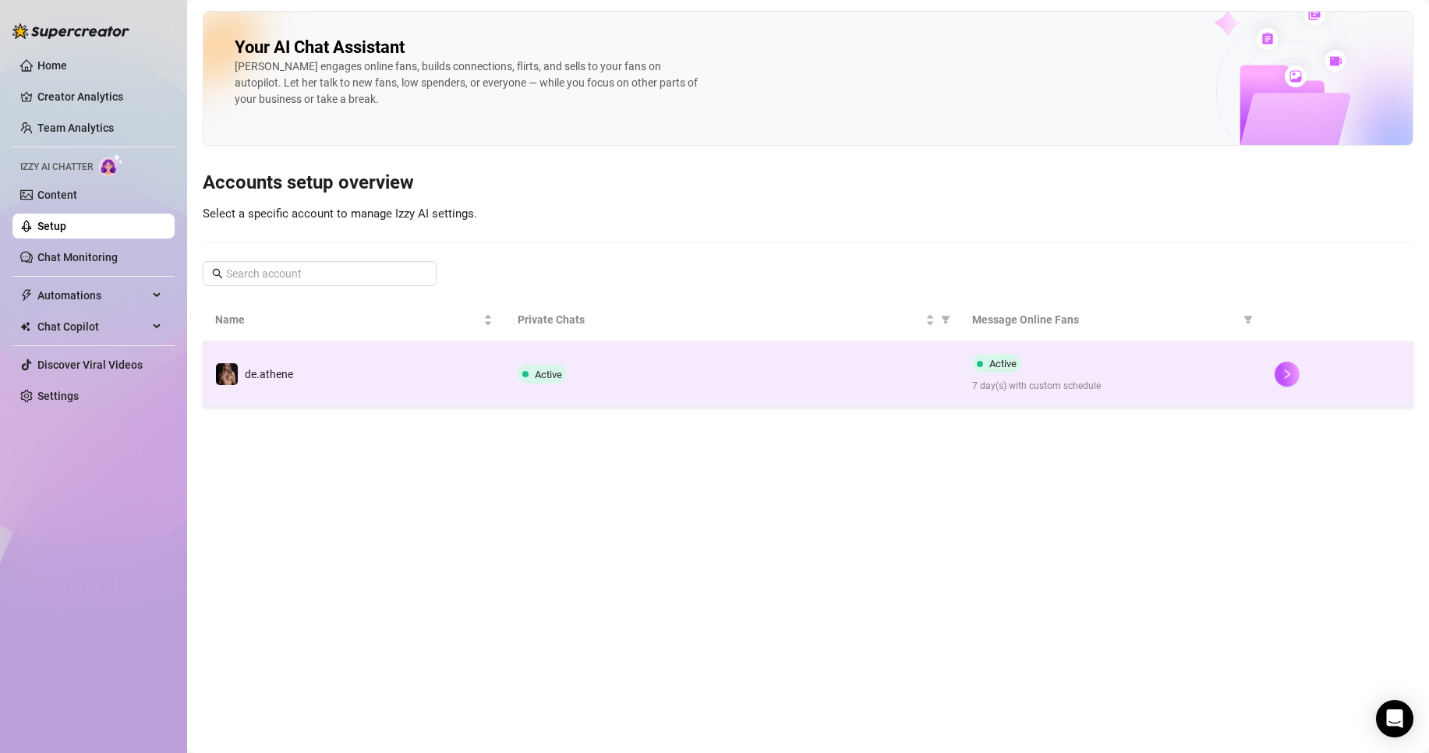
click at [751, 380] on div "Active" at bounding box center [732, 374] width 429 height 19
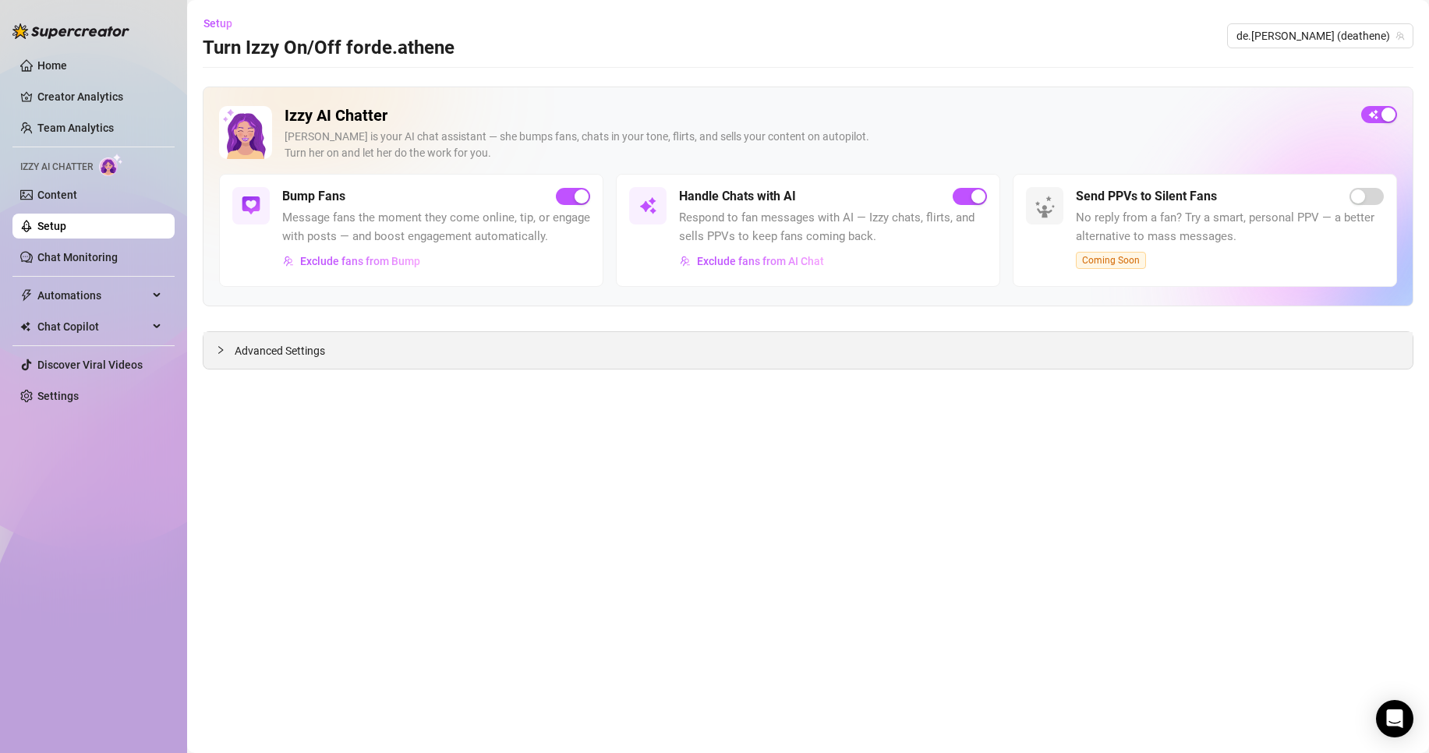
click at [395, 349] on div "Advanced Settings" at bounding box center [807, 350] width 1209 height 37
click at [287, 352] on span "Advanced Settings" at bounding box center [280, 350] width 90 height 17
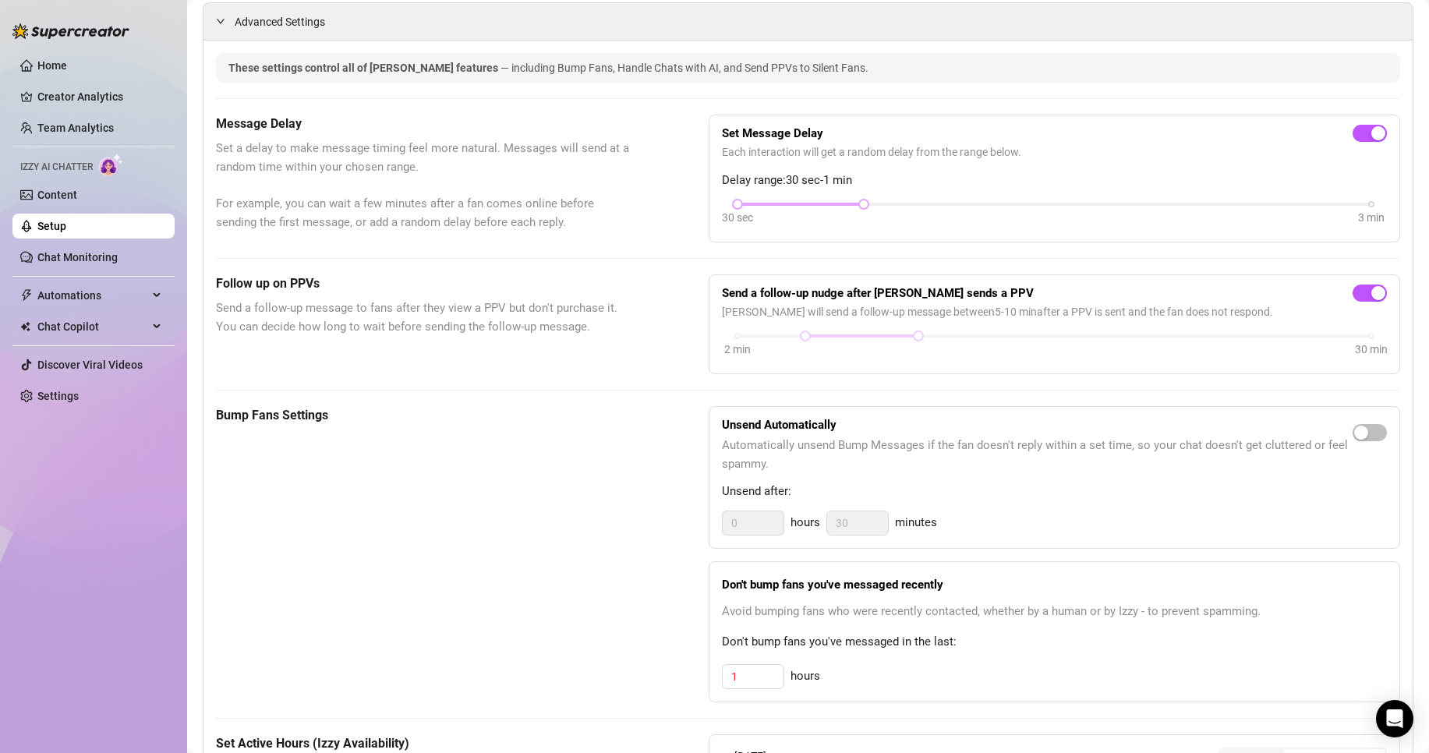
scroll to position [390, 0]
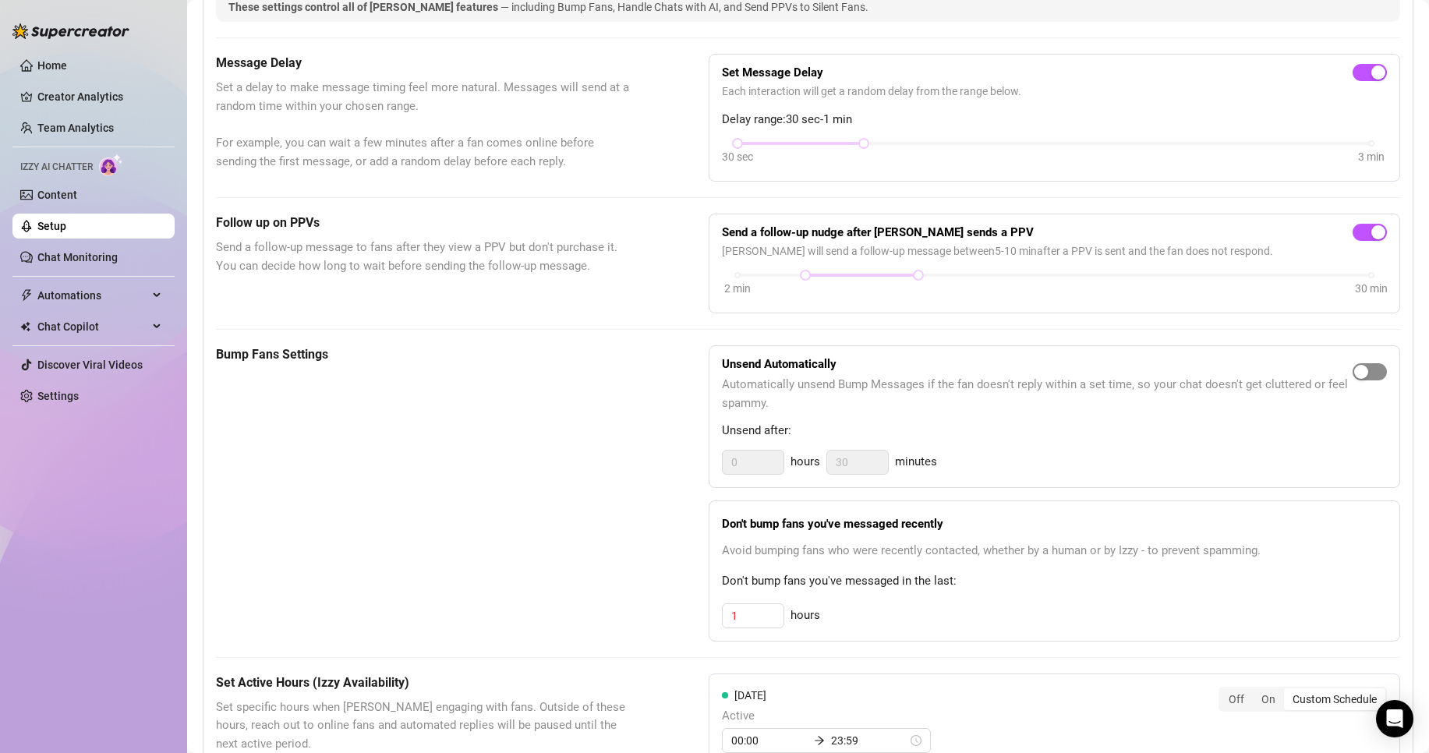
click at [1359, 380] on span "button" at bounding box center [1370, 371] width 34 height 17
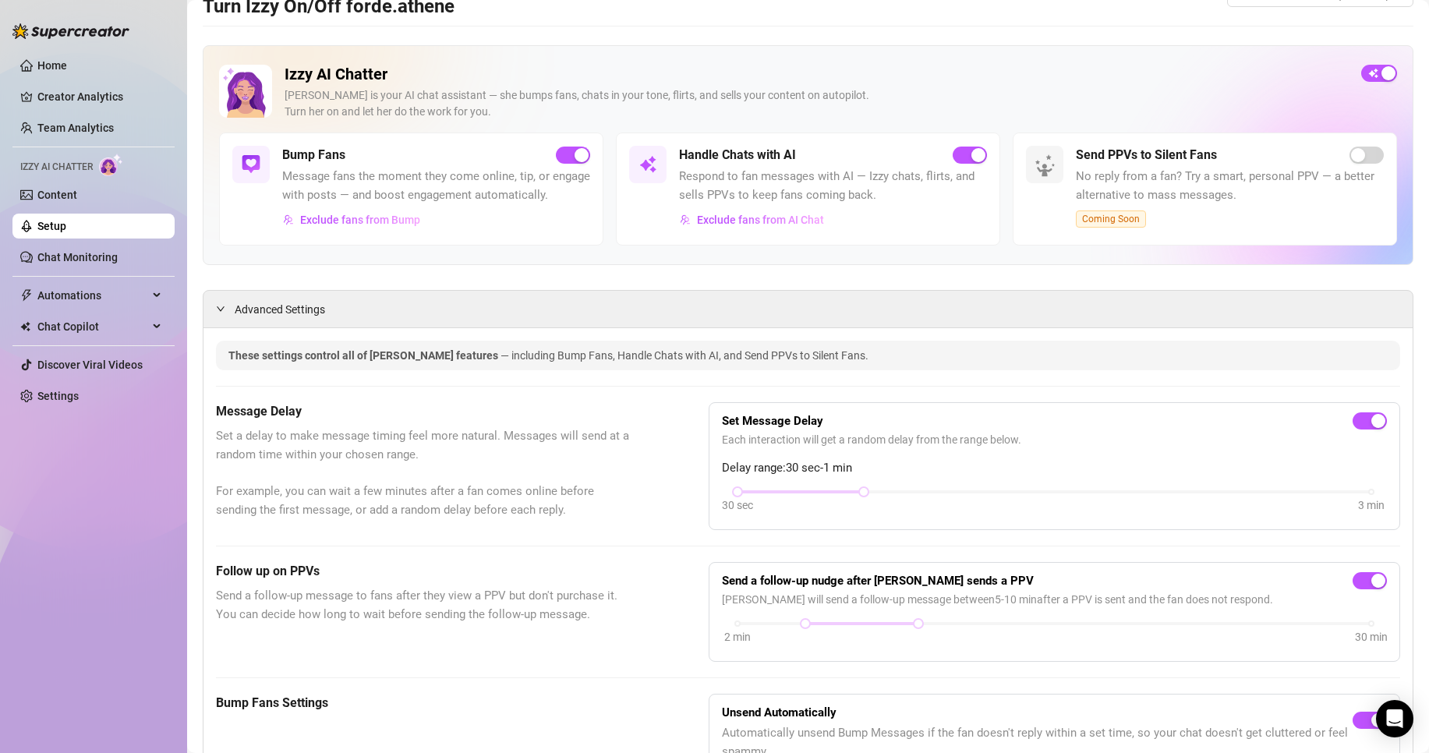
scroll to position [0, 0]
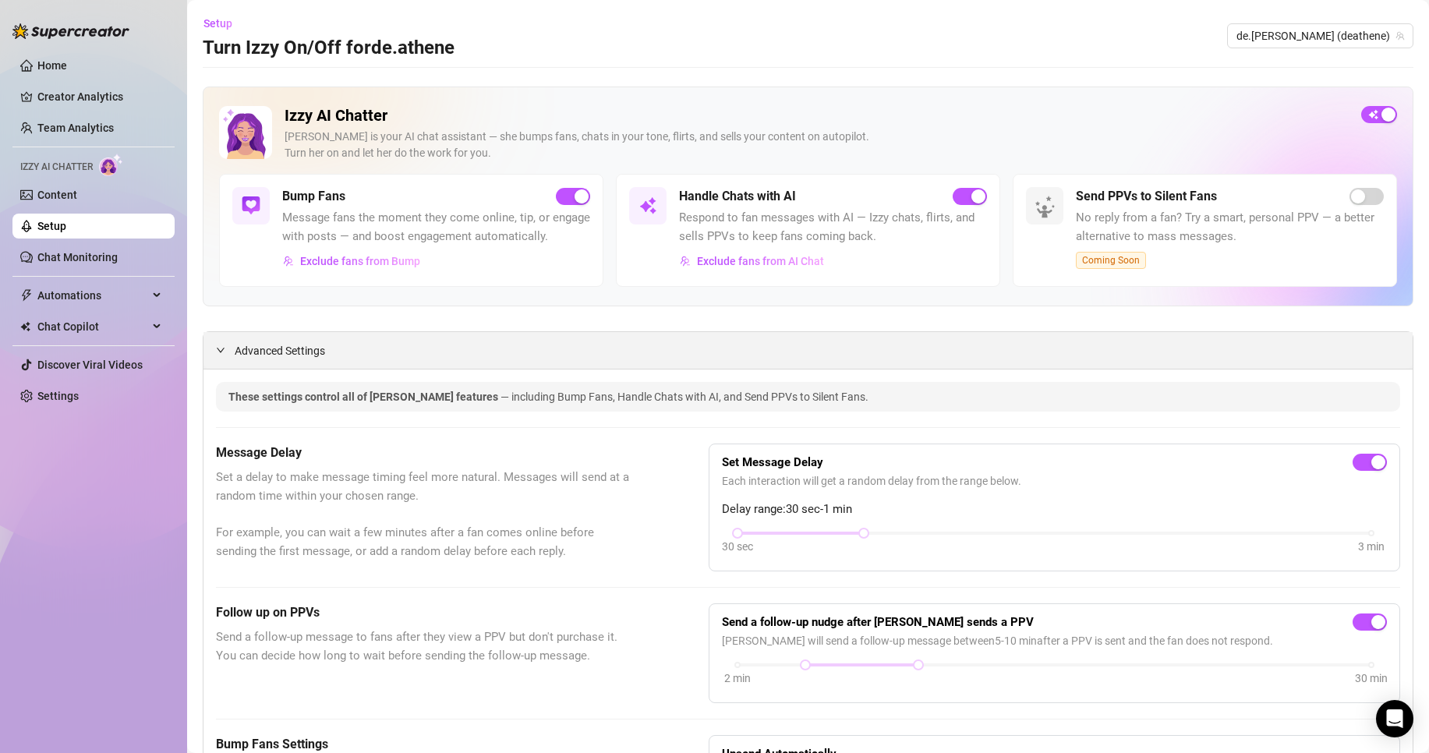
click at [344, 369] on div "Advanced Settings" at bounding box center [807, 350] width 1209 height 37
click at [247, 359] on span "Advanced Settings" at bounding box center [280, 350] width 90 height 17
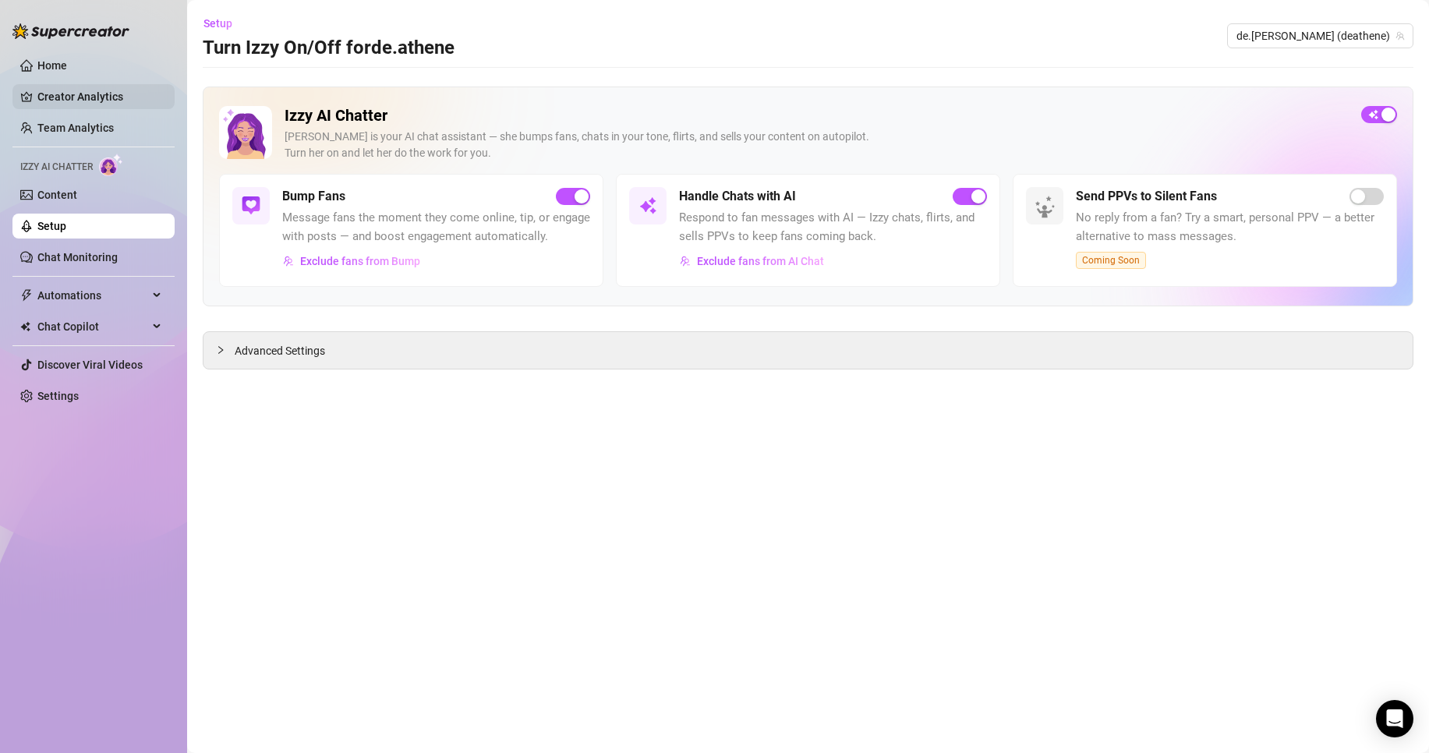
click at [83, 100] on link "Creator Analytics" at bounding box center [99, 96] width 125 height 25
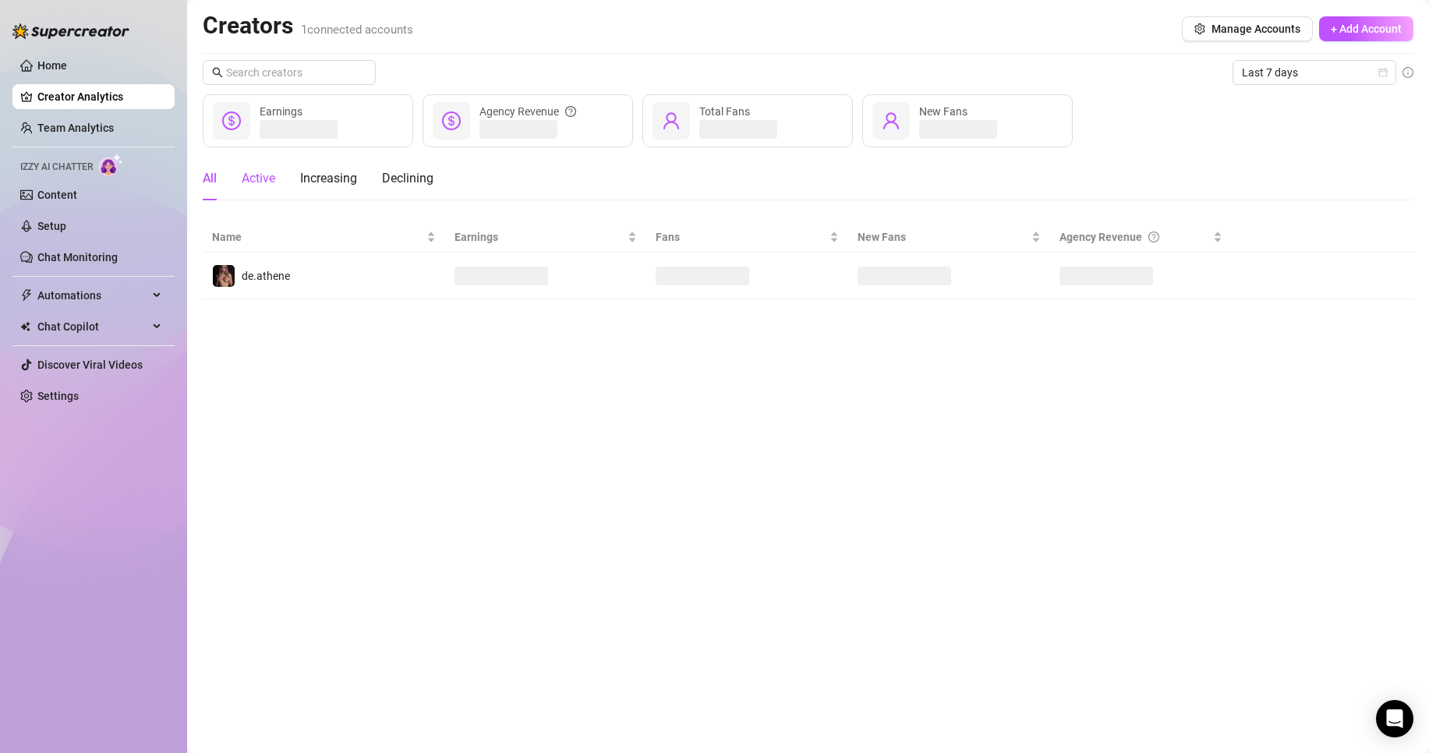
click at [253, 182] on div "Active" at bounding box center [259, 178] width 34 height 19
click at [211, 180] on div "All" at bounding box center [210, 178] width 14 height 19
